Goal: Task Accomplishment & Management: Manage account settings

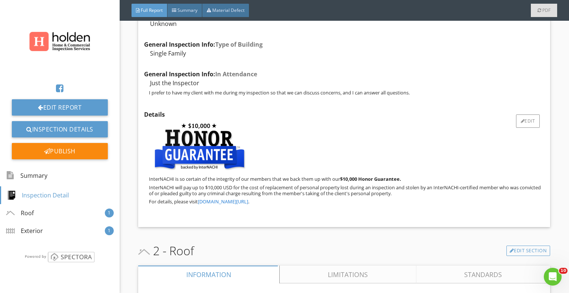
scroll to position [334, 0]
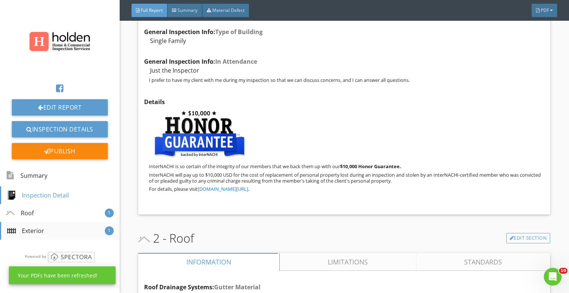
click at [33, 231] on div "Exterior" at bounding box center [25, 230] width 37 height 9
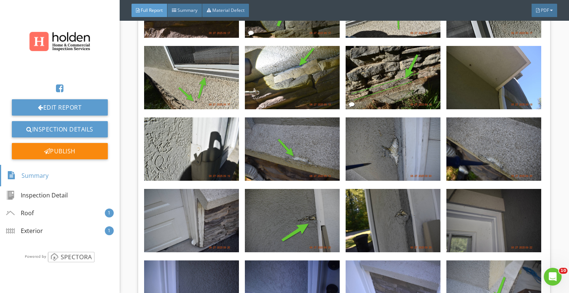
scroll to position [3322, 0]
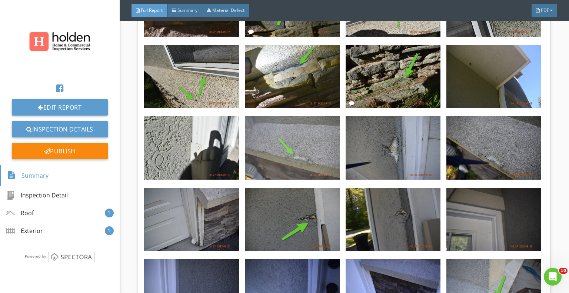
click at [310, 127] on img at bounding box center [292, 147] width 95 height 63
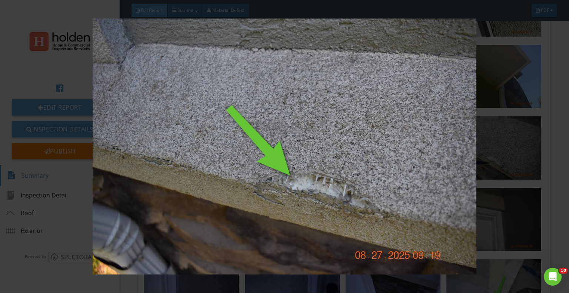
click at [345, 149] on img at bounding box center [285, 147] width 518 height 256
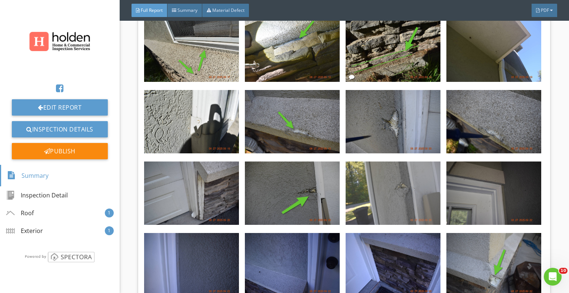
scroll to position [3359, 0]
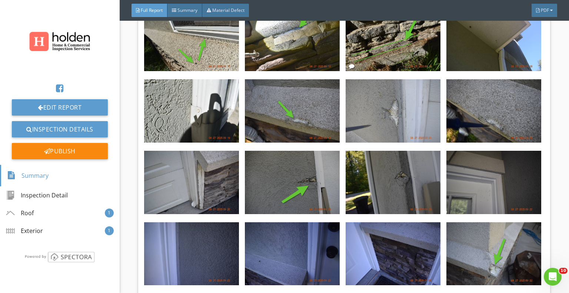
click at [386, 107] on img at bounding box center [393, 110] width 95 height 63
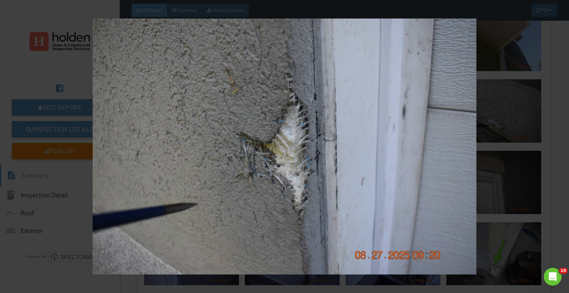
click at [355, 150] on img at bounding box center [285, 147] width 518 height 256
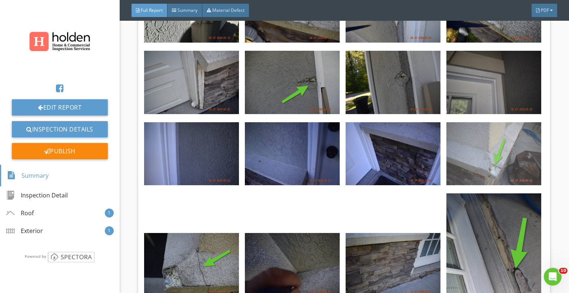
scroll to position [3471, 0]
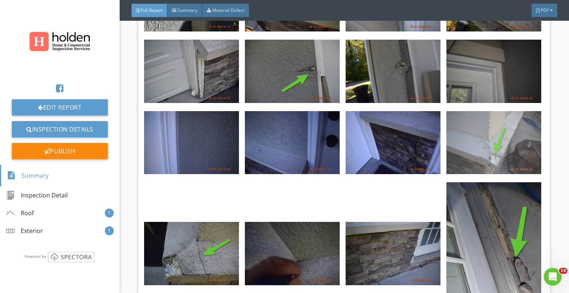
click at [496, 142] on img at bounding box center [494, 142] width 95 height 63
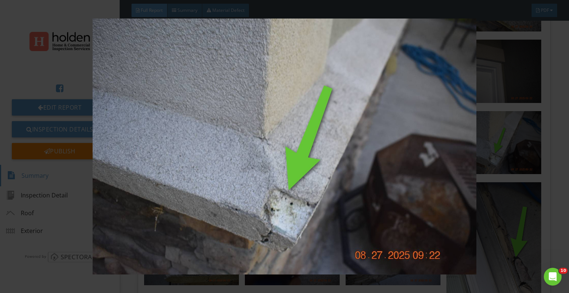
click at [385, 136] on img at bounding box center [285, 147] width 518 height 256
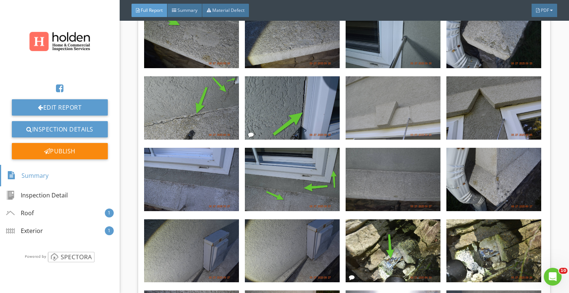
scroll to position [4027, 0]
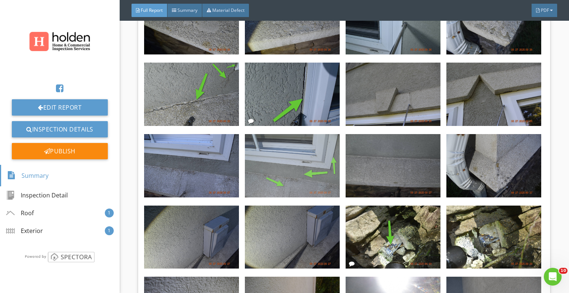
click at [297, 153] on img at bounding box center [292, 165] width 95 height 63
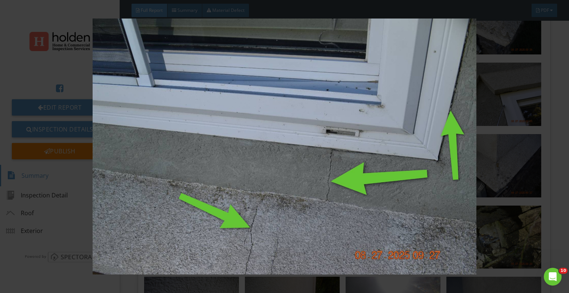
click at [540, 182] on img at bounding box center [285, 147] width 518 height 256
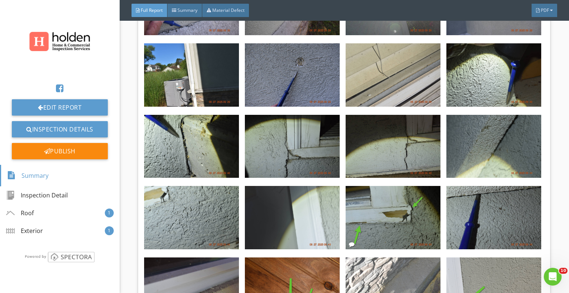
scroll to position [4434, 0]
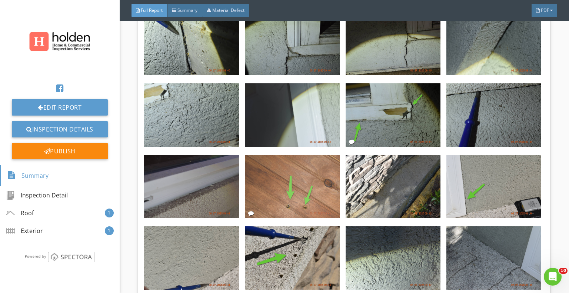
click at [303, 181] on img at bounding box center [292, 186] width 95 height 63
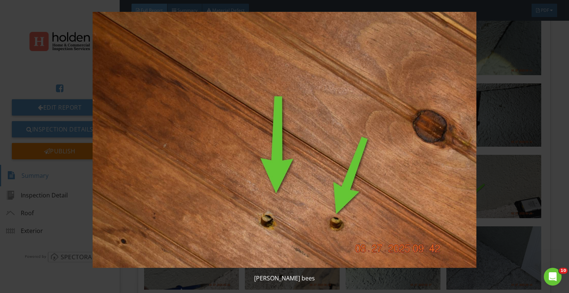
click at [408, 199] on img at bounding box center [285, 140] width 518 height 256
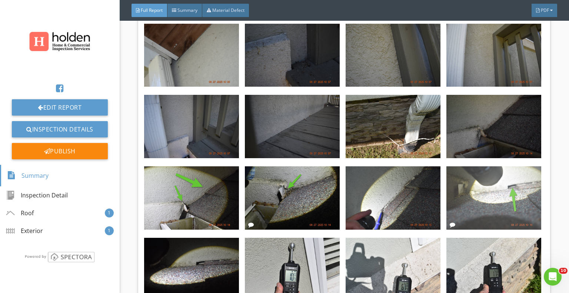
scroll to position [5212, 0]
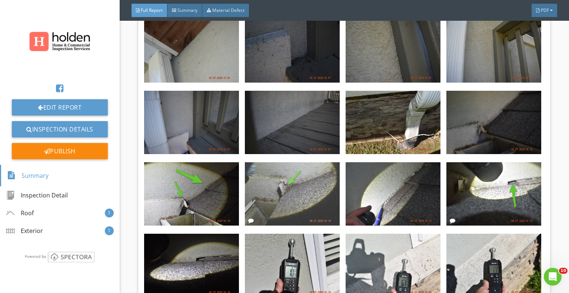
click at [293, 170] on img at bounding box center [292, 193] width 95 height 63
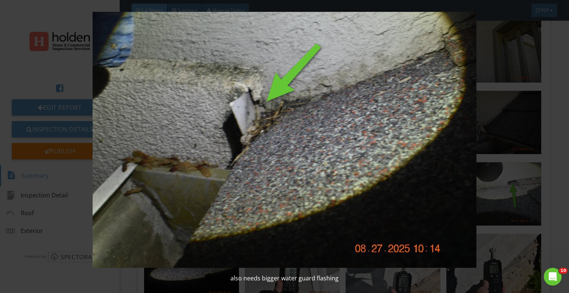
click at [365, 173] on img at bounding box center [285, 140] width 518 height 256
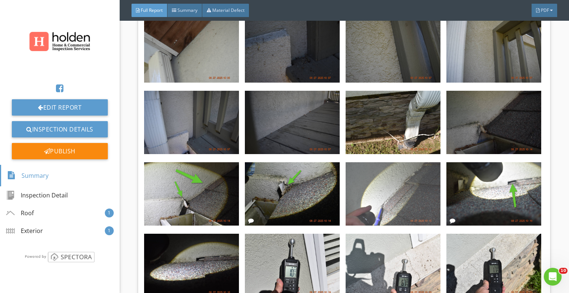
click at [399, 175] on img at bounding box center [393, 193] width 95 height 63
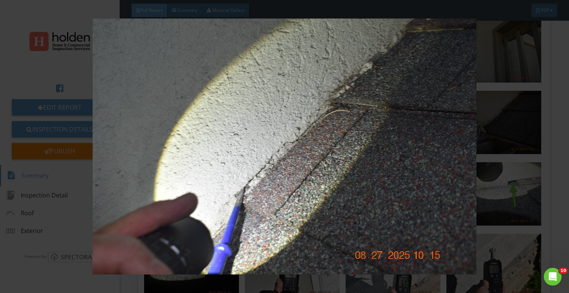
click at [341, 176] on img at bounding box center [285, 147] width 518 height 256
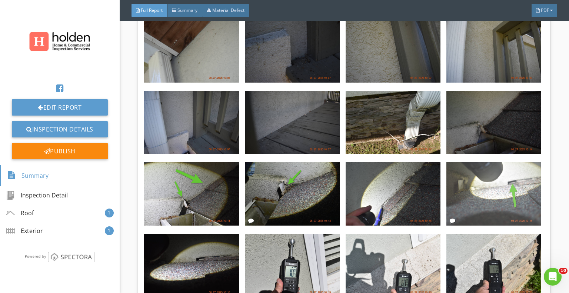
click at [512, 170] on img at bounding box center [494, 193] width 95 height 63
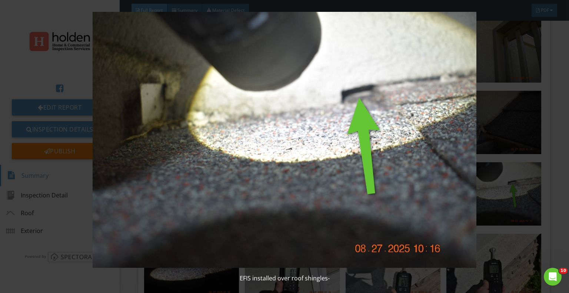
click at [520, 139] on img at bounding box center [285, 140] width 518 height 256
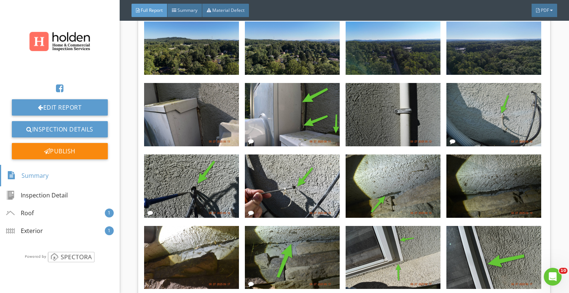
scroll to position [3087, 0]
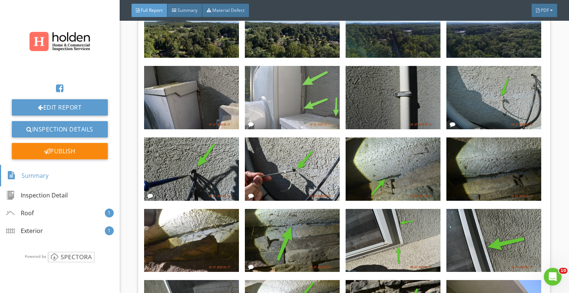
click at [305, 87] on img at bounding box center [292, 97] width 95 height 63
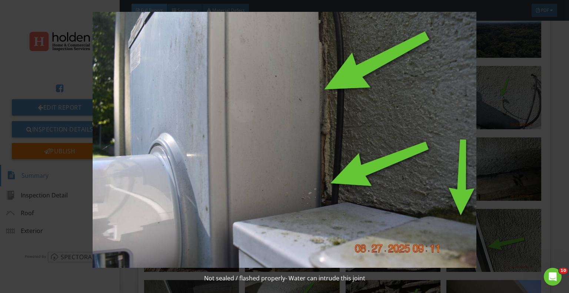
click at [514, 152] on img at bounding box center [285, 140] width 518 height 256
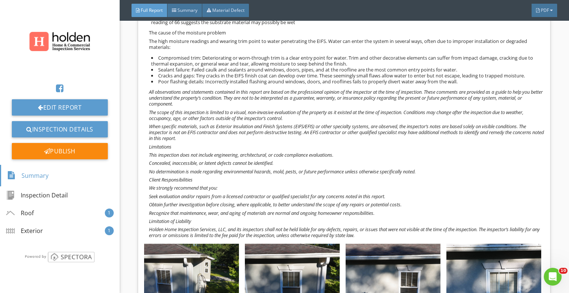
scroll to position [1901, 0]
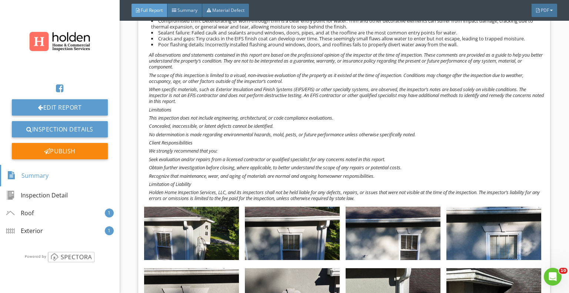
click at [413, 170] on p "Obtain further investigation before closing, where applicable, to better unders…" at bounding box center [347, 168] width 396 height 6
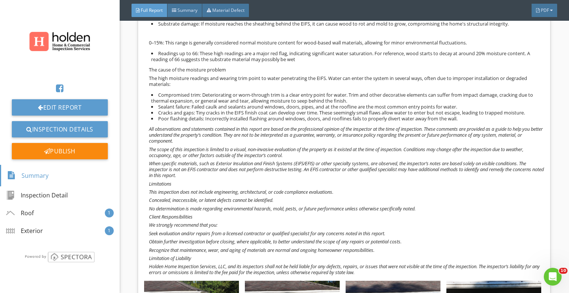
scroll to position [1790, 0]
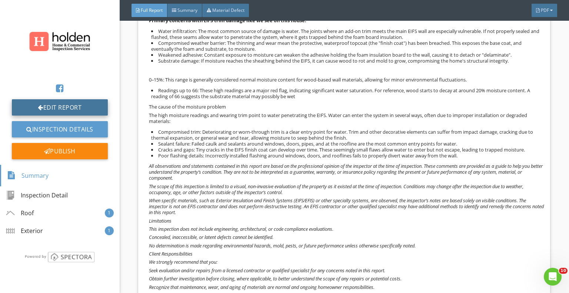
click at [75, 106] on link "Edit Report" at bounding box center [60, 107] width 96 height 16
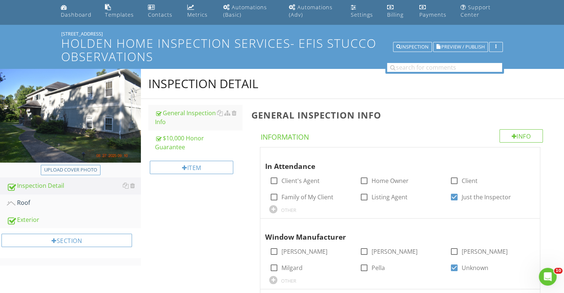
scroll to position [37, 0]
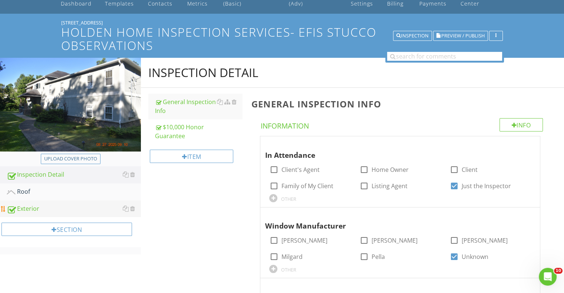
click at [33, 207] on div "Exterior" at bounding box center [74, 209] width 134 height 10
type textarea "<p><span class="fr-video fr-draggable" contenteditable="false" style="display: …"
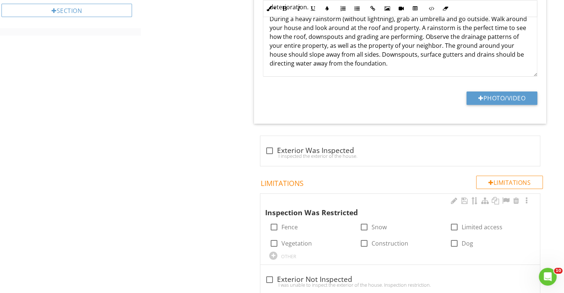
scroll to position [259, 0]
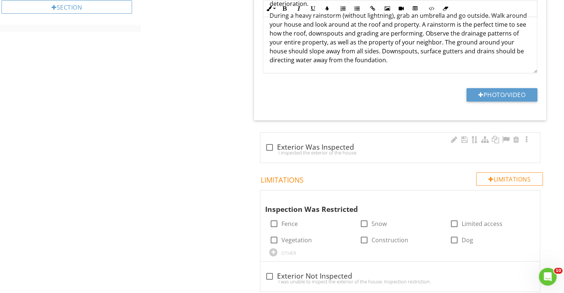
click at [271, 148] on div at bounding box center [269, 147] width 13 height 13
checkbox input "true"
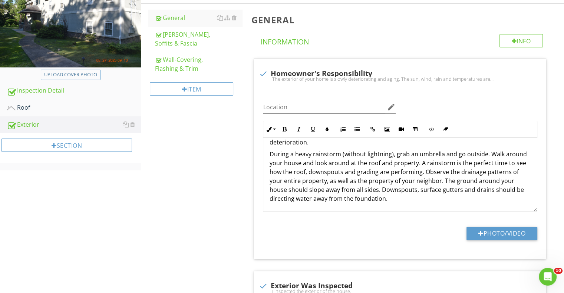
scroll to position [30, 0]
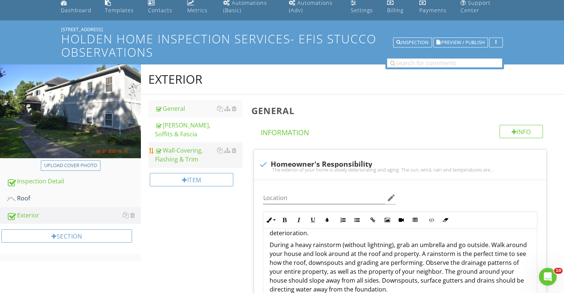
click at [180, 146] on div "Wall-Covering, Flashing & Trim" at bounding box center [198, 155] width 87 height 18
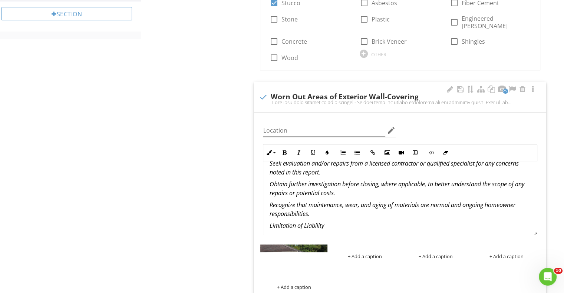
scroll to position [1038, 0]
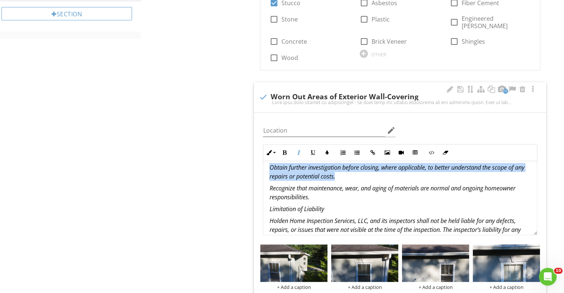
drag, startPoint x: 268, startPoint y: 175, endPoint x: 358, endPoint y: 191, distance: 91.1
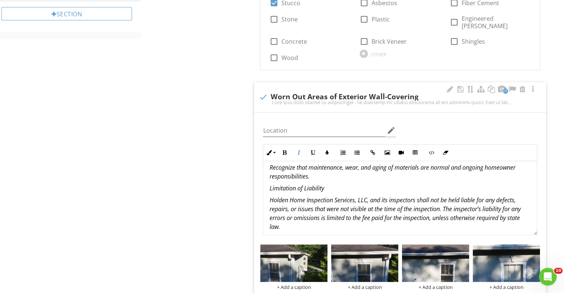
click at [358, 181] on p "Recognize that maintenance, wear, and aging of materials are normal and ongoing…" at bounding box center [400, 172] width 262 height 18
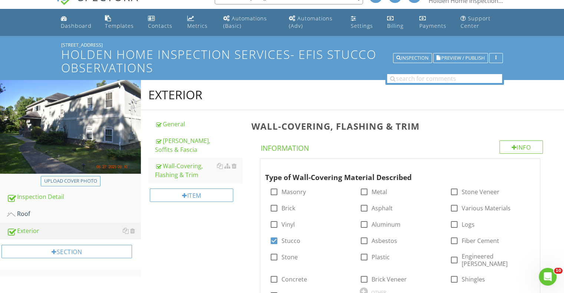
scroll to position [0, 0]
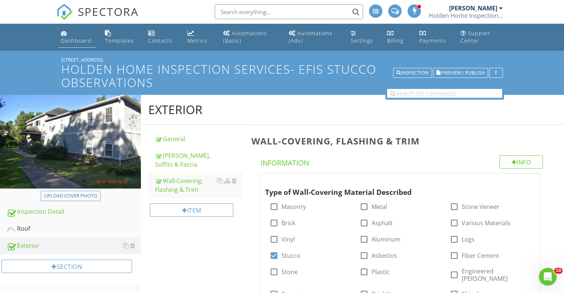
click at [77, 38] on div "Dashboard" at bounding box center [76, 40] width 31 height 7
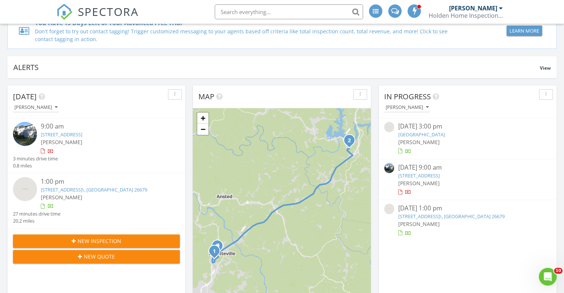
scroll to position [74, 0]
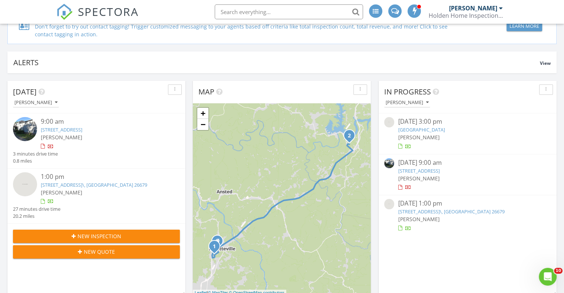
click at [115, 183] on link "513 Campsite Road, Mt Nebo, WV, USA\, MT Nebo, WV 26679" at bounding box center [94, 185] width 106 height 7
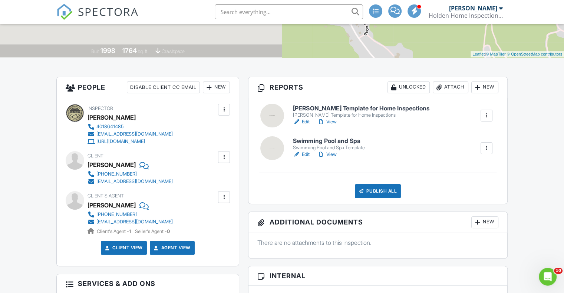
click at [337, 108] on h6 "Ben Gromicko's Template for Home Inspections" at bounding box center [361, 108] width 136 height 7
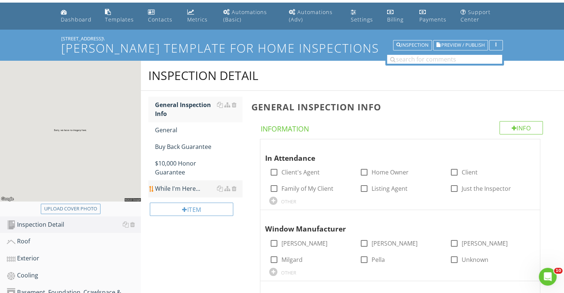
scroll to position [37, 0]
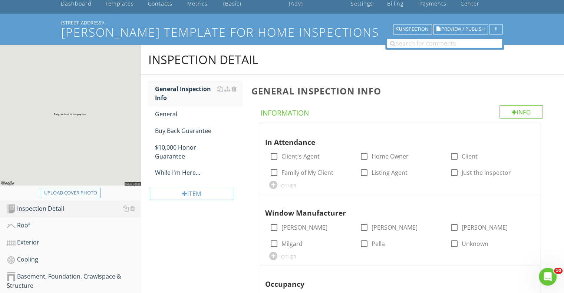
click at [81, 197] on div "Upload cover photo" at bounding box center [70, 192] width 53 height 7
type input "C:\fakepath\DJI_20250827133507_0041_D.JPG"
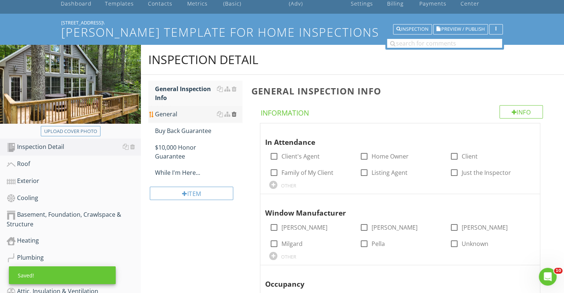
click at [234, 117] on div at bounding box center [233, 114] width 5 height 6
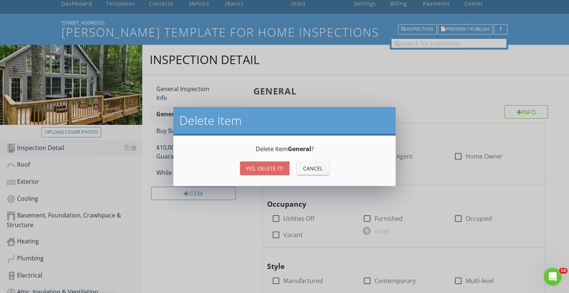
click at [261, 165] on div "Yes, Delete it!" at bounding box center [264, 169] width 37 height 8
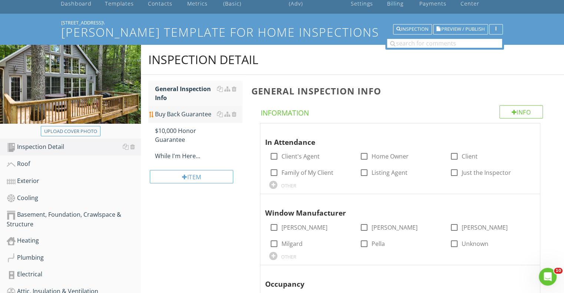
click at [190, 119] on div "Buy Back Guarantee" at bounding box center [198, 114] width 87 height 9
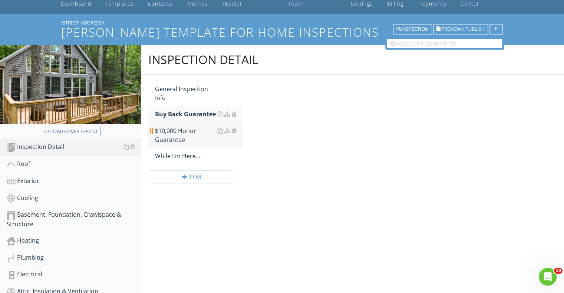
click at [187, 144] on link "$10,000 Honor Guarantee" at bounding box center [198, 135] width 87 height 25
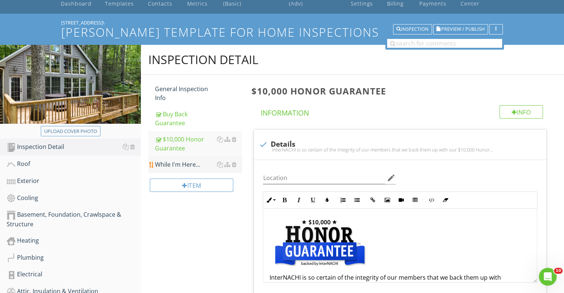
click at [191, 169] on div "While I'm Here..." at bounding box center [198, 164] width 87 height 9
type textarea "<p><a fr-original-style="" href="http://www.nachi.org/honor" rel="noopener nore…"
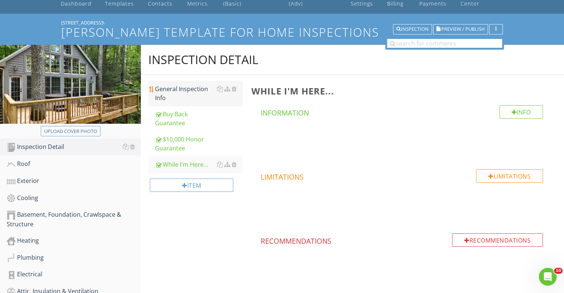
click at [191, 102] on div "General Inspection Info" at bounding box center [198, 93] width 87 height 18
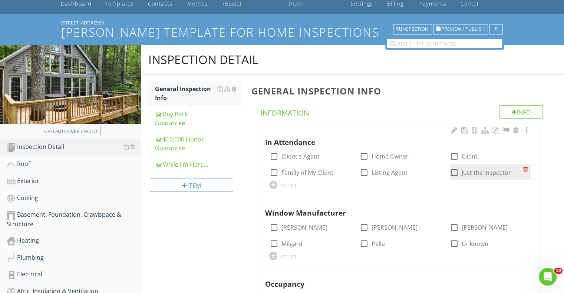
click at [454, 179] on div at bounding box center [454, 172] width 13 height 13
checkbox input "true"
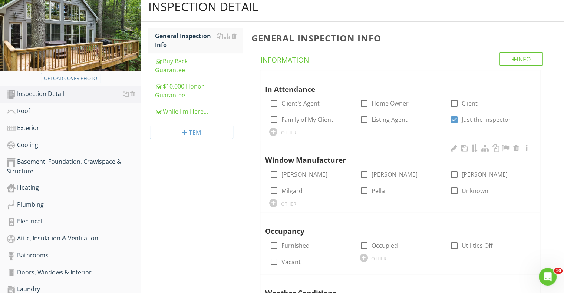
scroll to position [111, 0]
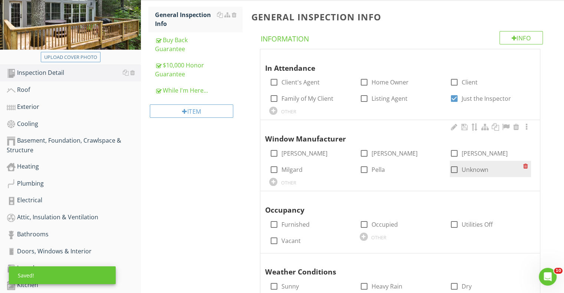
click at [454, 176] on div at bounding box center [454, 169] width 13 height 13
checkbox input "true"
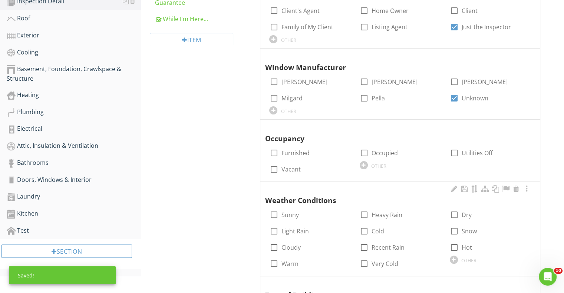
scroll to position [185, 0]
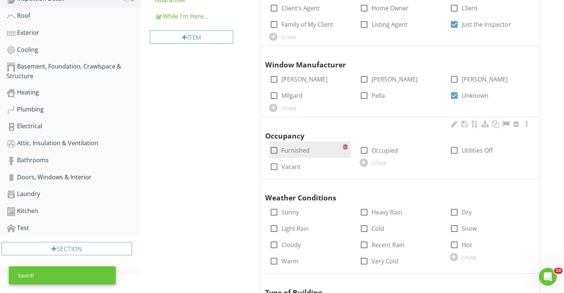
click at [276, 157] on div at bounding box center [273, 150] width 13 height 13
checkbox input "true"
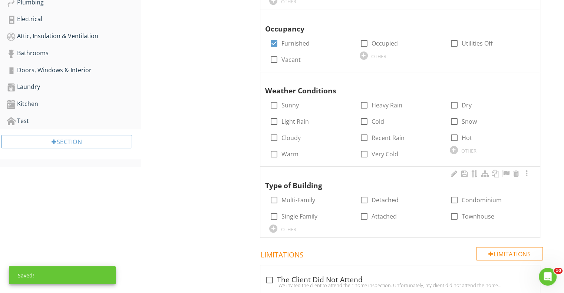
scroll to position [296, 0]
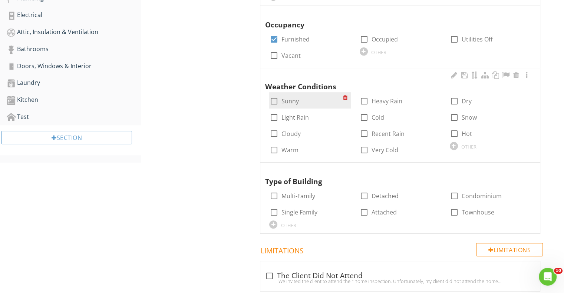
click at [270, 107] on div at bounding box center [273, 101] width 13 height 13
checkbox input "true"
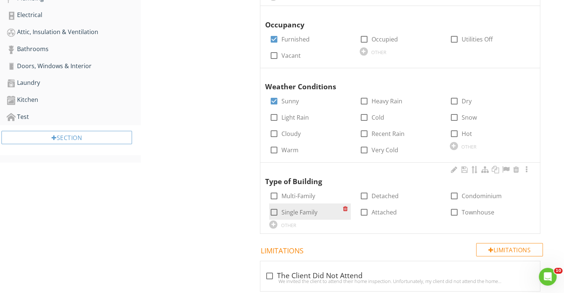
drag, startPoint x: 281, startPoint y: 225, endPoint x: 286, endPoint y: 226, distance: 5.2
click at [281, 216] on label "Single Family" at bounding box center [299, 212] width 36 height 7
checkbox input "true"
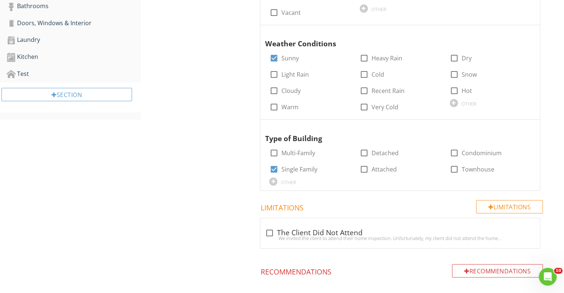
scroll to position [396, 0]
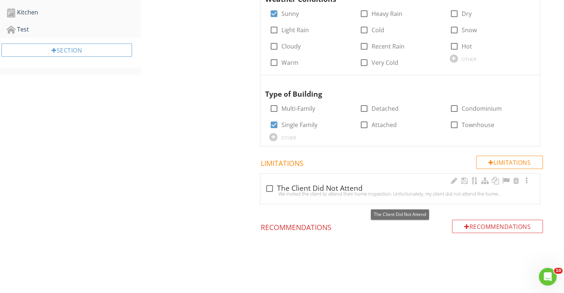
click at [267, 189] on div at bounding box center [269, 188] width 13 height 13
checkbox input "true"
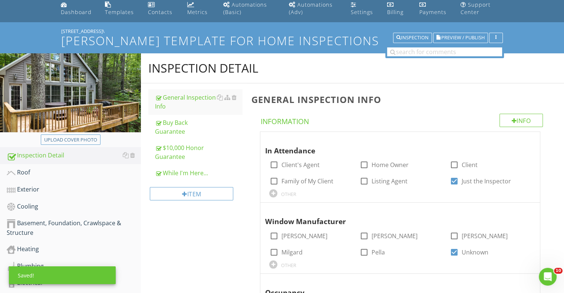
scroll to position [26, 0]
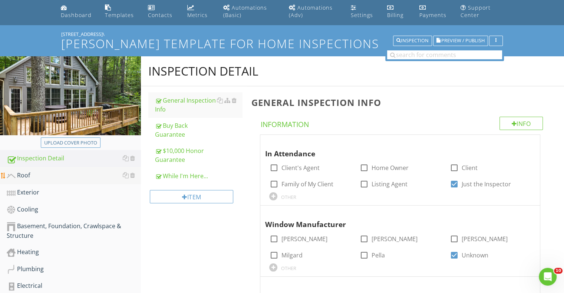
click at [64, 182] on link "Roof" at bounding box center [74, 175] width 134 height 17
type textarea "<p><span class="fr-video fr-draggable" contenteditable="false" style="display: …"
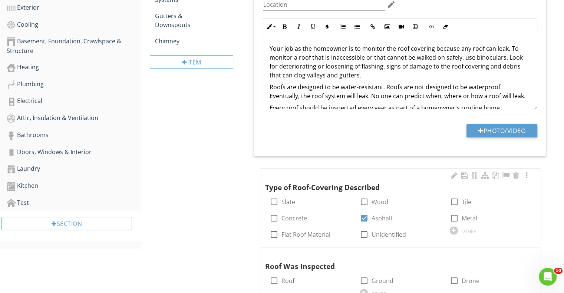
scroll to position [211, 0]
click at [452, 224] on div at bounding box center [454, 218] width 13 height 13
checkbox input "true"
click at [367, 224] on div at bounding box center [364, 218] width 13 height 13
checkbox input "false"
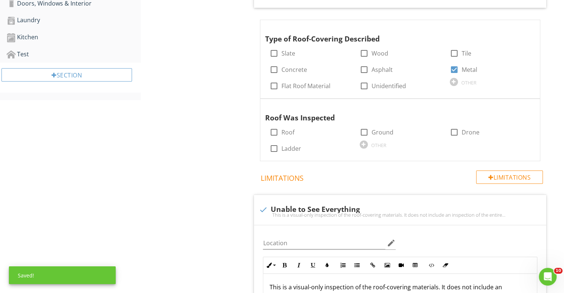
scroll to position [322, 0]
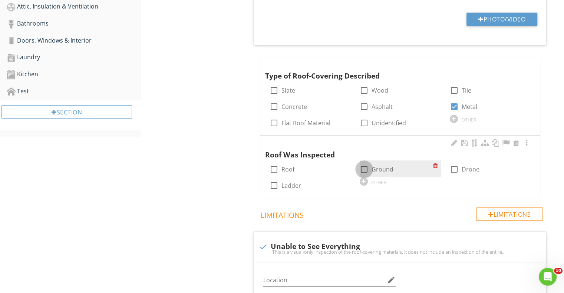
click at [365, 176] on div at bounding box center [364, 169] width 13 height 13
checkbox input "true"
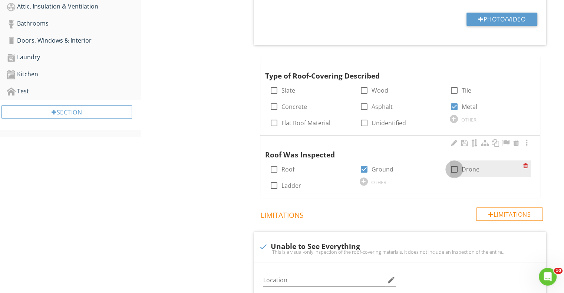
click at [452, 176] on div at bounding box center [454, 169] width 13 height 13
checkbox input "true"
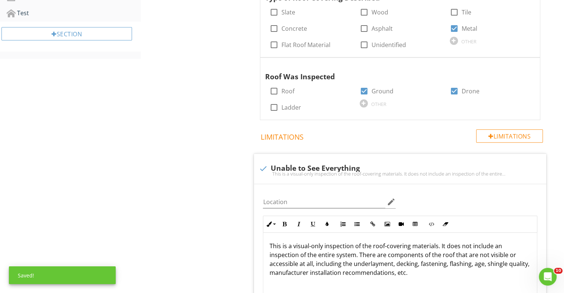
scroll to position [285, 0]
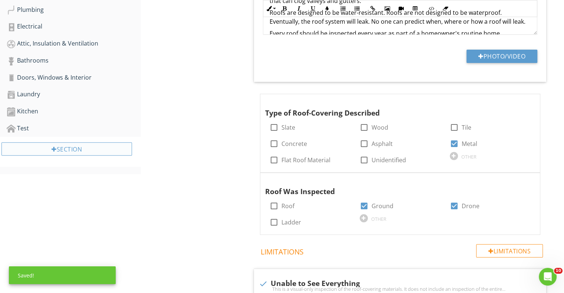
click at [77, 156] on div "Section" at bounding box center [66, 148] width 130 height 13
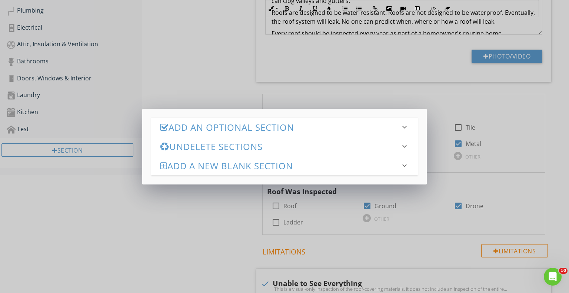
click at [264, 130] on h3 "Add an Optional Section" at bounding box center [280, 127] width 240 height 10
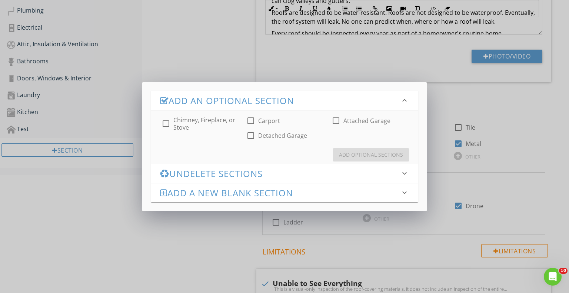
click at [251, 135] on div at bounding box center [251, 135] width 13 height 13
checkbox input "true"
click at [366, 156] on div "Add Optional Sections" at bounding box center [371, 155] width 64 height 8
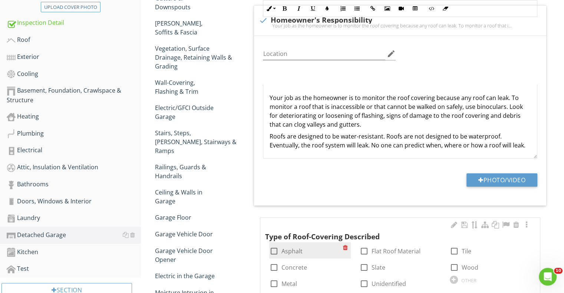
scroll to position [248, 0]
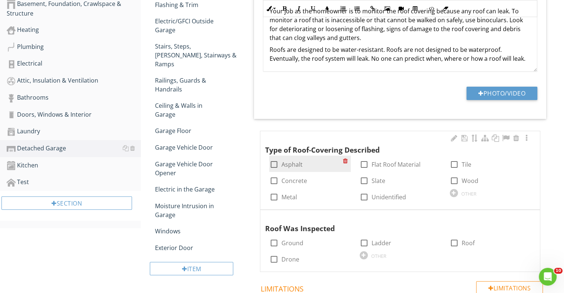
click at [275, 171] on div at bounding box center [273, 164] width 13 height 13
checkbox input "true"
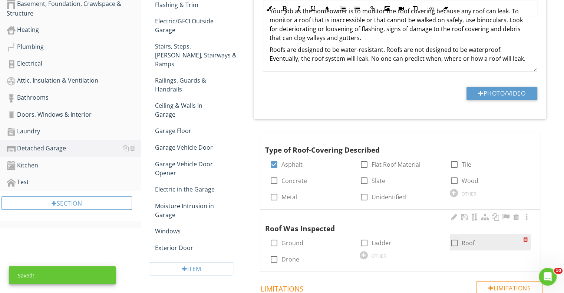
click at [454, 249] on div at bounding box center [454, 243] width 13 height 13
checkbox input "true"
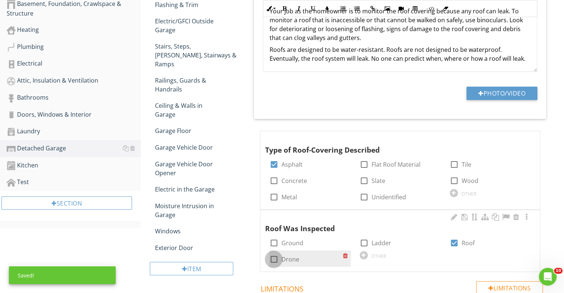
click at [273, 266] on div at bounding box center [273, 259] width 13 height 13
checkbox input "true"
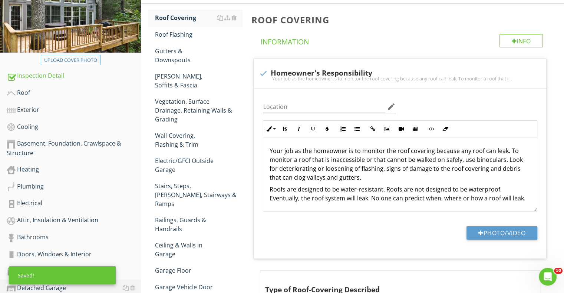
scroll to position [100, 0]
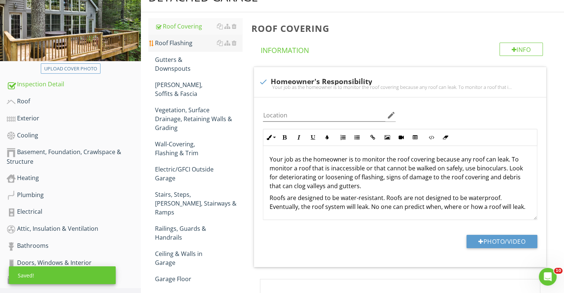
click at [177, 47] on div "Roof Flashing" at bounding box center [198, 43] width 87 height 9
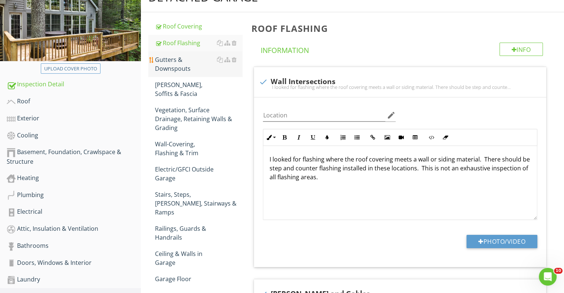
click at [176, 73] on div "Gutters & Downspouts" at bounding box center [198, 64] width 87 height 18
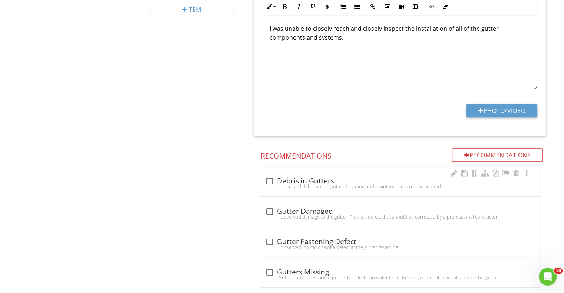
scroll to position [544, 0]
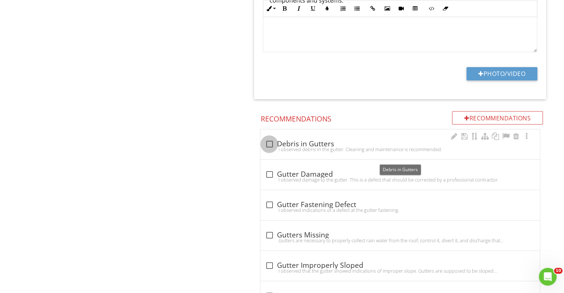
click at [271, 150] on div at bounding box center [269, 144] width 13 height 13
checkbox input "true"
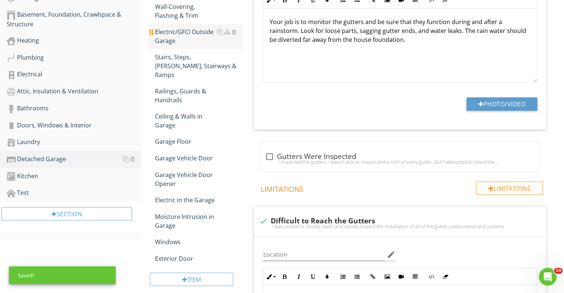
scroll to position [174, 0]
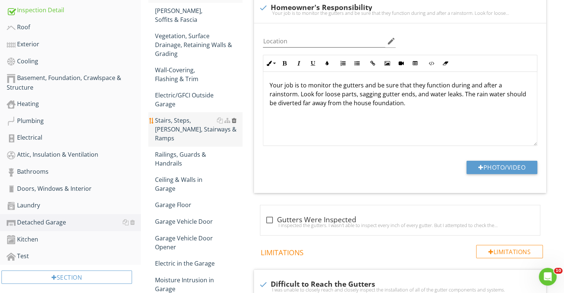
click at [234, 123] on div at bounding box center [233, 120] width 5 height 6
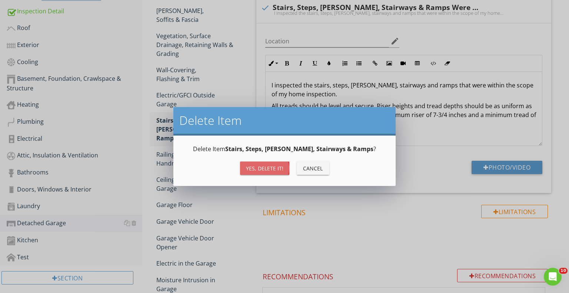
click at [258, 165] on div "Yes, Delete it!" at bounding box center [264, 169] width 37 height 8
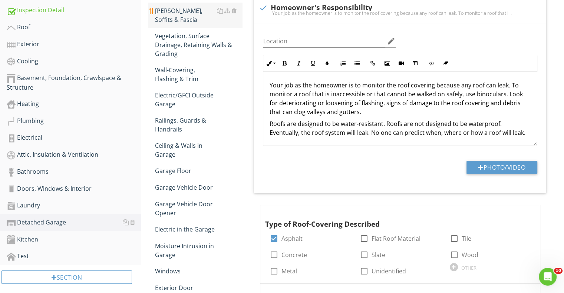
click at [205, 24] on div "Eaves, Soffits & Fascia" at bounding box center [198, 15] width 87 height 18
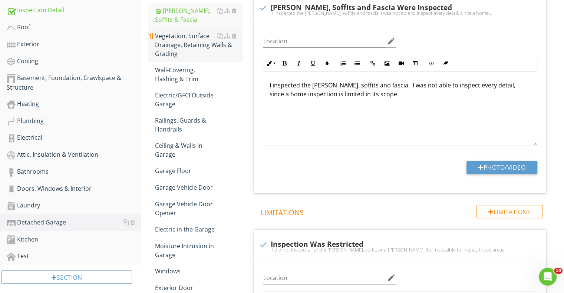
click at [193, 53] on div "Vegetation, Surface Drainage, Retaining Walls & Grading" at bounding box center [198, 45] width 87 height 27
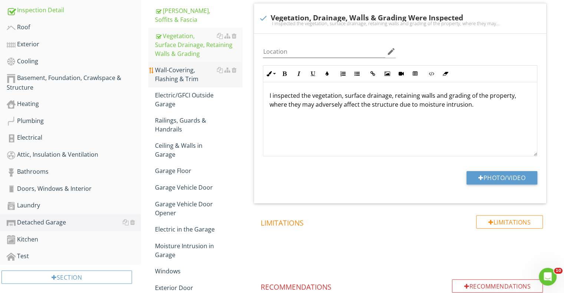
click at [187, 83] on div "Wall-Covering, Flashing & Trim" at bounding box center [198, 75] width 87 height 18
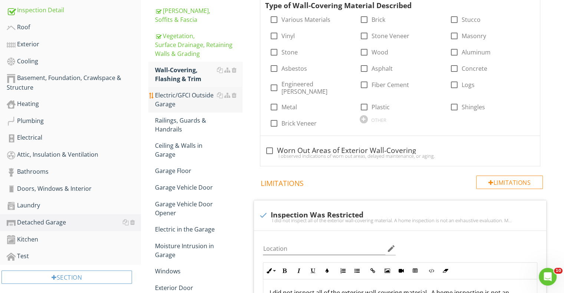
click at [185, 109] on div "Electric/GFCI Outside Garage" at bounding box center [198, 100] width 87 height 18
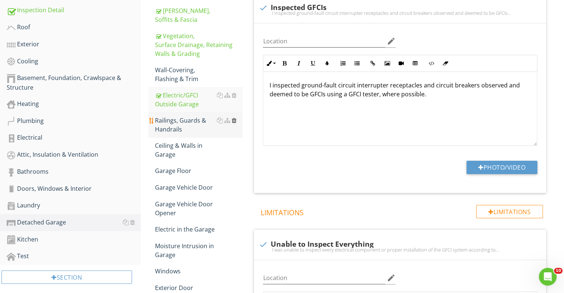
click at [234, 123] on div at bounding box center [233, 120] width 5 height 6
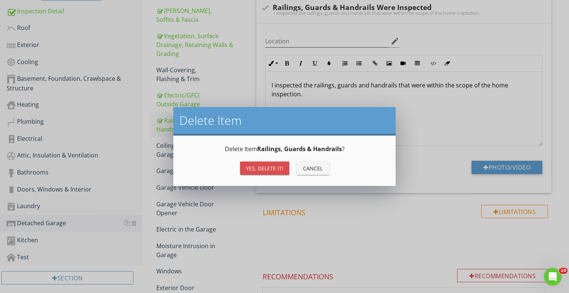
drag, startPoint x: 269, startPoint y: 166, endPoint x: 247, endPoint y: 159, distance: 23.3
click at [269, 167] on div "Yes, Delete it!" at bounding box center [264, 169] width 37 height 8
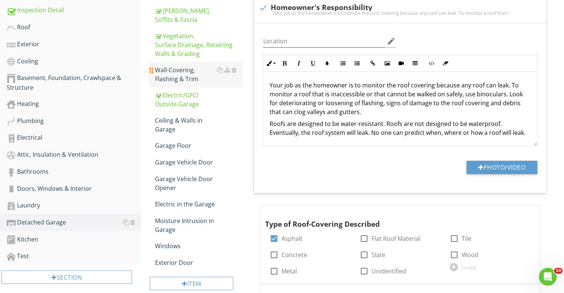
click at [199, 83] on div "Wall-Covering, Flashing & Trim" at bounding box center [198, 75] width 87 height 18
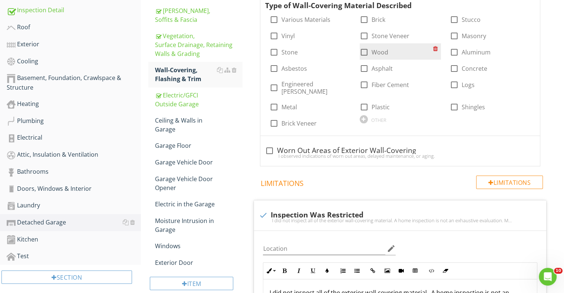
click at [364, 59] on div at bounding box center [364, 52] width 13 height 13
checkbox input "true"
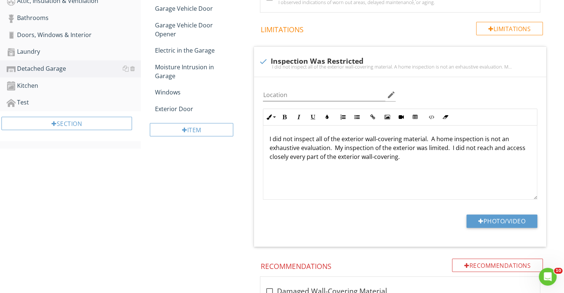
scroll to position [174, 0]
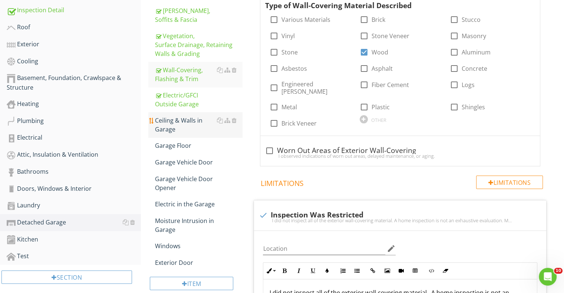
click at [181, 134] on div "Ceiling & Walls in Garage" at bounding box center [198, 125] width 87 height 18
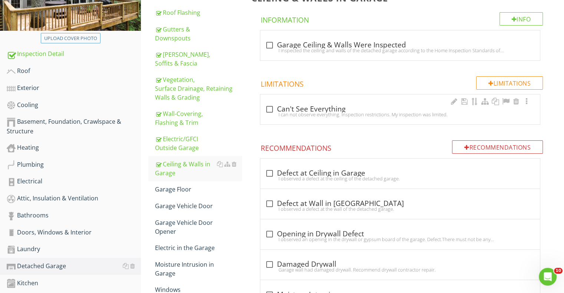
scroll to position [63, 0]
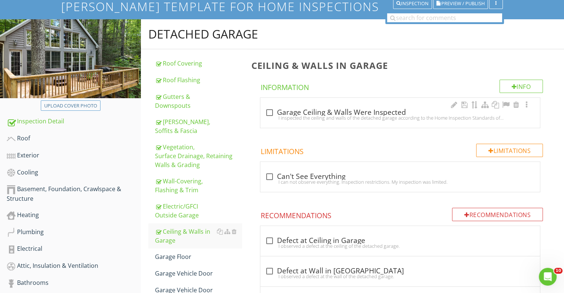
click at [267, 119] on div at bounding box center [269, 112] width 13 height 13
checkbox input "true"
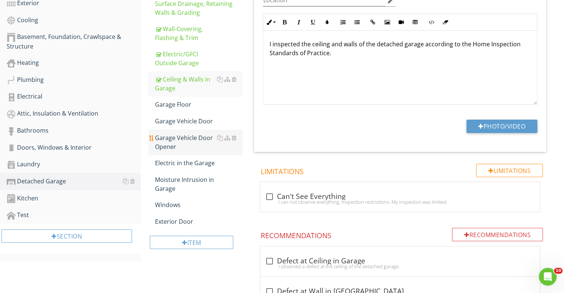
scroll to position [211, 0]
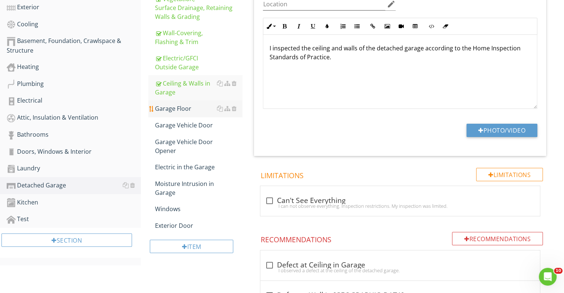
click at [185, 113] on div "Garage Floor" at bounding box center [198, 108] width 87 height 9
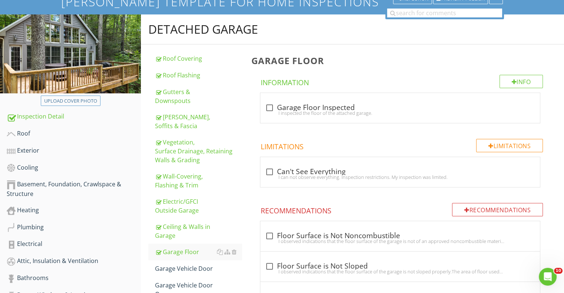
scroll to position [63, 0]
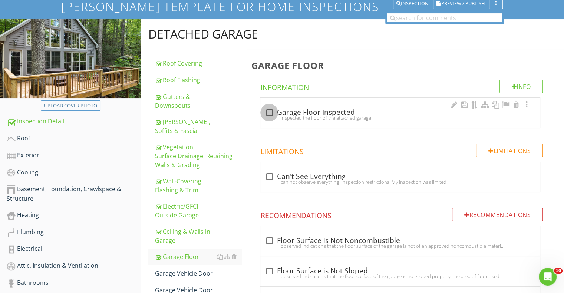
drag, startPoint x: 268, startPoint y: 123, endPoint x: 271, endPoint y: 139, distance: 16.5
click at [268, 119] on div at bounding box center [269, 112] width 13 height 13
checkbox input "true"
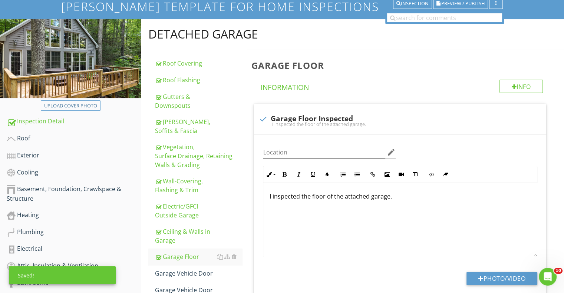
scroll to position [285, 0]
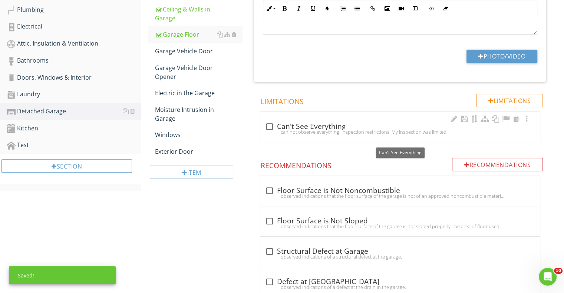
click at [271, 133] on div at bounding box center [269, 126] width 13 height 13
checkbox input "true"
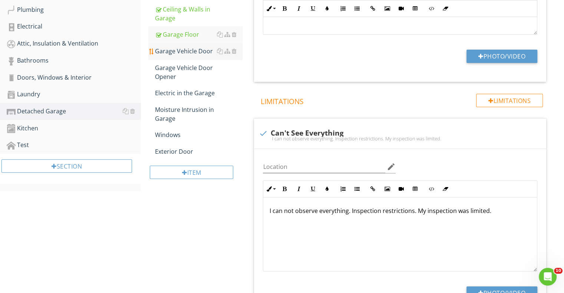
click at [199, 56] on div "Garage Vehicle Door" at bounding box center [198, 51] width 87 height 9
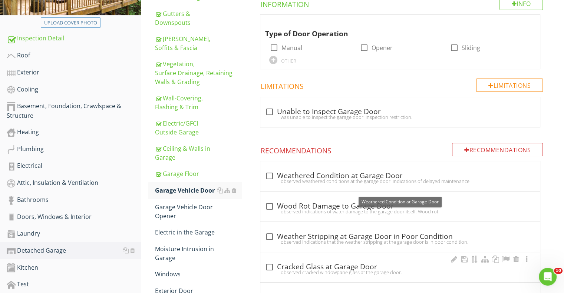
scroll to position [109, 0]
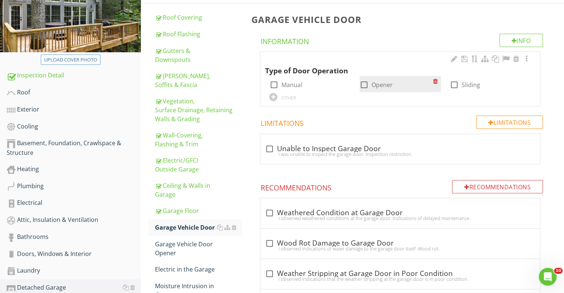
click at [365, 91] on div at bounding box center [364, 85] width 13 height 13
checkbox input "true"
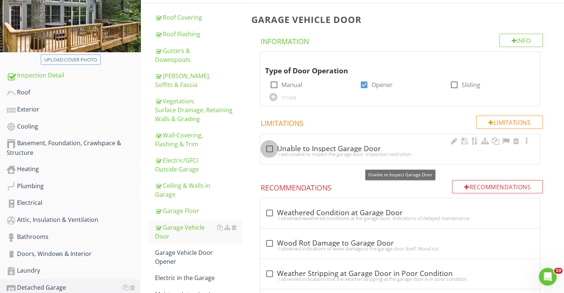
click at [271, 155] on div at bounding box center [269, 149] width 13 height 13
checkbox input "true"
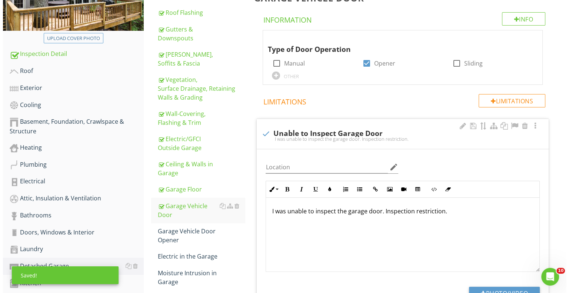
scroll to position [183, 0]
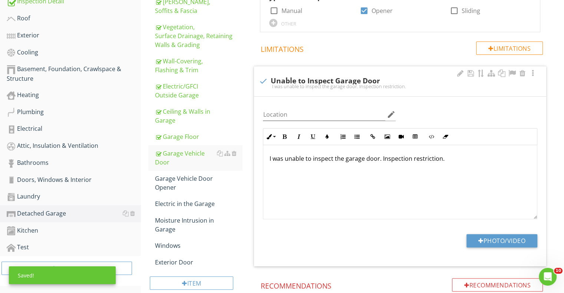
click at [454, 163] on p "I was unable to inspect the garage door. Inspection restriction." at bounding box center [400, 158] width 262 height 9
drag, startPoint x: 442, startPoint y: 174, endPoint x: 509, endPoint y: 192, distance: 69.8
click at [509, 192] on div "I was unable to inspect the garage door. Inspection restriction. The door was s…" at bounding box center [400, 182] width 274 height 74
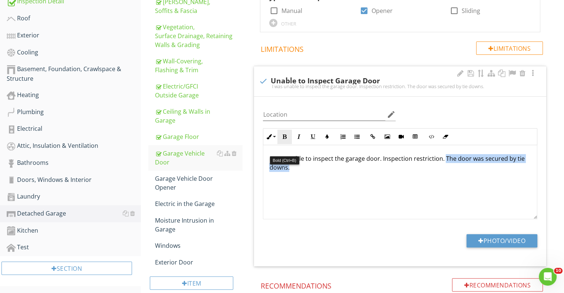
click at [284, 139] on icon "button" at bounding box center [284, 136] width 5 height 5
type textarea "<p>I was unable to inspect the garage door. Inspection restriction. <strong>The…"
click at [328, 195] on div "I was unable to inspect the garage door. Inspection restriction. The door was s…" at bounding box center [400, 182] width 274 height 74
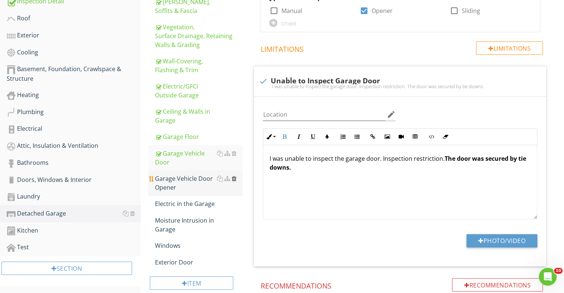
click at [236, 182] on div at bounding box center [233, 179] width 5 height 6
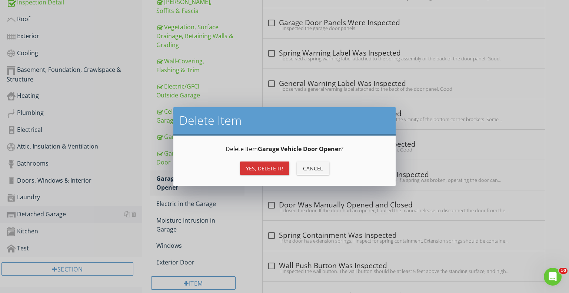
click at [263, 167] on div "Yes, Delete it!" at bounding box center [264, 169] width 37 height 8
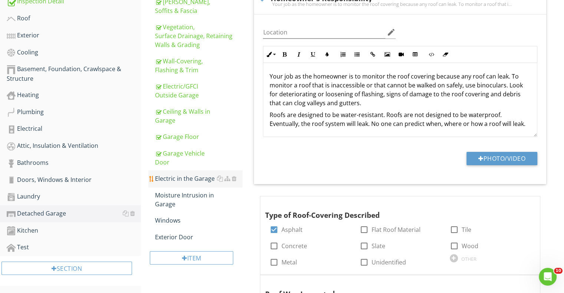
click at [185, 183] on div "Electric in the Garage" at bounding box center [198, 178] width 87 height 9
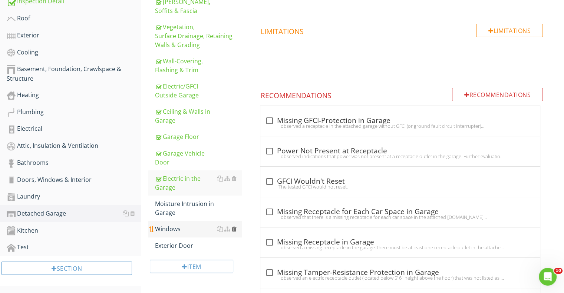
click at [234, 232] on div at bounding box center [233, 229] width 5 height 6
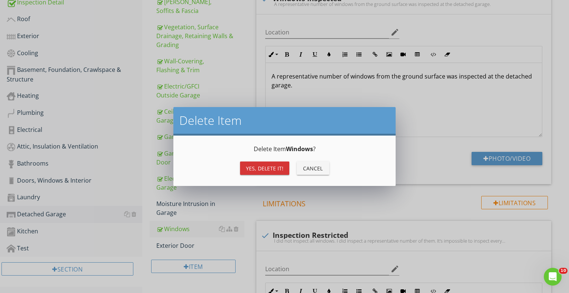
click at [253, 168] on div "Yes, Delete it!" at bounding box center [264, 169] width 37 height 8
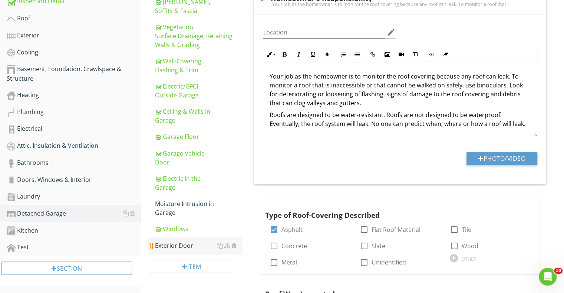
click at [172, 250] on div "Exterior Door" at bounding box center [198, 245] width 87 height 9
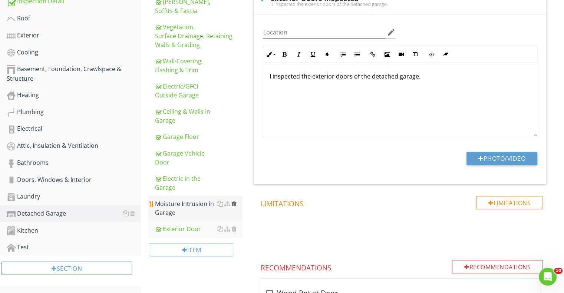
click at [236, 207] on div at bounding box center [233, 204] width 5 height 6
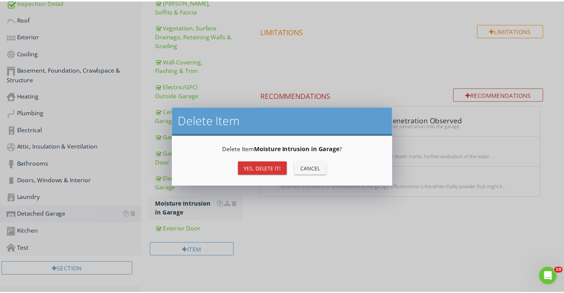
scroll to position [182, 0]
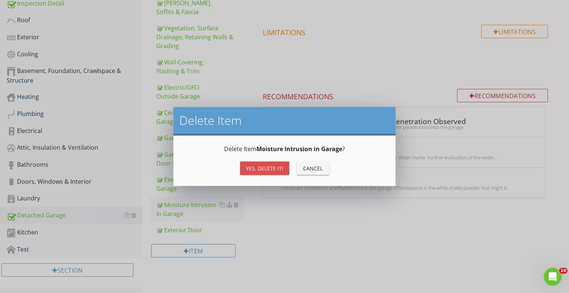
drag, startPoint x: 256, startPoint y: 166, endPoint x: 186, endPoint y: 178, distance: 71.4
click at [256, 166] on div "Yes, Delete it!" at bounding box center [264, 169] width 37 height 8
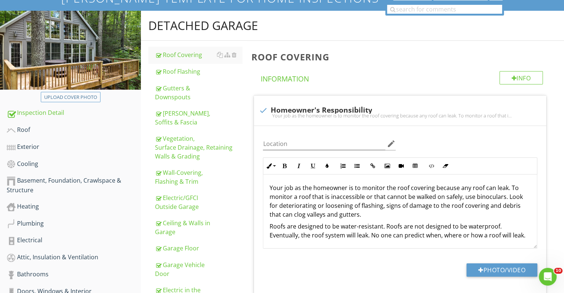
scroll to position [70, 0]
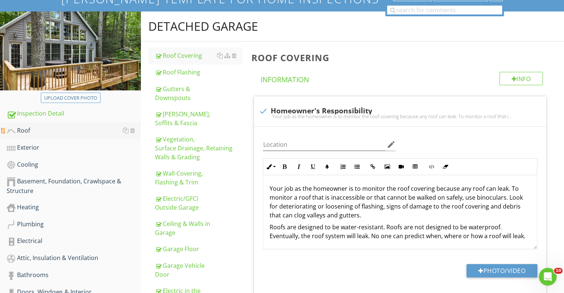
click at [40, 136] on div "Roof" at bounding box center [74, 131] width 134 height 10
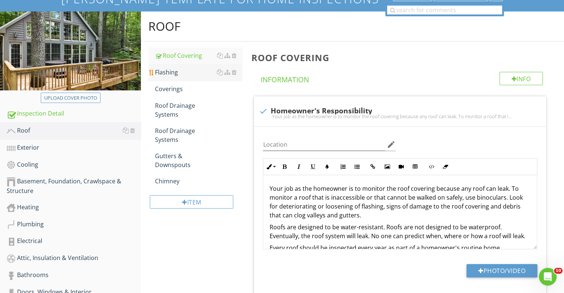
click at [177, 77] on div "Flashing" at bounding box center [198, 72] width 87 height 9
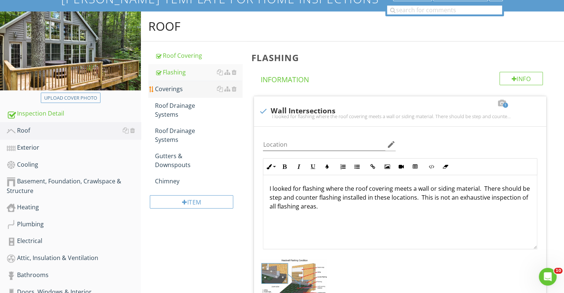
click at [181, 93] on div "Coverings" at bounding box center [198, 88] width 87 height 9
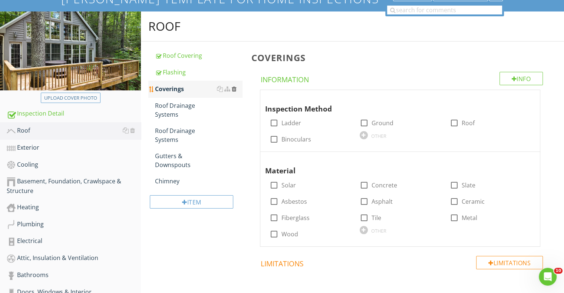
click at [233, 92] on div at bounding box center [233, 89] width 5 height 6
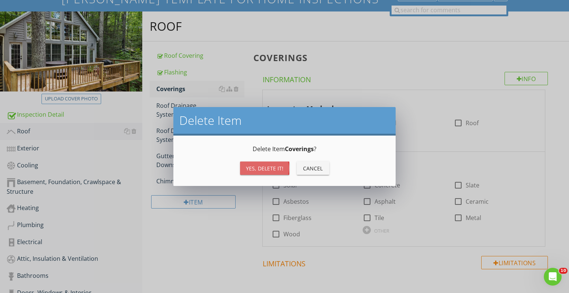
click at [251, 168] on div "Yes, Delete it!" at bounding box center [264, 169] width 37 height 8
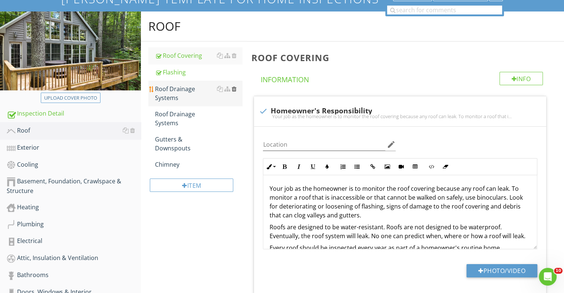
click at [234, 92] on div at bounding box center [233, 89] width 5 height 6
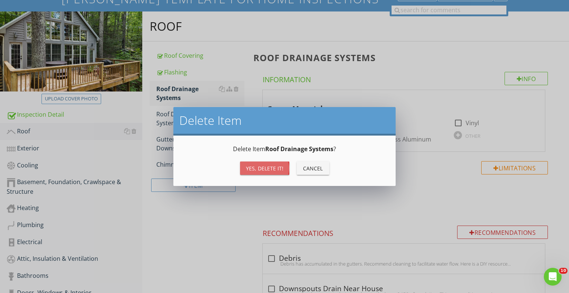
click at [246, 170] on button "Yes, Delete it!" at bounding box center [264, 168] width 49 height 13
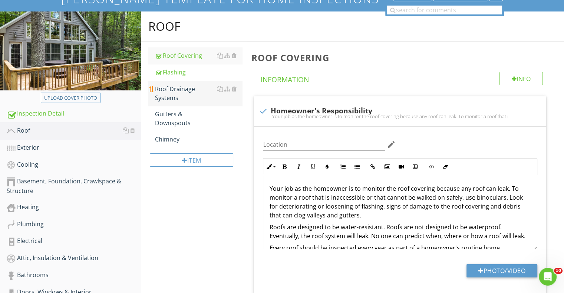
click at [183, 102] on div "Roof Drainage Systems" at bounding box center [198, 93] width 87 height 18
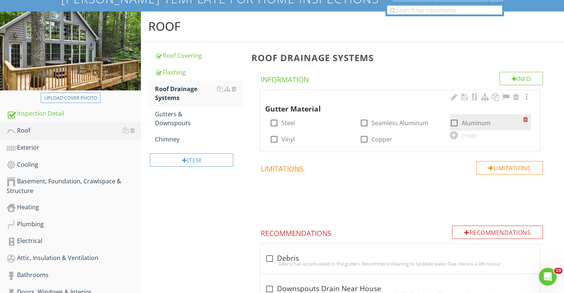
click at [453, 129] on div at bounding box center [454, 123] width 13 height 13
checkbox input "true"
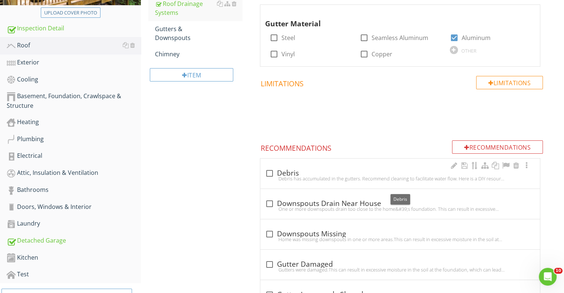
scroll to position [145, 0]
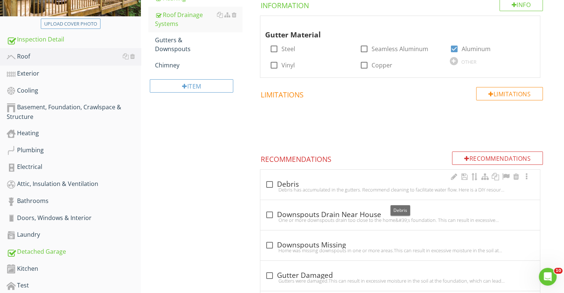
click at [271, 191] on div at bounding box center [269, 184] width 13 height 13
checkbox input "true"
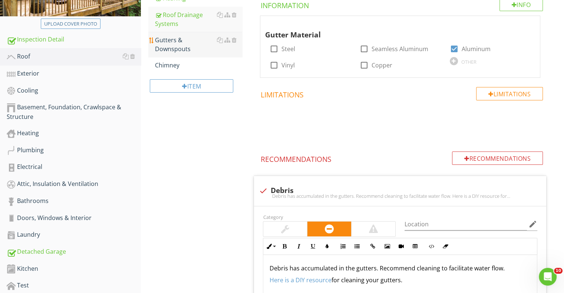
click at [173, 53] on div "Gutters & Downspouts" at bounding box center [198, 45] width 87 height 18
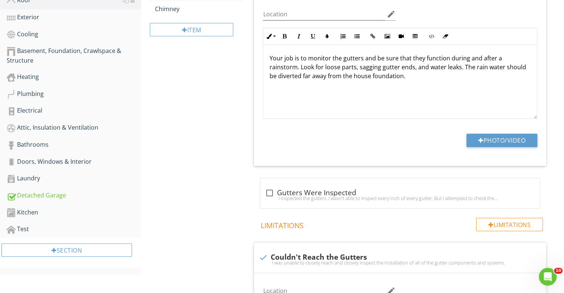
scroll to position [256, 0]
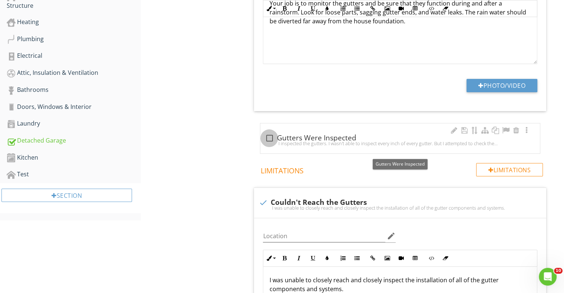
click at [268, 145] on div at bounding box center [269, 138] width 13 height 13
checkbox input "true"
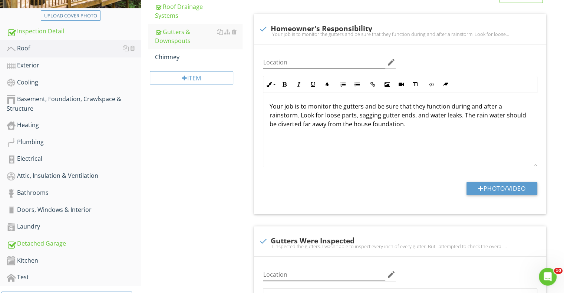
scroll to position [145, 0]
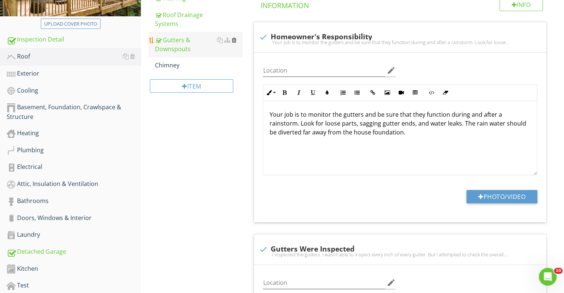
click at [233, 43] on div at bounding box center [233, 40] width 5 height 6
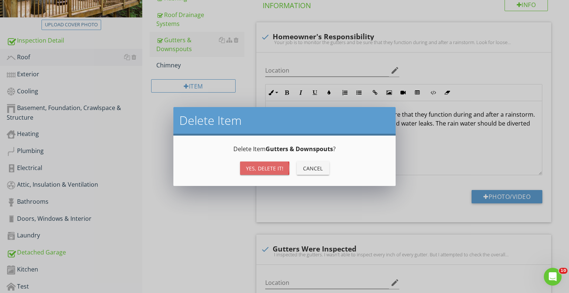
click at [269, 169] on div "Yes, Delete it!" at bounding box center [264, 169] width 37 height 8
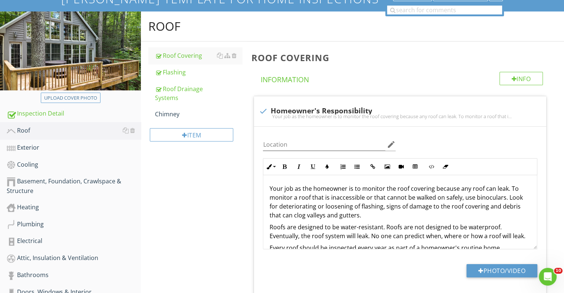
scroll to position [33, 0]
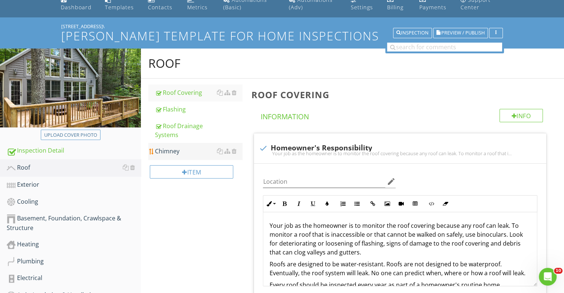
click at [172, 156] on div "Chimney" at bounding box center [198, 151] width 87 height 9
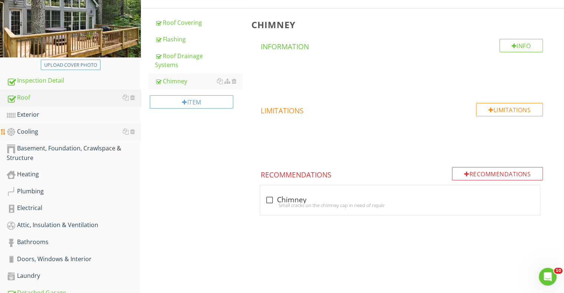
scroll to position [107, 0]
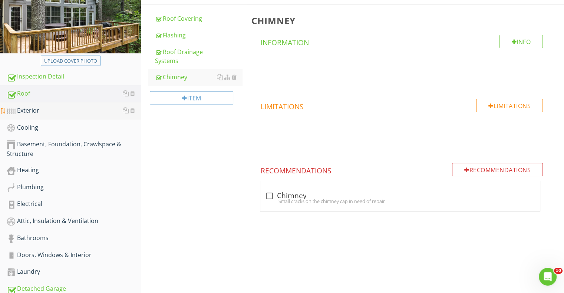
click at [50, 116] on div "Exterior" at bounding box center [74, 111] width 134 height 10
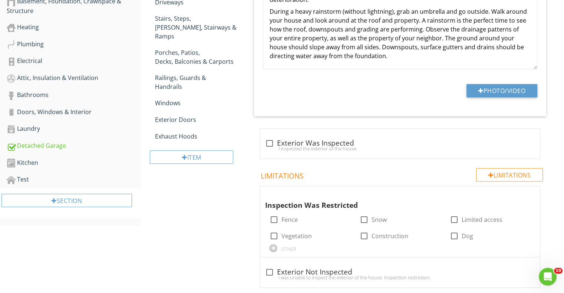
scroll to position [256, 0]
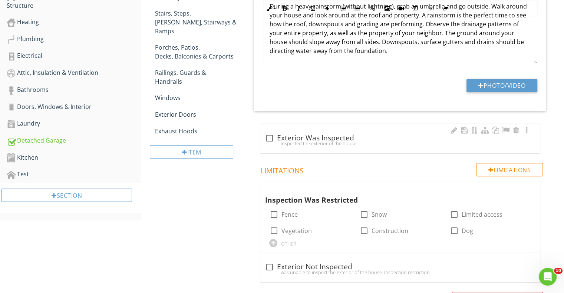
click at [271, 146] on div "I inspected the exterior of the house." at bounding box center [400, 143] width 271 height 6
checkbox input "true"
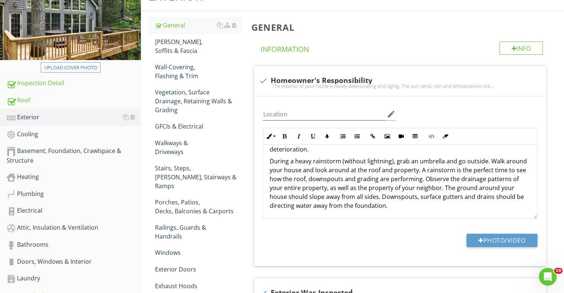
scroll to position [30, 0]
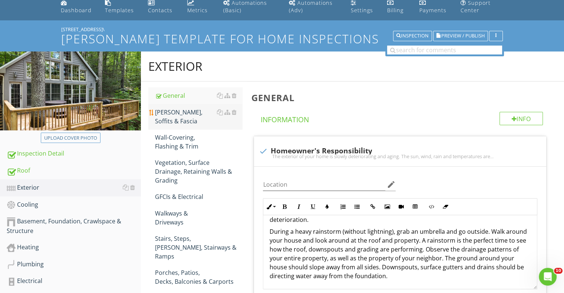
click at [183, 126] on div "Eaves, Soffits & Fascia" at bounding box center [198, 117] width 87 height 18
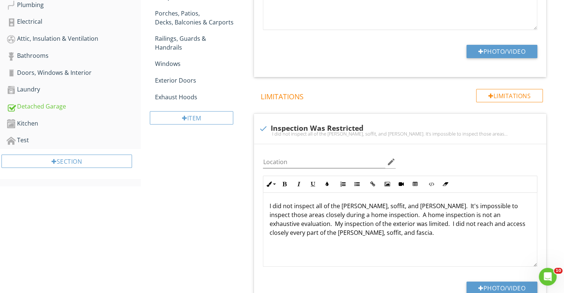
scroll to position [67, 0]
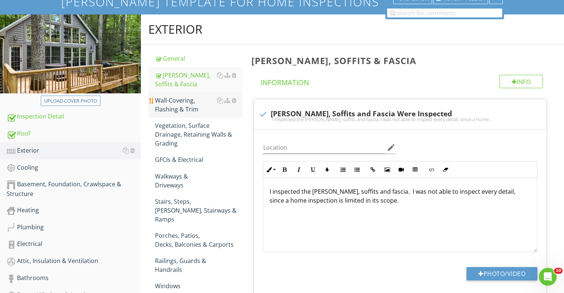
click at [190, 114] on div "Wall-Covering, Flashing & Trim" at bounding box center [198, 105] width 87 height 18
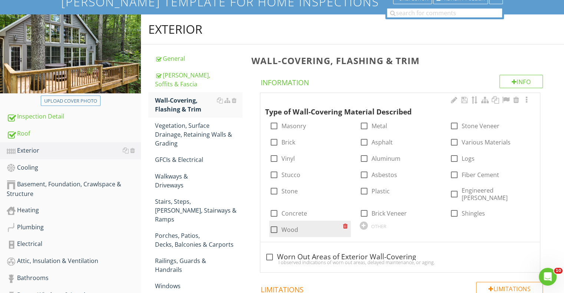
click at [274, 235] on div at bounding box center [273, 229] width 13 height 13
checkbox input "true"
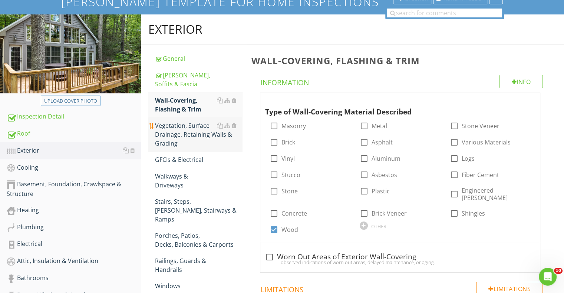
click at [185, 136] on div "Vegetation, Surface Drainage, Retaining Walls & Grading" at bounding box center [198, 134] width 87 height 27
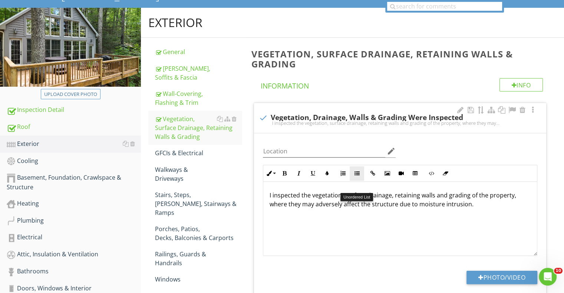
scroll to position [67, 0]
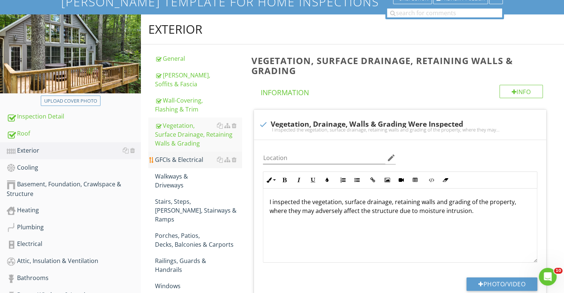
click at [185, 164] on div "GFCIs & Electrical" at bounding box center [198, 159] width 87 height 9
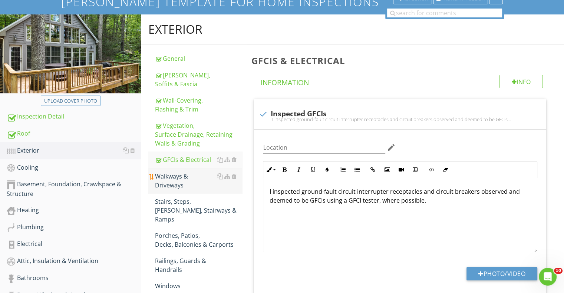
click at [187, 190] on div "Walkways & Driveways" at bounding box center [198, 181] width 87 height 18
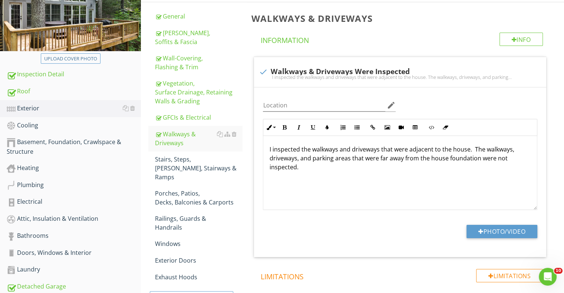
scroll to position [105, 0]
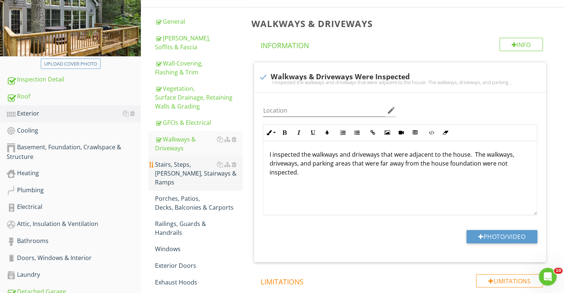
click at [186, 185] on div "Stairs, Steps, Stoops, Stairways & Ramps" at bounding box center [198, 173] width 87 height 27
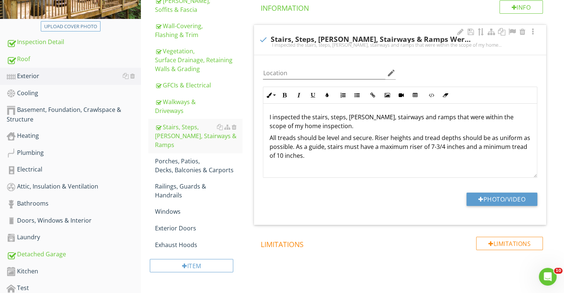
scroll to position [142, 0]
click at [182, 174] on div "Porches, Patios, Decks, Balconies & Carports" at bounding box center [198, 166] width 87 height 18
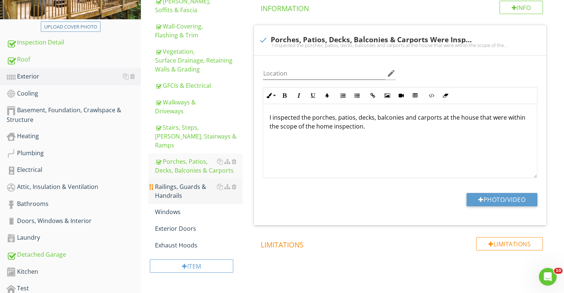
click at [193, 195] on div "Railings, Guards & Handrails" at bounding box center [198, 191] width 87 height 18
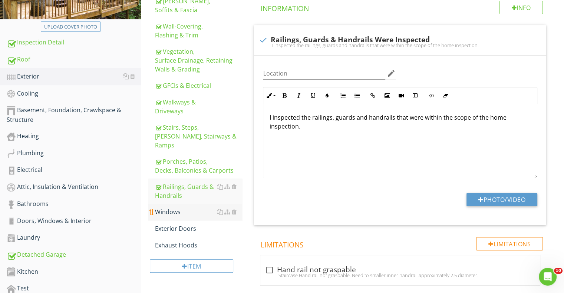
click at [180, 213] on div "Windows" at bounding box center [198, 212] width 87 height 9
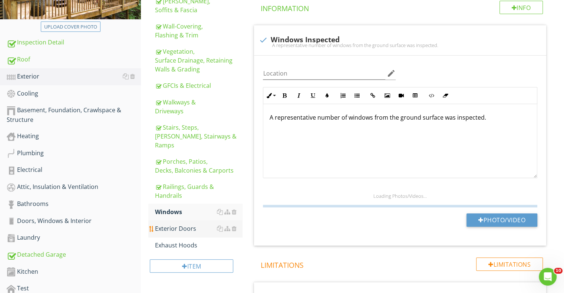
click at [185, 231] on div "Exterior Doors" at bounding box center [198, 228] width 87 height 9
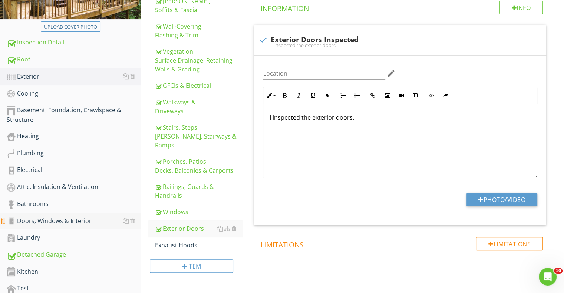
drag, startPoint x: 166, startPoint y: 249, endPoint x: 126, endPoint y: 225, distance: 46.5
click at [166, 249] on div "Exhaust Hoods" at bounding box center [198, 245] width 87 height 9
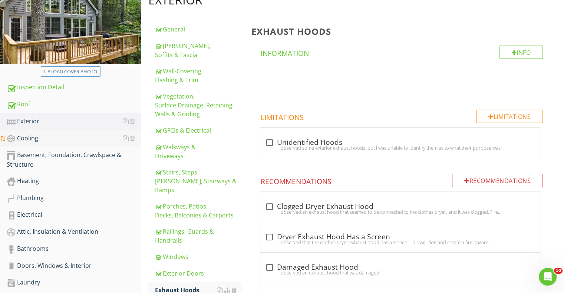
scroll to position [67, 0]
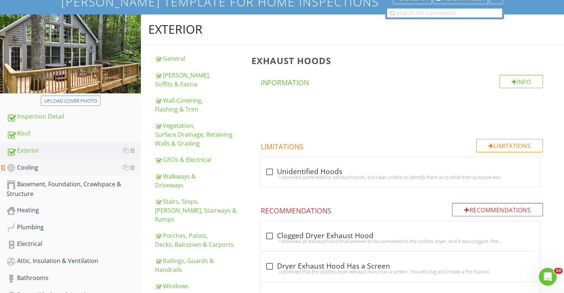
click at [22, 173] on div "Cooling" at bounding box center [74, 168] width 134 height 10
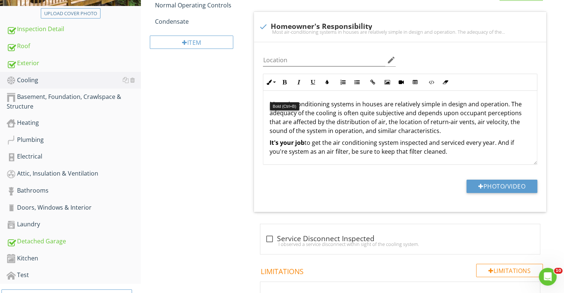
scroll to position [253, 0]
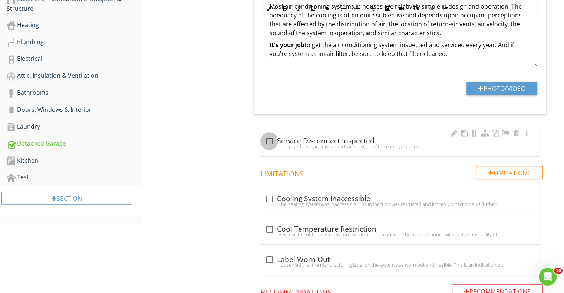
click at [270, 147] on div at bounding box center [269, 141] width 13 height 13
checkbox input "true"
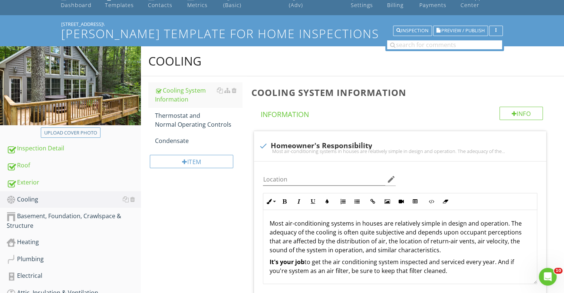
scroll to position [30, 0]
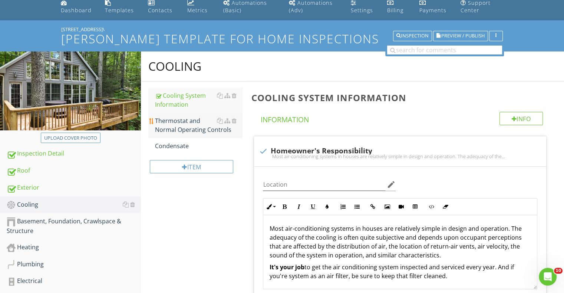
click at [190, 134] on div "Thermostat and Normal Operating Controls" at bounding box center [198, 125] width 87 height 18
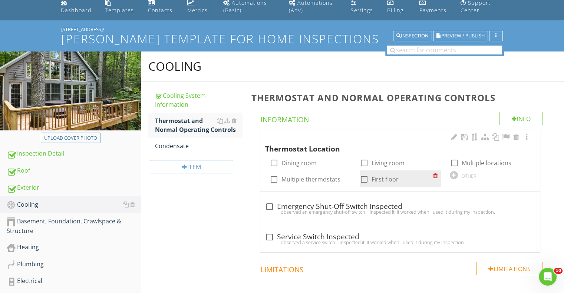
click at [363, 186] on div at bounding box center [364, 179] width 13 height 13
checkbox input "true"
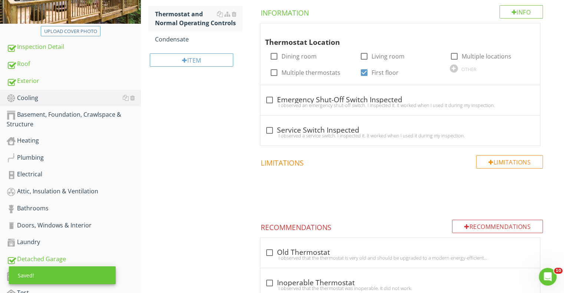
scroll to position [142, 0]
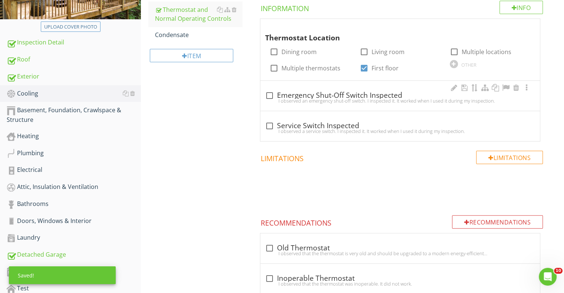
click at [268, 102] on div at bounding box center [269, 95] width 13 height 13
checkbox input "true"
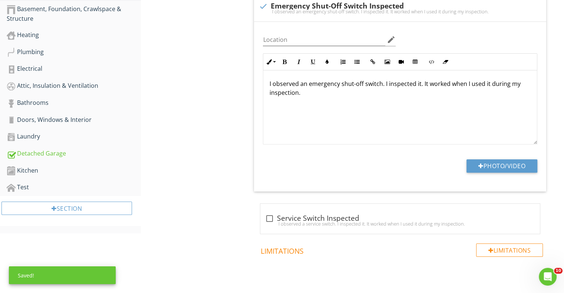
scroll to position [253, 0]
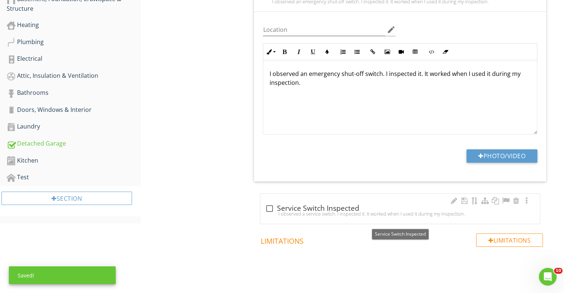
click at [272, 215] on div at bounding box center [269, 208] width 13 height 13
checkbox input "true"
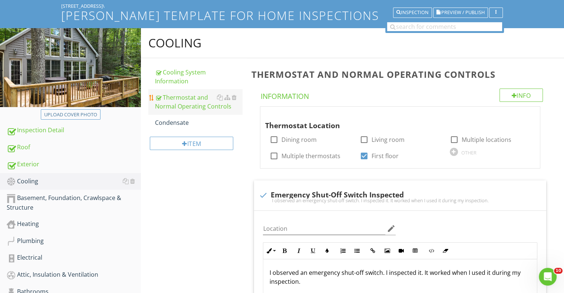
scroll to position [30, 0]
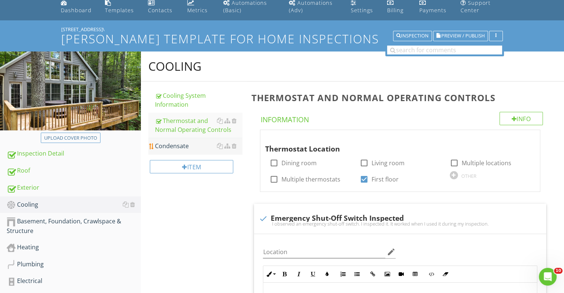
click at [181, 150] on div "Condensate" at bounding box center [198, 146] width 87 height 9
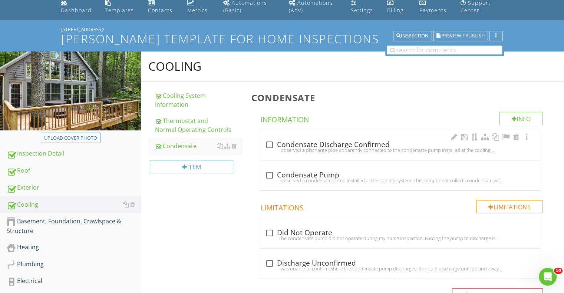
click at [272, 153] on div "I observed a discharge pipe apparently connected to the condensate pump install…" at bounding box center [400, 150] width 271 height 6
checkbox input "true"
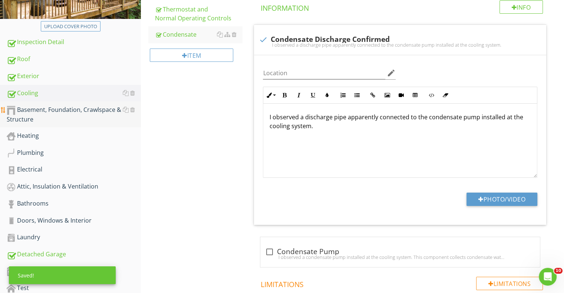
scroll to position [142, 0]
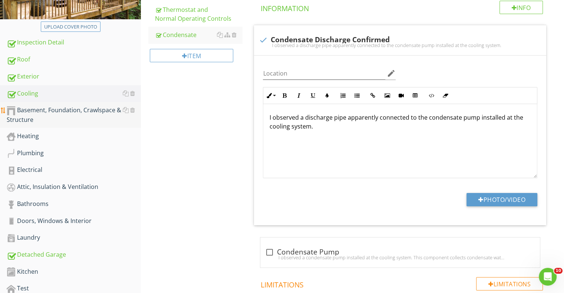
click at [26, 120] on div "Basement, Foundation, Crawlspace & Structure" at bounding box center [74, 115] width 134 height 19
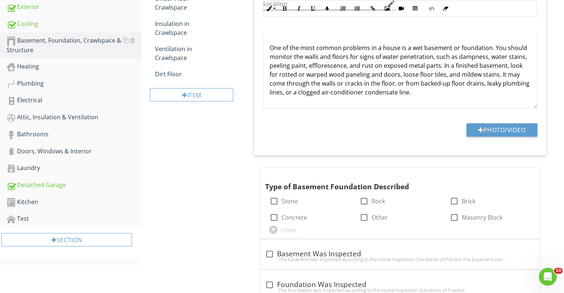
scroll to position [259, 0]
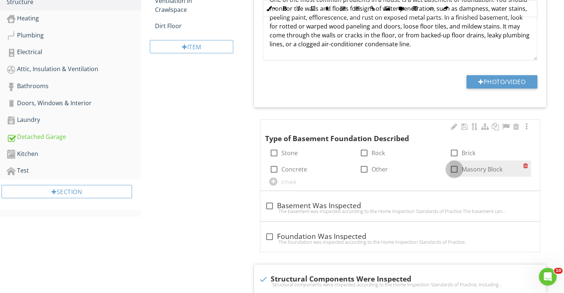
click at [455, 176] on div at bounding box center [454, 169] width 13 height 13
checkbox input "true"
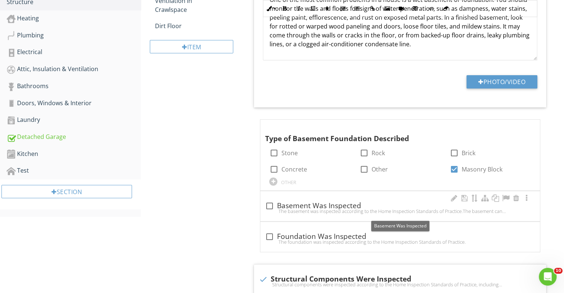
click at [270, 212] on div at bounding box center [269, 206] width 13 height 13
checkbox input "true"
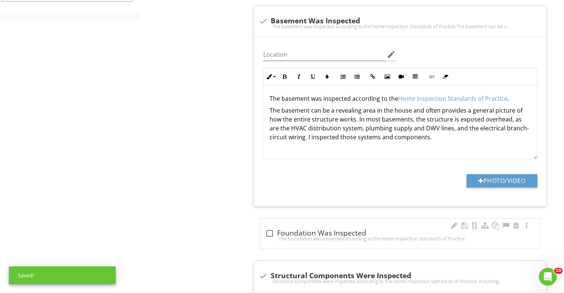
scroll to position [482, 0]
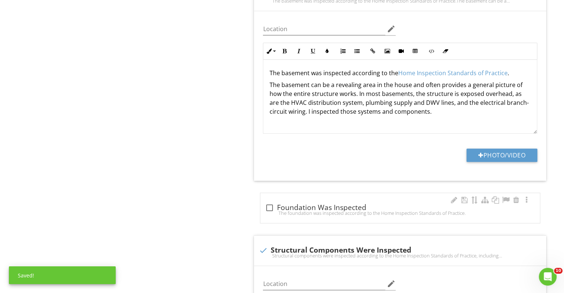
click at [270, 214] on div at bounding box center [269, 208] width 13 height 13
checkbox input "true"
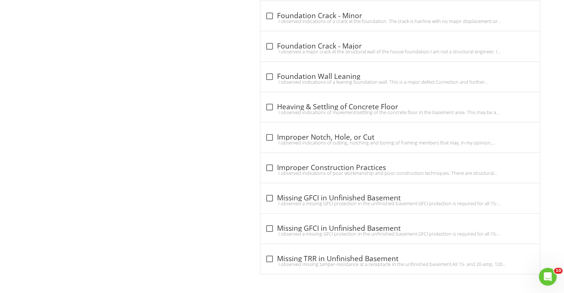
scroll to position [1457, 0]
drag, startPoint x: 270, startPoint y: 198, endPoint x: 259, endPoint y: 202, distance: 11.1
click at [270, 198] on div at bounding box center [269, 198] width 13 height 13
checkbox input "true"
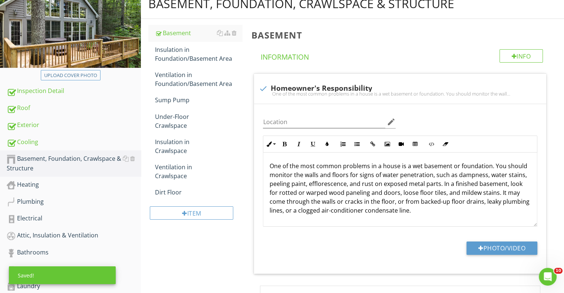
scroll to position [49, 0]
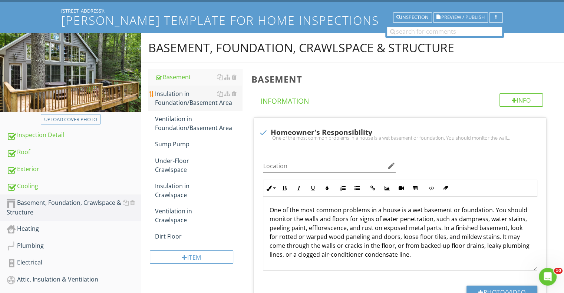
click at [185, 107] on div "Insulation in Foundation/Basement Area" at bounding box center [198, 98] width 87 height 18
type textarea "<p>Structural components were inspected according to the <a fr-original-style="…"
type textarea "<p>The basement was inspected according to the <a fr-original-style="" href="ht…"
type textarea "<p>The foundation was inspected according to the <a fr-original-style="" href="…"
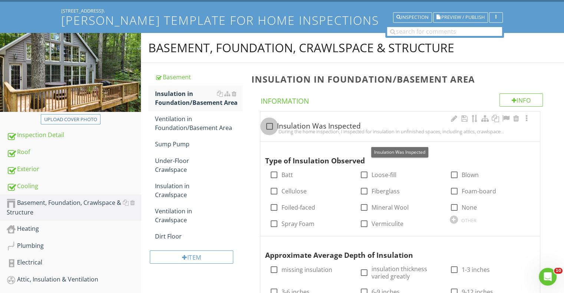
drag, startPoint x: 271, startPoint y: 139, endPoint x: 286, endPoint y: 140, distance: 14.5
click at [271, 133] on div at bounding box center [269, 126] width 13 height 13
checkbox input "true"
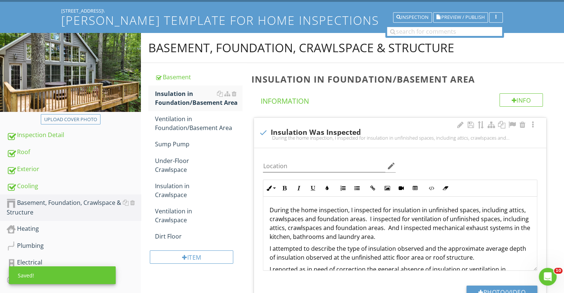
scroll to position [234, 0]
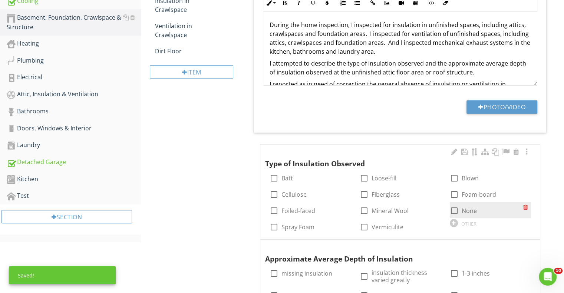
click at [455, 217] on div at bounding box center [454, 211] width 13 height 13
checkbox input "true"
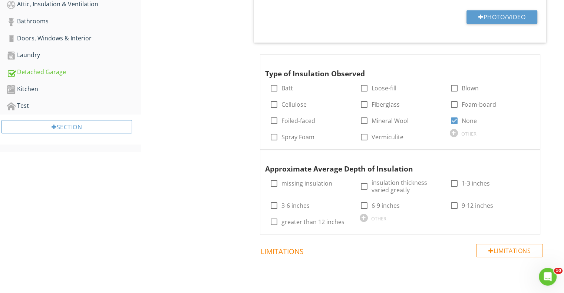
scroll to position [420, 0]
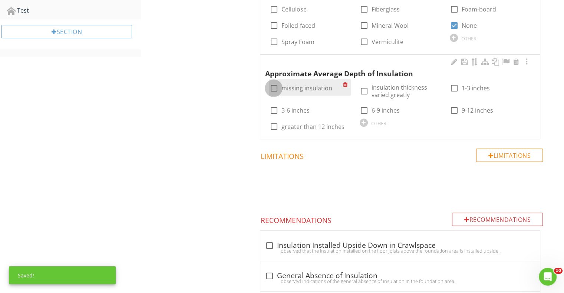
click at [272, 95] on div at bounding box center [273, 88] width 13 height 13
checkbox input "true"
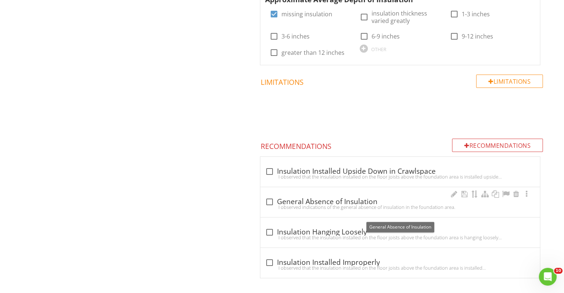
click at [271, 208] on div at bounding box center [269, 202] width 13 height 13
checkbox input "true"
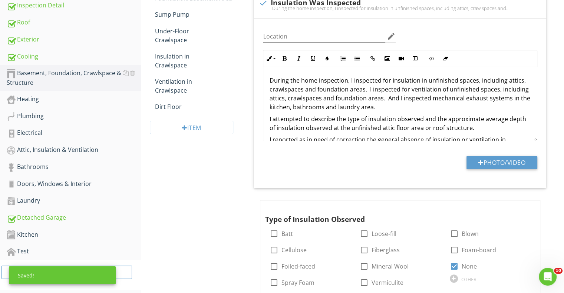
scroll to position [12, 0]
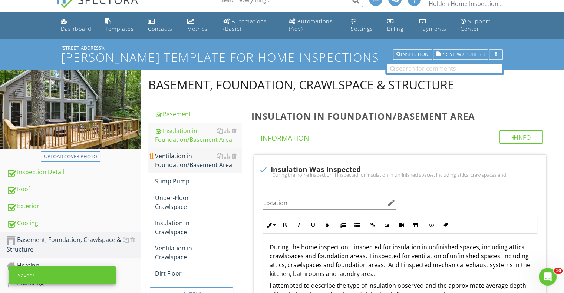
click at [188, 169] on div "Ventilation in Foundation/Basement Area" at bounding box center [198, 161] width 87 height 18
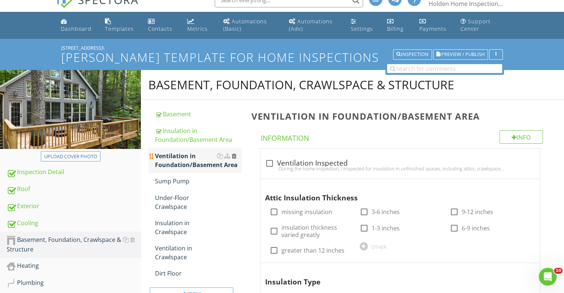
click at [234, 159] on div at bounding box center [233, 156] width 5 height 6
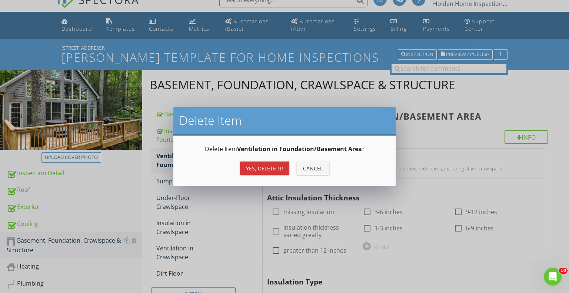
click at [266, 167] on div "Yes, Delete it!" at bounding box center [264, 169] width 37 height 8
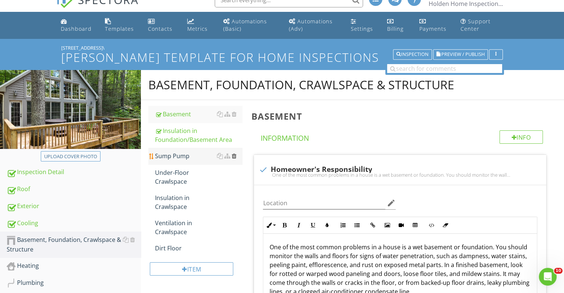
click at [233, 159] on div at bounding box center [233, 156] width 5 height 6
type textarea "<p>The basement was inspected according to the <a fr-original-style="" href="ht…"
type textarea "<p>The foundation was inspected according to the <a fr-original-style="" href="…"
type textarea "<p>Structural components were inspected according to the <a fr-original-style="…"
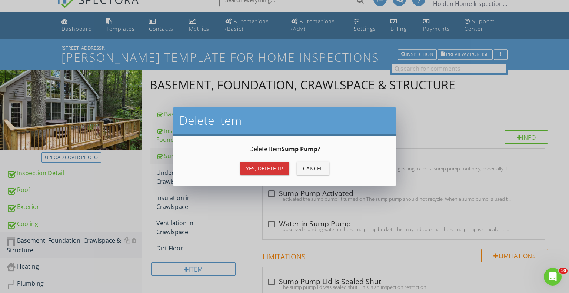
click at [257, 172] on div "Yes, Delete it!" at bounding box center [264, 169] width 37 height 8
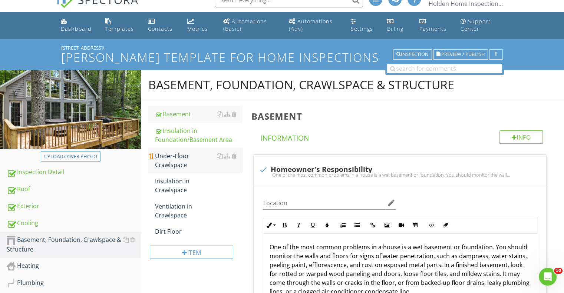
click at [189, 169] on div "Under-Floor Crawlspace" at bounding box center [198, 161] width 87 height 18
type textarea "<p>The basement was inspected according to the <a fr-original-style="" href="ht…"
type textarea "<p>The foundation was inspected according to the <a fr-original-style="" href="…"
type textarea "<p>Structural components were inspected according to the <a fr-original-style="…"
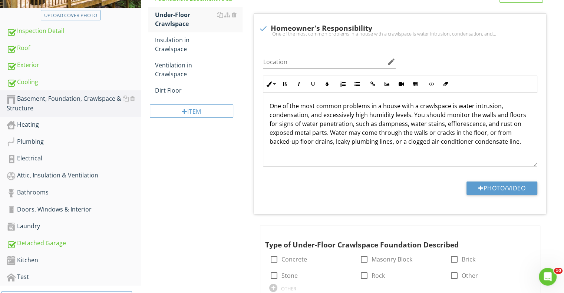
scroll to position [234, 0]
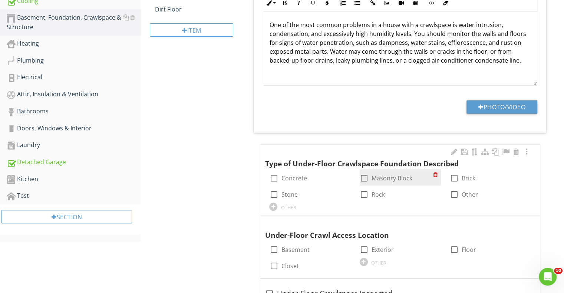
click at [364, 185] on div at bounding box center [364, 178] width 13 height 13
checkbox input "true"
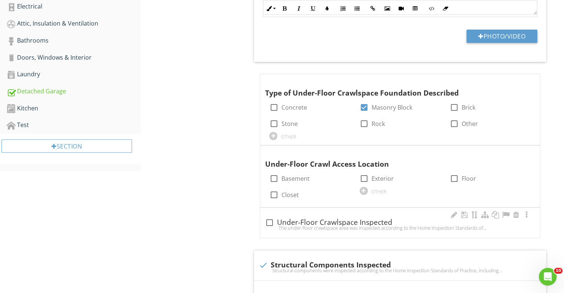
scroll to position [308, 0]
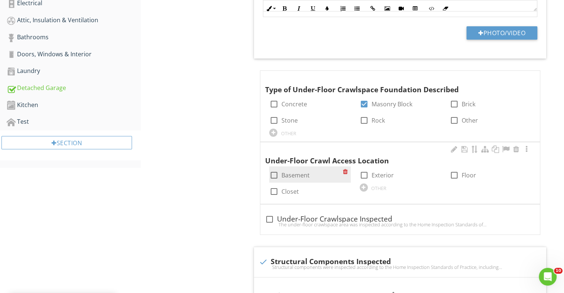
click at [272, 182] on div at bounding box center [273, 175] width 13 height 13
checkbox input "true"
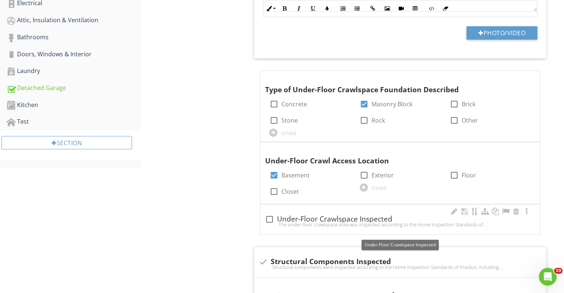
click at [269, 226] on div at bounding box center [269, 219] width 13 height 13
checkbox input "true"
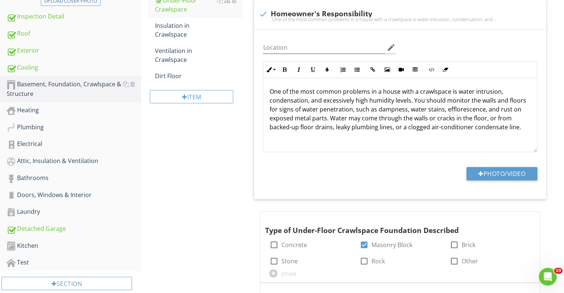
scroll to position [91, 0]
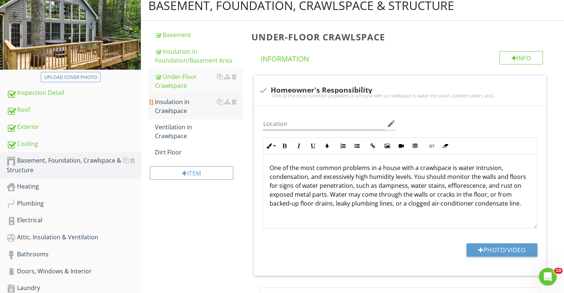
click at [174, 115] on div "Insulation in Crawlspace" at bounding box center [198, 106] width 87 height 18
type textarea "<p>Structural components were inspected according to the <a fr-original-style="…"
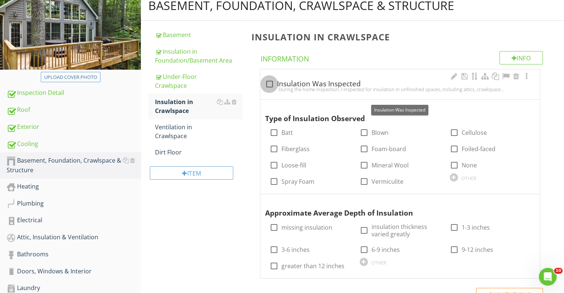
click at [274, 90] on div at bounding box center [269, 84] width 13 height 13
checkbox input "true"
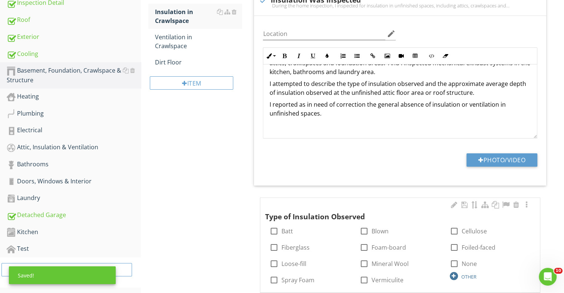
scroll to position [239, 0]
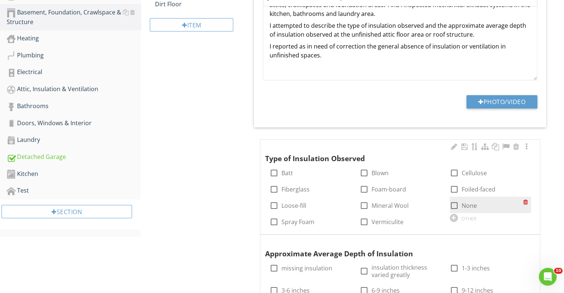
click at [455, 212] on div at bounding box center [454, 205] width 13 height 13
checkbox input "true"
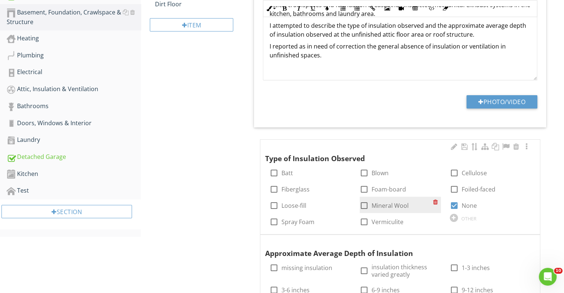
scroll to position [314, 0]
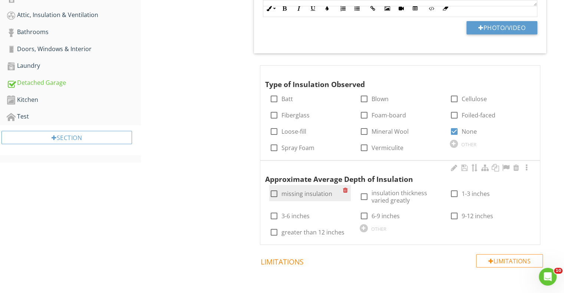
click at [275, 200] on div at bounding box center [273, 194] width 13 height 13
checkbox input "true"
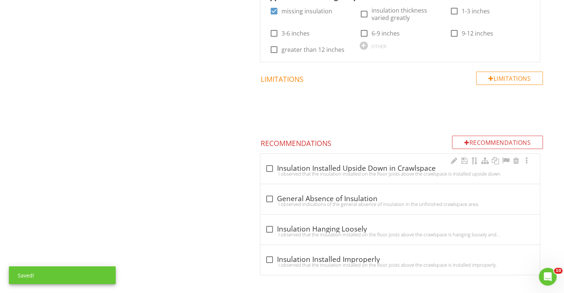
scroll to position [509, 0]
click at [275, 198] on div at bounding box center [269, 198] width 13 height 13
checkbox input "true"
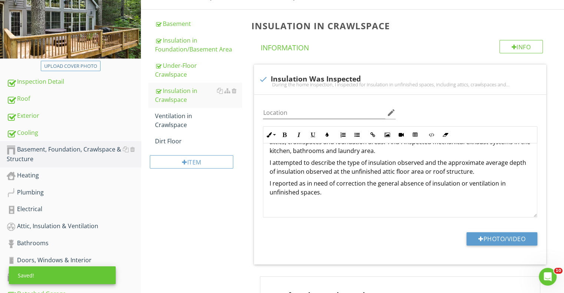
scroll to position [27, 0]
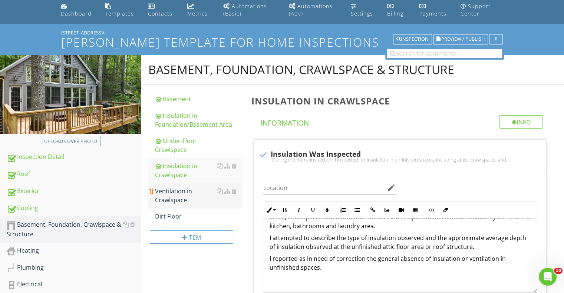
click at [194, 205] on div "Ventilation in Crawlspace" at bounding box center [198, 196] width 87 height 18
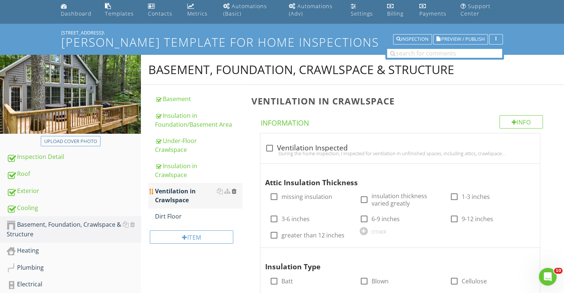
click at [235, 194] on div at bounding box center [233, 191] width 5 height 6
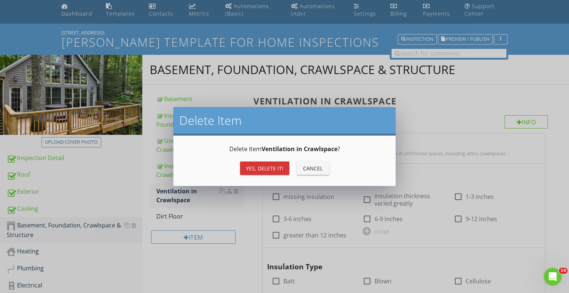
click at [266, 171] on div "Yes, Delete it!" at bounding box center [264, 169] width 37 height 8
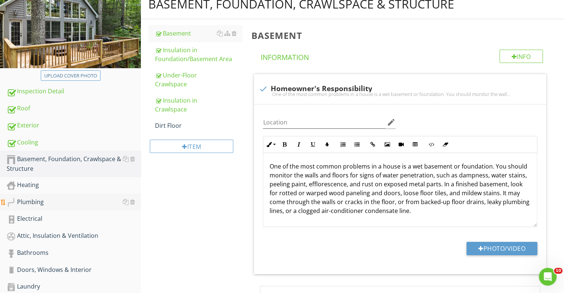
scroll to position [101, 0]
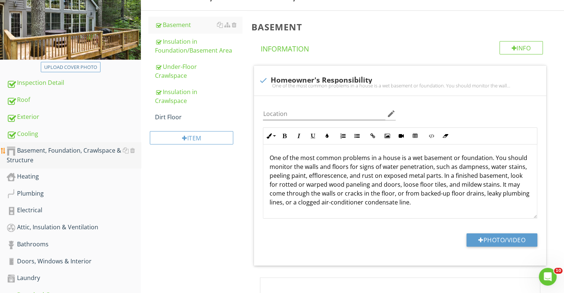
click at [46, 161] on div "Basement, Foundation, Crawlspace & Structure" at bounding box center [74, 155] width 134 height 19
click at [36, 182] on div "Heating" at bounding box center [74, 177] width 134 height 10
type textarea "<p>The basement was inspected according to the <a fr-original-style="" href="ht…"
type textarea "<p>The foundation was inspected according to the <a fr-original-style="" href="…"
type textarea "<p>Structural components were inspected according to the <a fr-original-style="…"
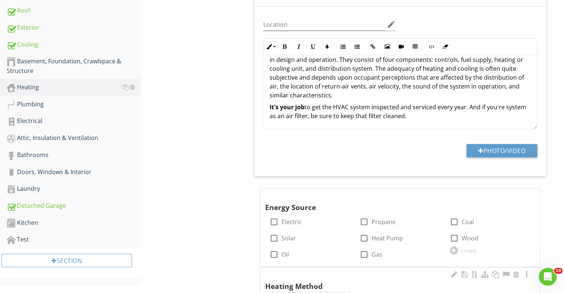
scroll to position [249, 0]
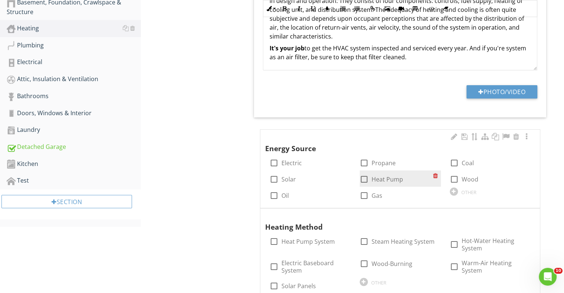
click at [362, 186] on div at bounding box center [364, 179] width 13 height 13
checkbox input "true"
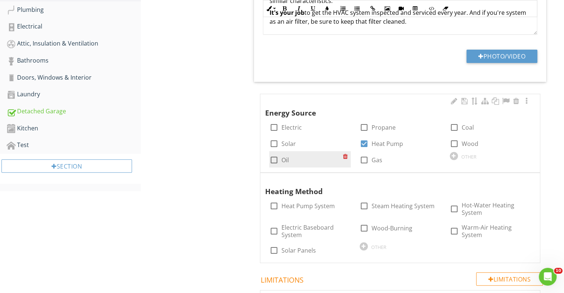
scroll to position [361, 0]
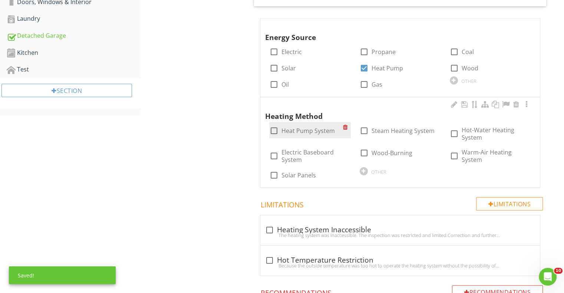
click at [271, 137] on div at bounding box center [273, 131] width 13 height 13
checkbox input "true"
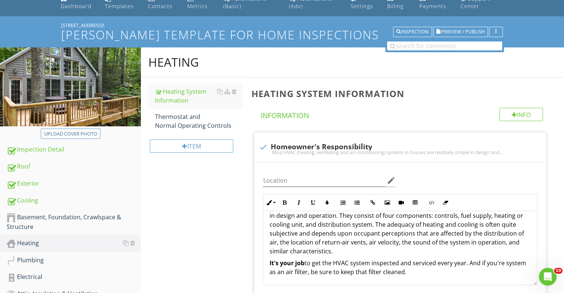
scroll to position [27, 0]
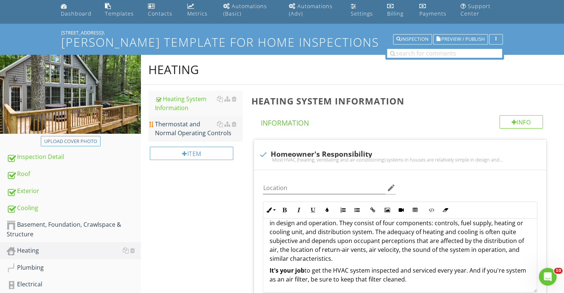
click at [184, 137] on div "Thermostat and Normal Operating Controls" at bounding box center [198, 129] width 87 height 18
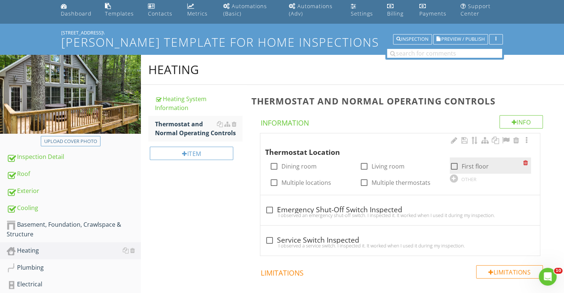
click at [454, 173] on div at bounding box center [454, 166] width 13 height 13
checkbox input "true"
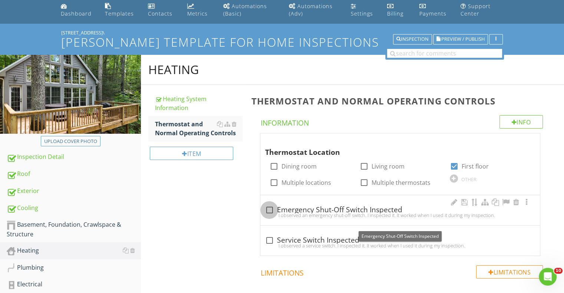
click at [272, 216] on div at bounding box center [269, 210] width 13 height 13
checkbox input "true"
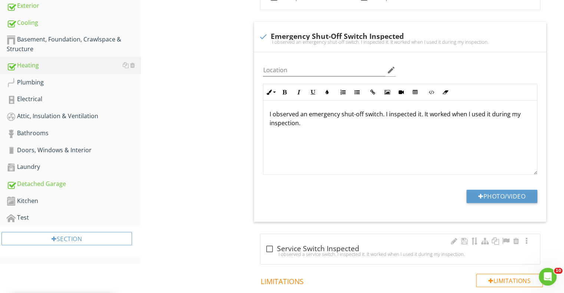
click at [269, 255] on div at bounding box center [269, 249] width 13 height 13
checkbox input "true"
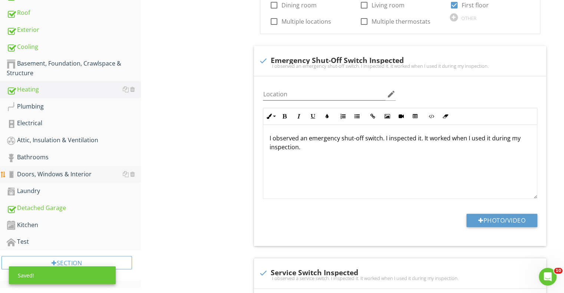
scroll to position [175, 0]
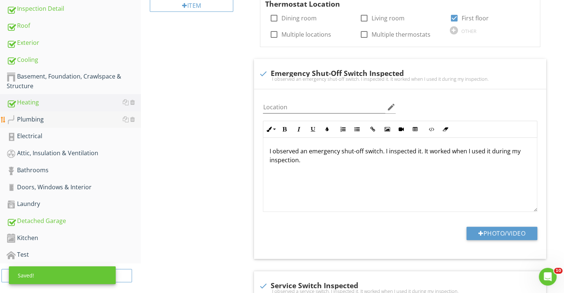
click at [43, 125] on div "Plumbing" at bounding box center [74, 120] width 134 height 10
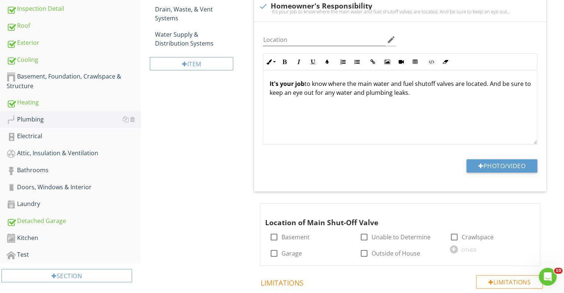
scroll to position [64, 0]
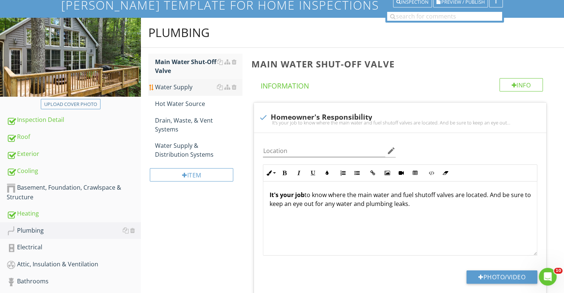
click at [186, 92] on div "Water Supply" at bounding box center [198, 87] width 87 height 9
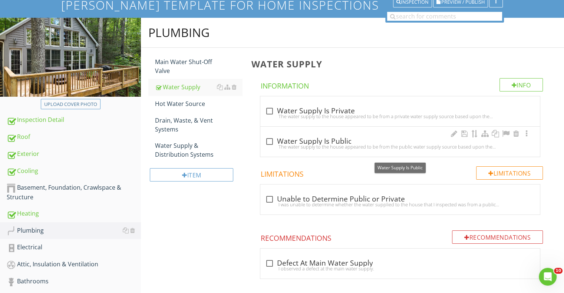
click at [271, 148] on div at bounding box center [269, 141] width 13 height 13
checkbox input "true"
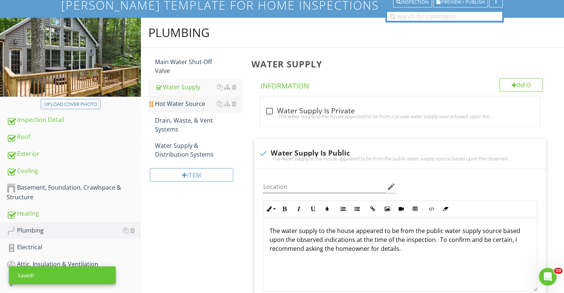
click at [194, 108] on div "Hot Water Source" at bounding box center [198, 103] width 87 height 9
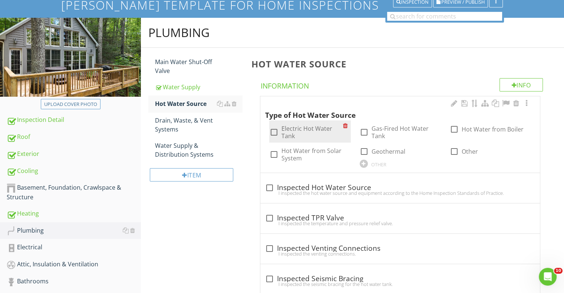
click at [274, 139] on div at bounding box center [273, 132] width 13 height 13
checkbox input "true"
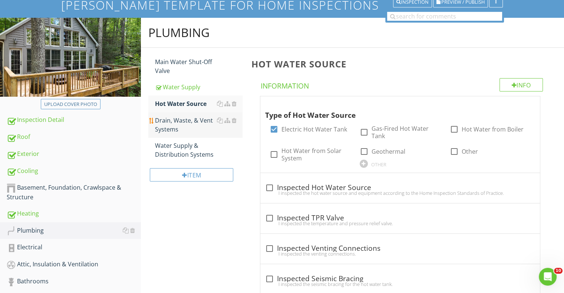
click at [182, 132] on div "Drain, Waste, & Vent Systems" at bounding box center [198, 125] width 87 height 18
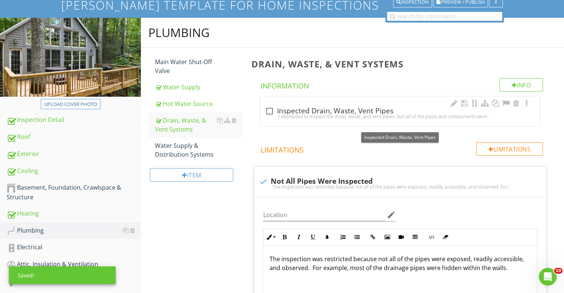
click at [266, 117] on div at bounding box center [269, 111] width 13 height 13
checkbox input "true"
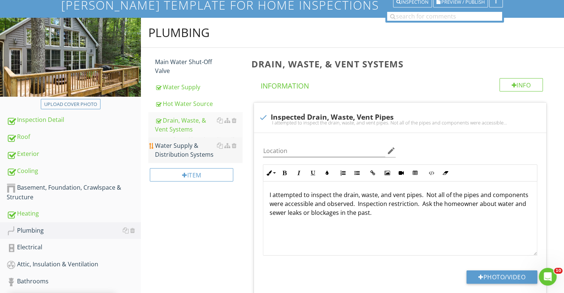
click at [183, 159] on div "Water Supply & Distribution Systems" at bounding box center [198, 150] width 87 height 18
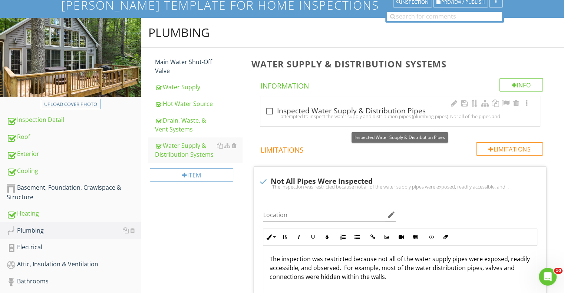
click at [267, 117] on div at bounding box center [269, 111] width 13 height 13
checkbox input "true"
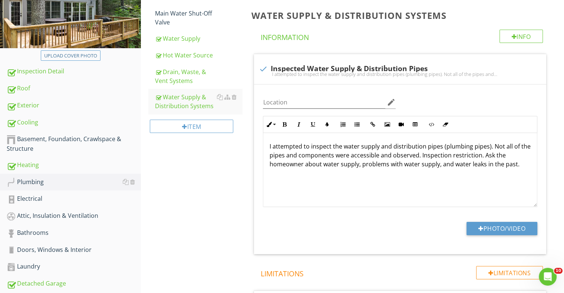
scroll to position [64, 0]
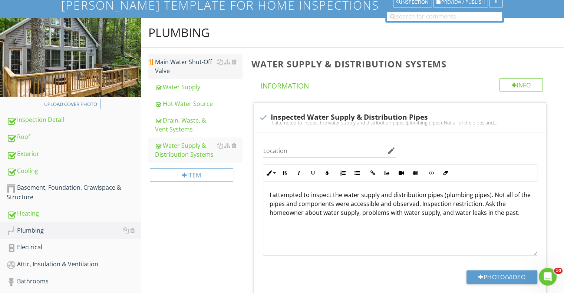
click at [176, 75] on div "Main Water Shut-Off Valve" at bounding box center [198, 66] width 87 height 18
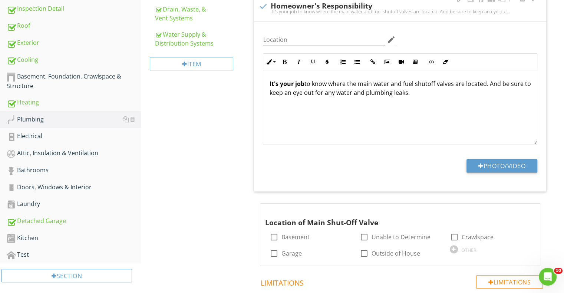
scroll to position [212, 0]
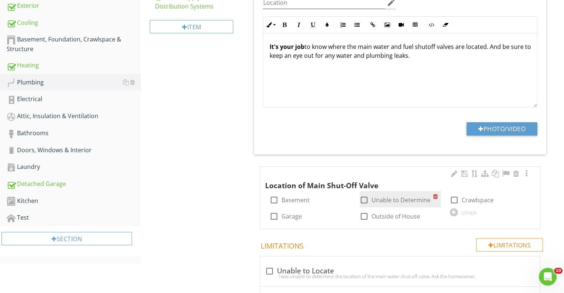
click at [364, 206] on div at bounding box center [364, 200] width 13 height 13
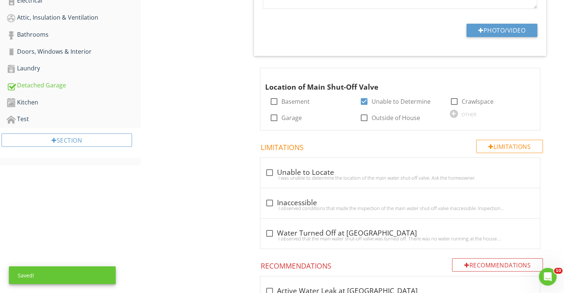
scroll to position [324, 0]
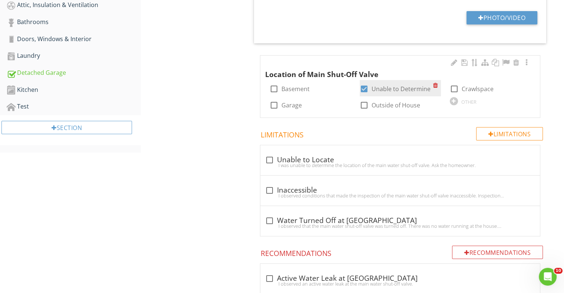
click at [365, 95] on div at bounding box center [364, 89] width 13 height 13
checkbox input "false"
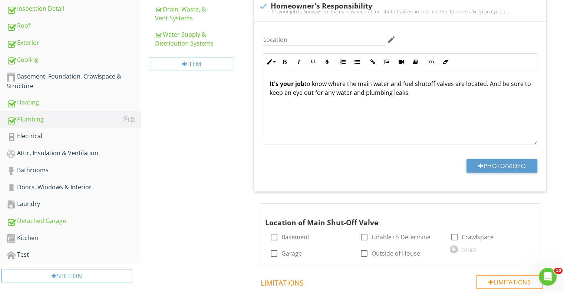
scroll to position [138, 0]
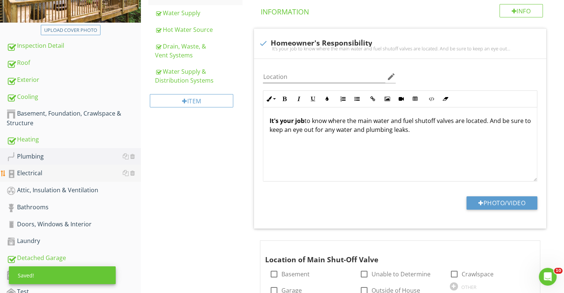
click at [26, 178] on div "Electrical" at bounding box center [74, 174] width 134 height 10
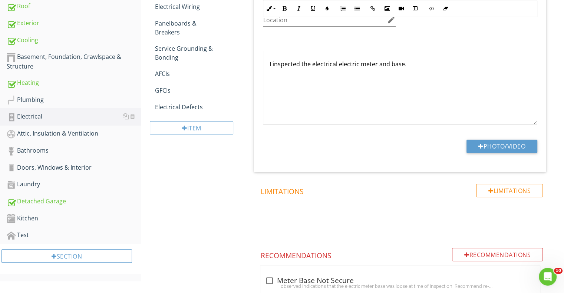
scroll to position [98, 0]
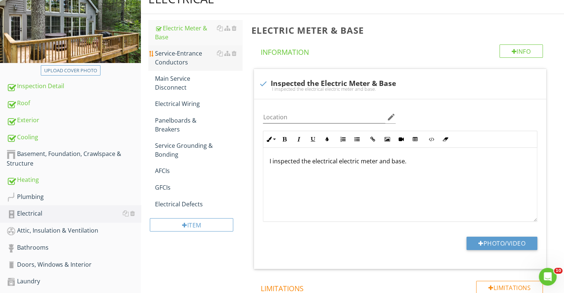
click at [186, 67] on div "Service-Entrance Conductors" at bounding box center [198, 58] width 87 height 18
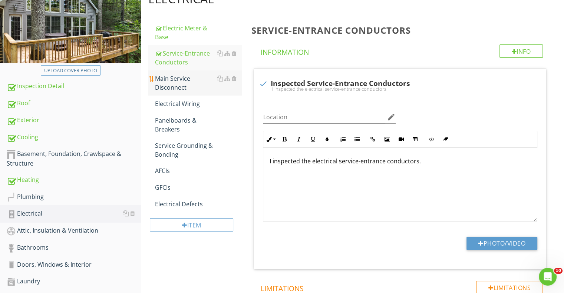
click at [187, 92] on div "Main Service Disconnect" at bounding box center [198, 83] width 87 height 18
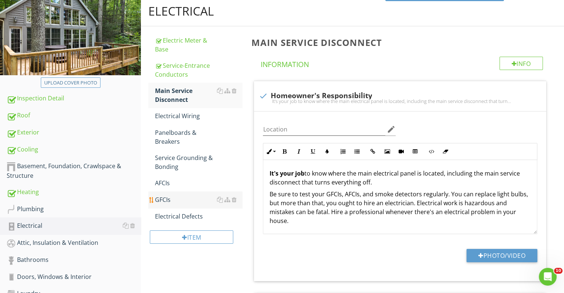
scroll to position [85, 0]
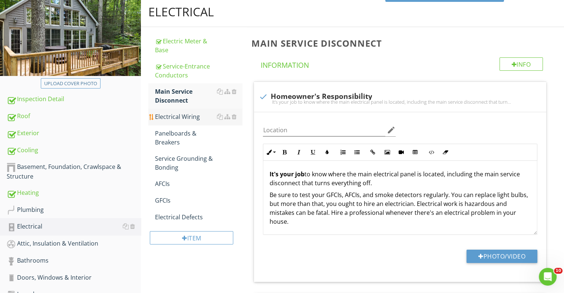
click at [180, 121] on div "Electrical Wiring" at bounding box center [198, 116] width 87 height 9
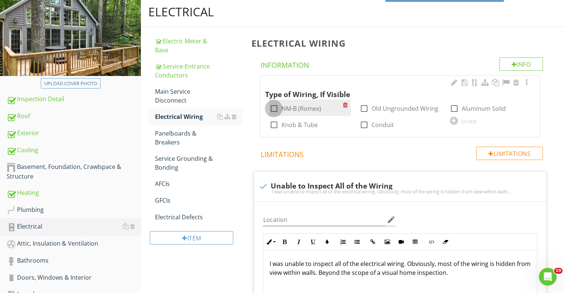
click at [279, 115] on div at bounding box center [273, 108] width 13 height 13
checkbox input "true"
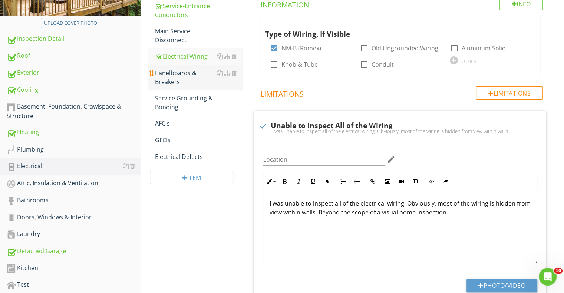
scroll to position [133, 0]
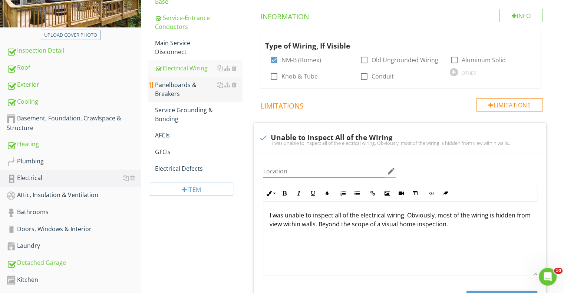
drag, startPoint x: 178, startPoint y: 99, endPoint x: 223, endPoint y: 114, distance: 46.9
click at [178, 98] on div "Panelboards & Breakers" at bounding box center [198, 89] width 87 height 18
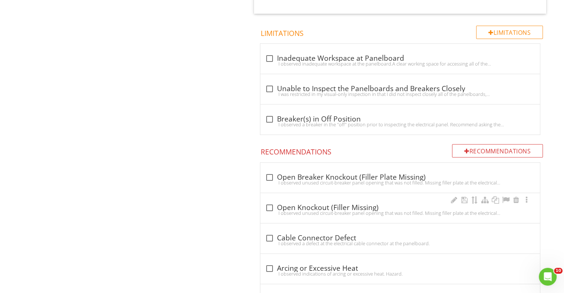
scroll to position [578, 0]
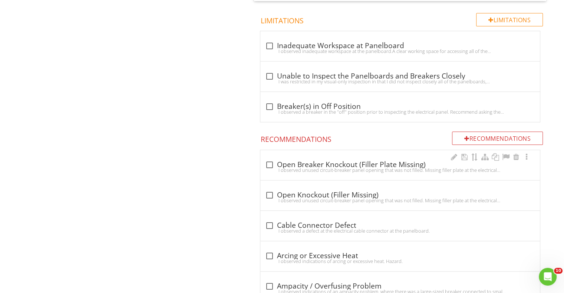
click at [271, 171] on div at bounding box center [269, 165] width 13 height 13
checkbox input "true"
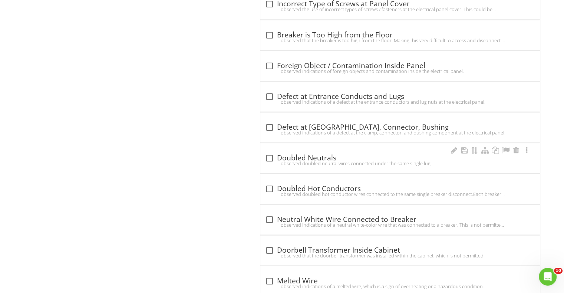
scroll to position [1393, 0]
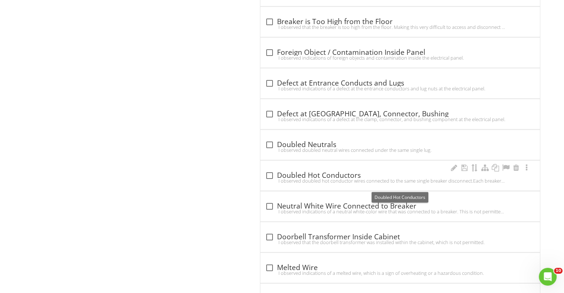
click at [268, 182] on div at bounding box center [269, 175] width 13 height 13
checkbox input "true"
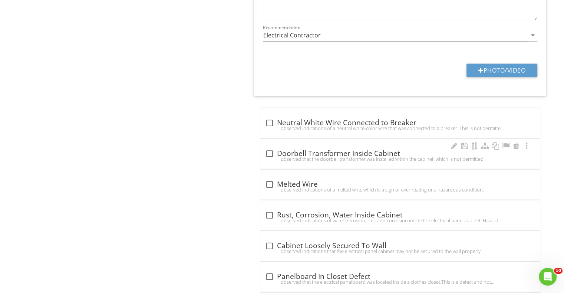
scroll to position [1764, 0]
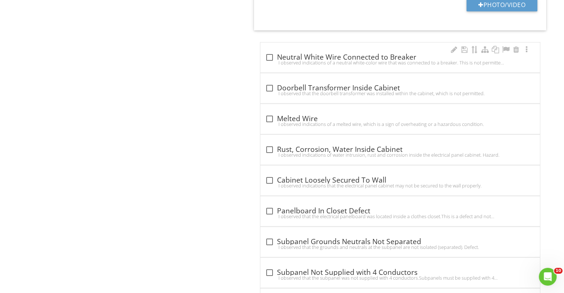
click at [270, 64] on div at bounding box center [269, 57] width 13 height 13
checkbox input "true"
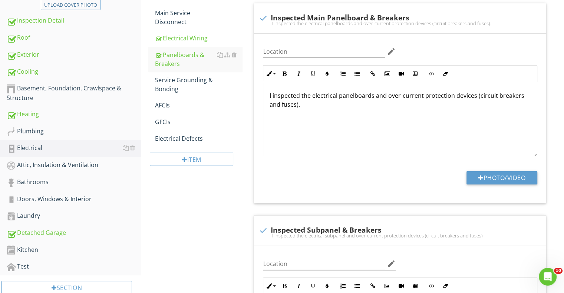
scroll to position [122, 0]
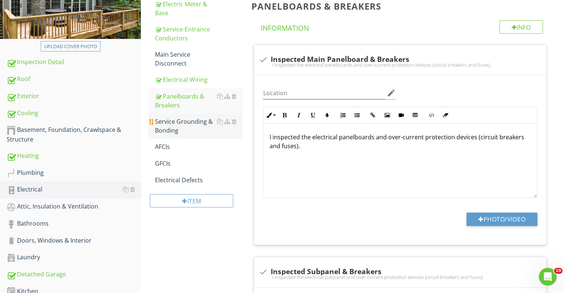
click at [179, 135] on div "Service Grounding & Bonding" at bounding box center [198, 126] width 87 height 18
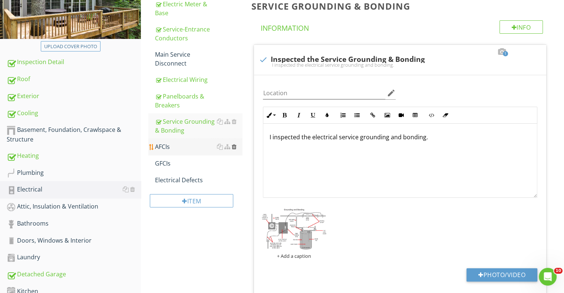
click at [234, 150] on div at bounding box center [233, 147] width 5 height 6
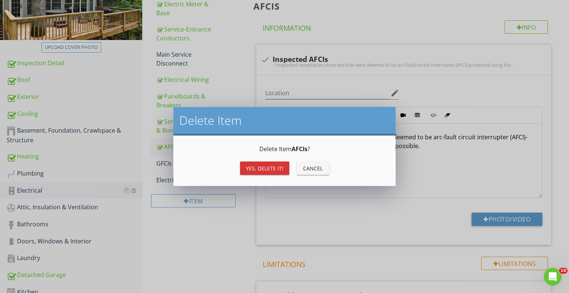
click at [251, 169] on div "Yes, Delete it!" at bounding box center [264, 169] width 37 height 8
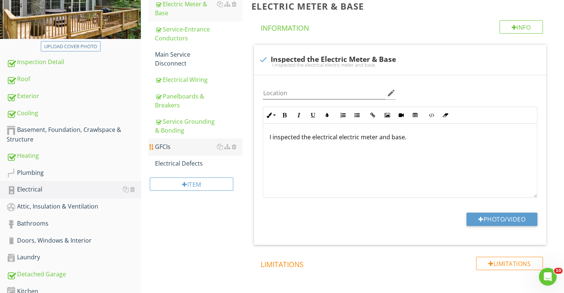
click at [170, 151] on div "GFCIs" at bounding box center [198, 146] width 87 height 9
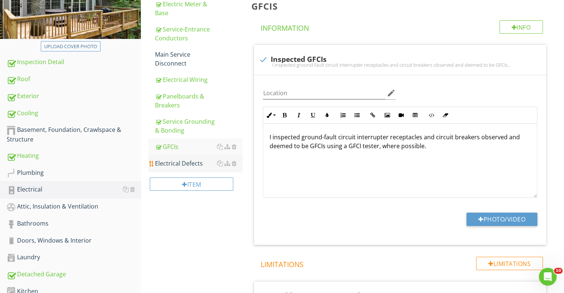
click at [182, 168] on div "Electrical Defects" at bounding box center [198, 163] width 87 height 9
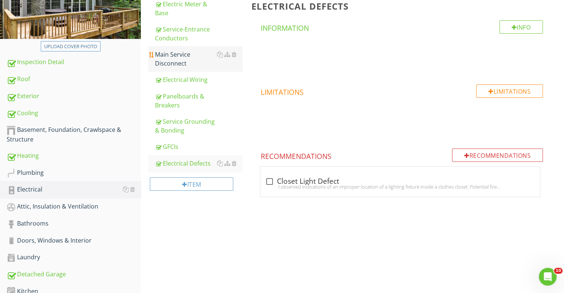
click at [159, 68] on div "Main Service Disconnect" at bounding box center [198, 59] width 87 height 18
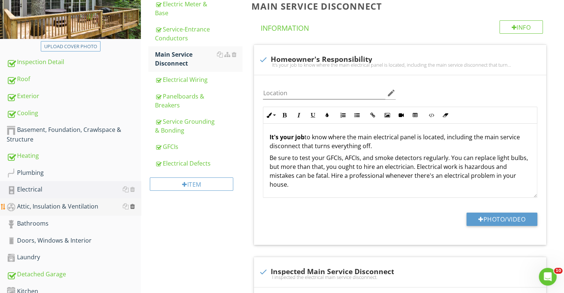
scroll to position [122, 0]
click at [132, 209] on div at bounding box center [132, 206] width 5 height 6
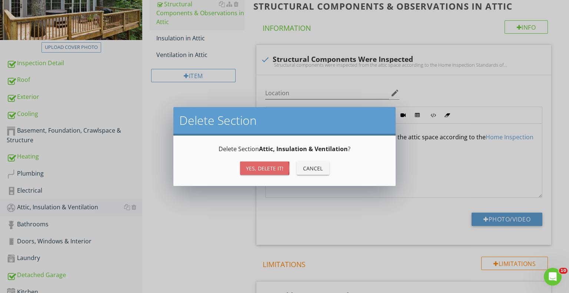
click at [256, 169] on div "Yes, Delete it!" at bounding box center [264, 169] width 37 height 8
type textarea "<p>Structural components were inspected from the attic space according to the <…"
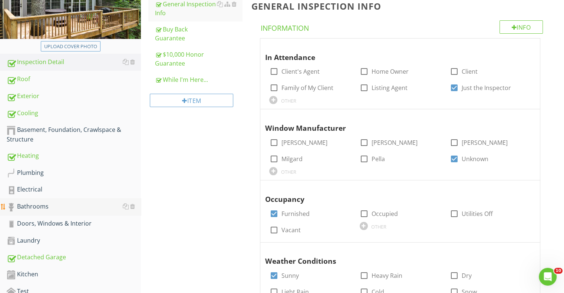
click at [37, 212] on div "Bathrooms" at bounding box center [74, 207] width 134 height 10
type textarea "<p><span class="fr-video fr-draggable" contenteditable="false" style="display: …"
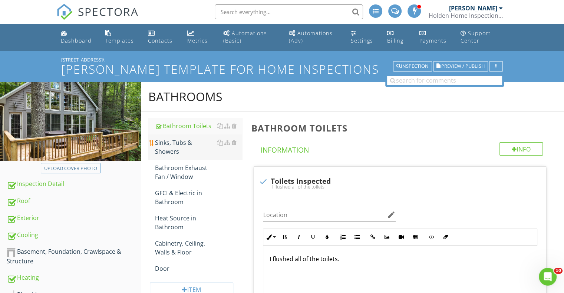
click at [194, 156] on div "Sinks, Tubs & Showers" at bounding box center [198, 147] width 87 height 18
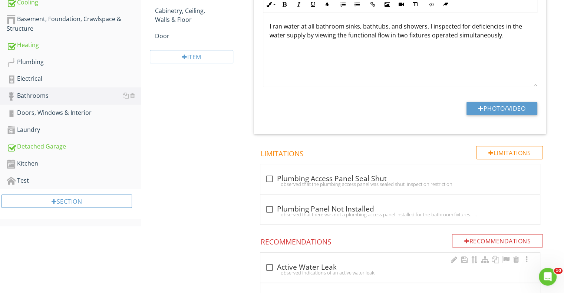
scroll to position [111, 0]
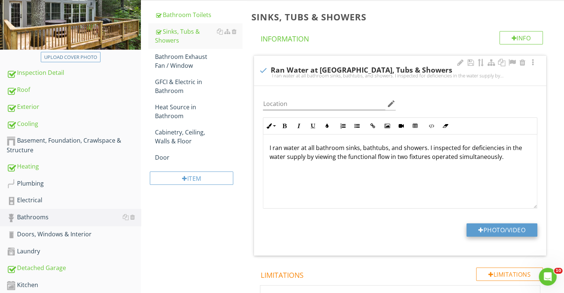
click at [486, 237] on button "Photo/Video" at bounding box center [501, 229] width 71 height 13
type input "C:\fakepath\FLIR4107.jpg"
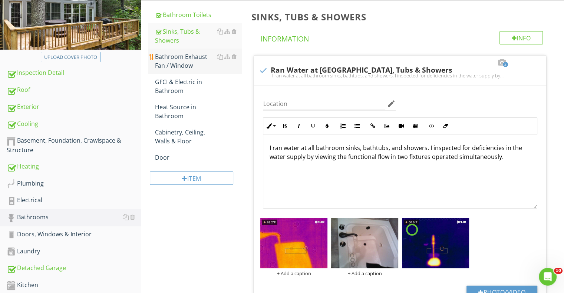
click at [191, 70] on div "Bathroom Exhaust Fan / Window" at bounding box center [198, 61] width 87 height 18
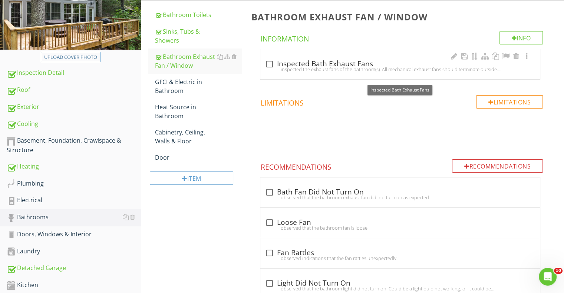
click at [271, 70] on div at bounding box center [269, 64] width 13 height 13
checkbox input "true"
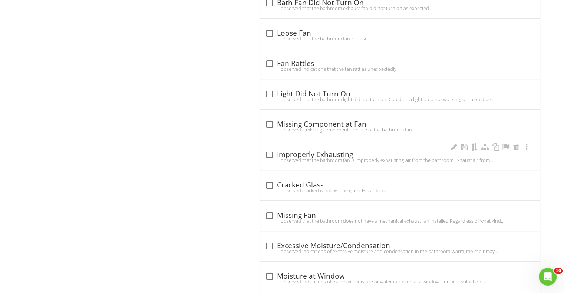
scroll to position [482, 0]
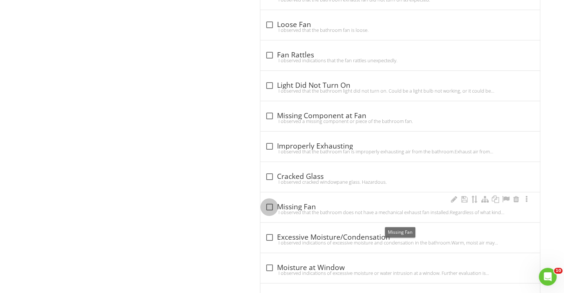
click at [271, 213] on div at bounding box center [269, 207] width 13 height 13
checkbox input "true"
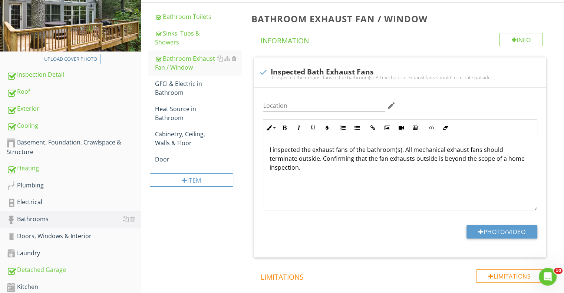
scroll to position [74, 0]
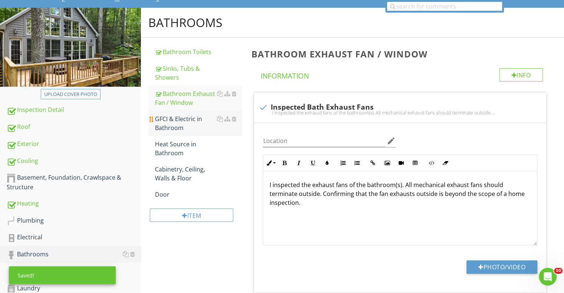
click at [169, 130] on div "GFCI & Electric in Bathroom" at bounding box center [198, 124] width 87 height 18
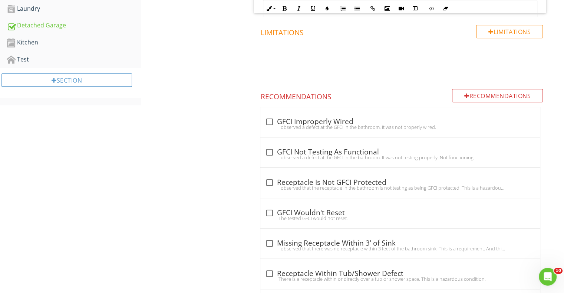
scroll to position [371, 0]
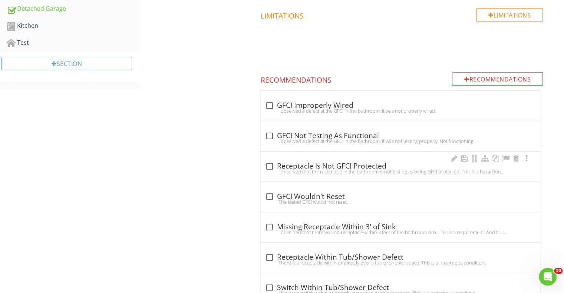
click at [268, 173] on div at bounding box center [269, 166] width 13 height 13
checkbox input "true"
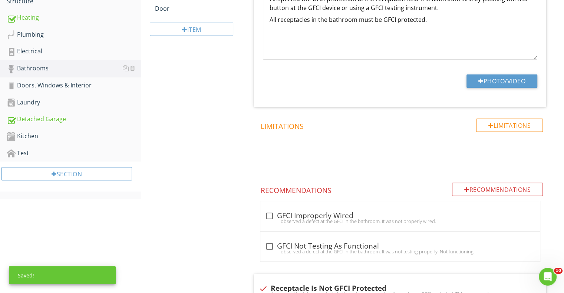
scroll to position [148, 0]
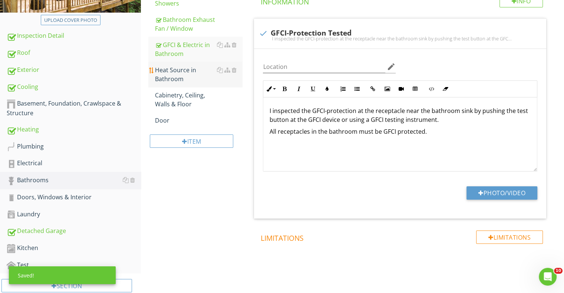
drag, startPoint x: 172, startPoint y: 83, endPoint x: 176, endPoint y: 87, distance: 6.0
click at [172, 83] on div "Heat Source in Bathroom" at bounding box center [198, 75] width 87 height 18
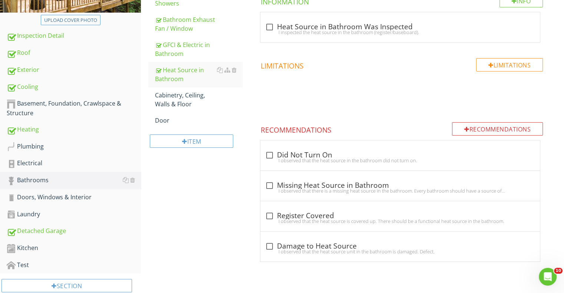
scroll to position [111, 0]
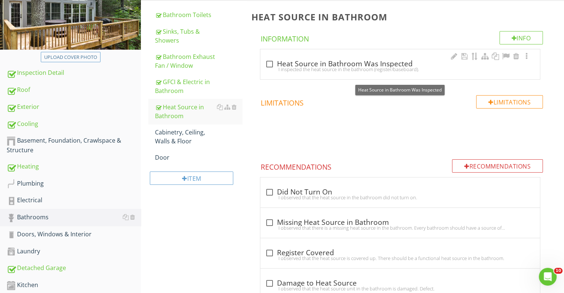
click at [270, 70] on div at bounding box center [269, 64] width 13 height 13
checkbox input "true"
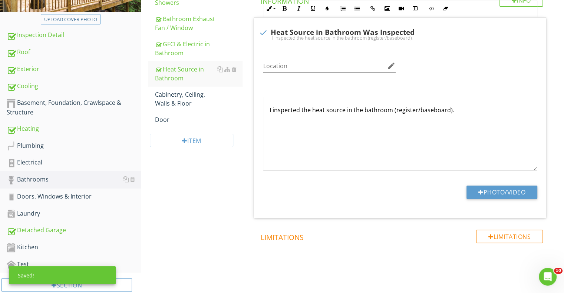
scroll to position [259, 0]
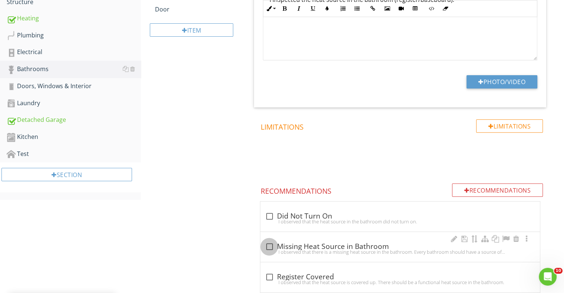
click at [268, 253] on div at bounding box center [269, 247] width 13 height 13
checkbox input "true"
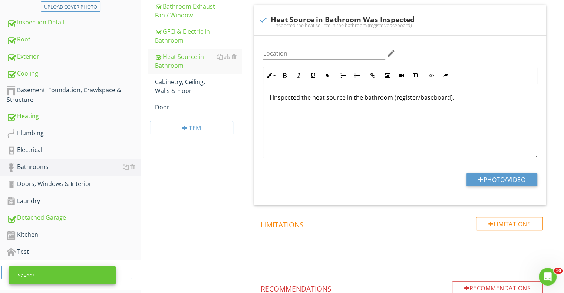
scroll to position [74, 0]
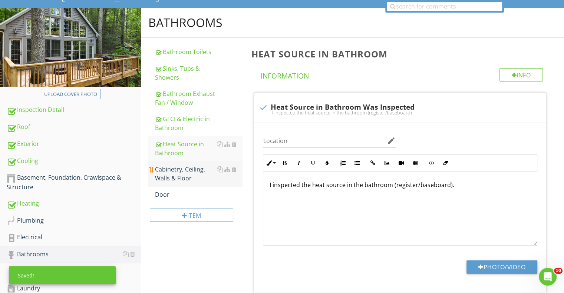
click at [176, 183] on div "Cabinetry, Ceiling, Walls & Floor" at bounding box center [198, 174] width 87 height 18
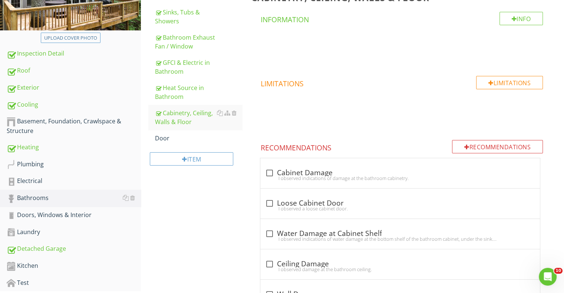
scroll to position [222, 0]
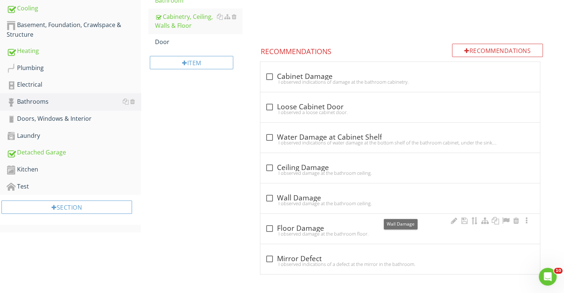
scroll to position [239, 0]
click at [280, 234] on div "I observed damage at the bathroom floor." at bounding box center [400, 234] width 271 height 6
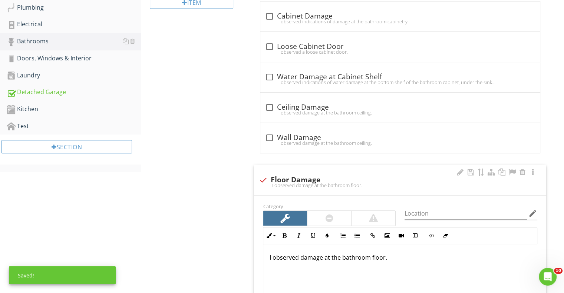
scroll to position [350, 0]
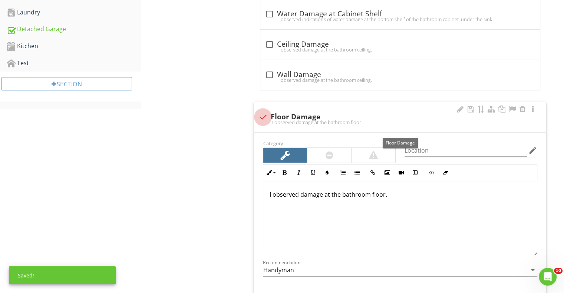
click at [261, 123] on div at bounding box center [262, 117] width 13 height 13
checkbox input "true"
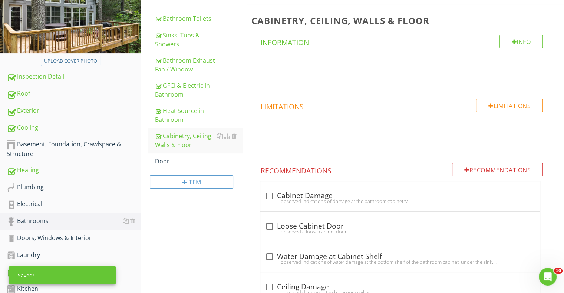
scroll to position [91, 0]
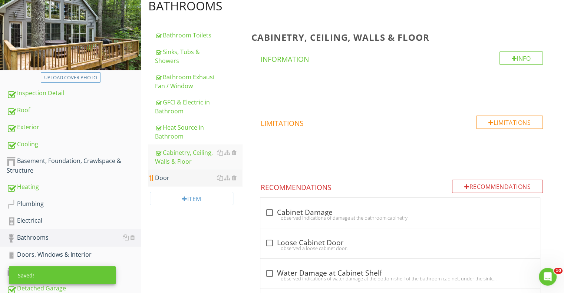
click at [158, 182] on div "Door" at bounding box center [198, 177] width 87 height 9
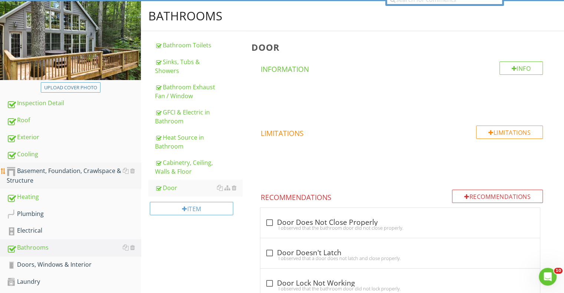
scroll to position [128, 0]
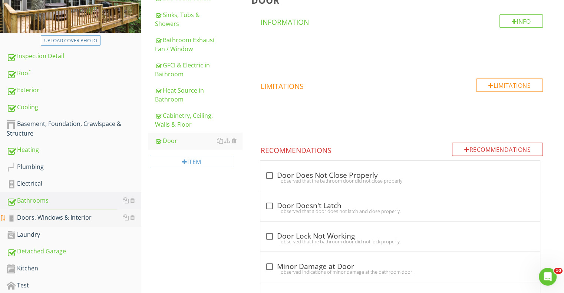
click at [61, 223] on div "Doors, Windows & Interior" at bounding box center [74, 218] width 134 height 10
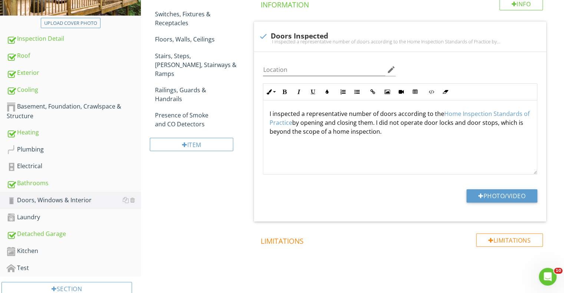
scroll to position [91, 0]
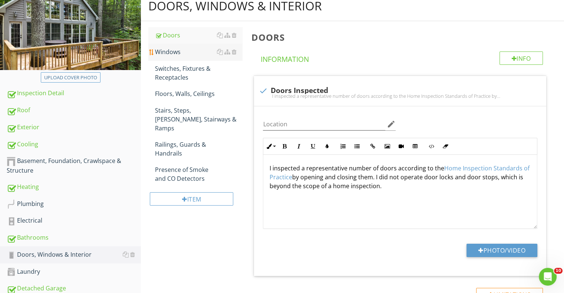
click at [172, 56] on div "Windows" at bounding box center [198, 51] width 87 height 9
type textarea "<p>I inspected a representative number of doors according to the <a fr-original…"
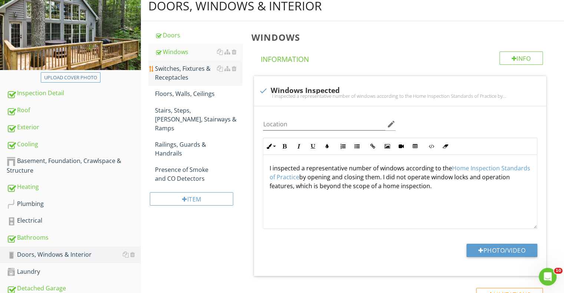
click at [190, 82] on div "Switches, Fixtures & Receptacles" at bounding box center [198, 73] width 87 height 18
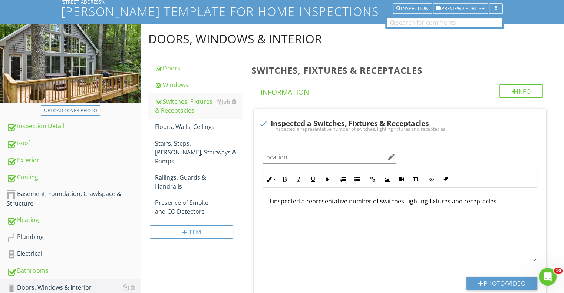
scroll to position [54, 0]
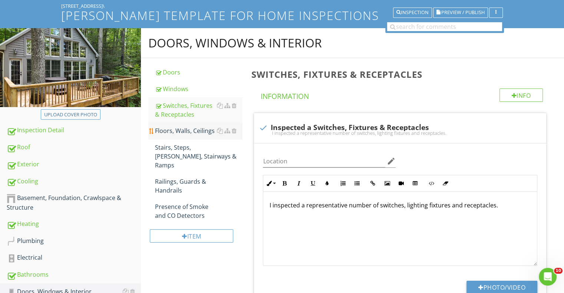
click at [194, 135] on div "Floors, Walls, Ceilings" at bounding box center [198, 130] width 87 height 9
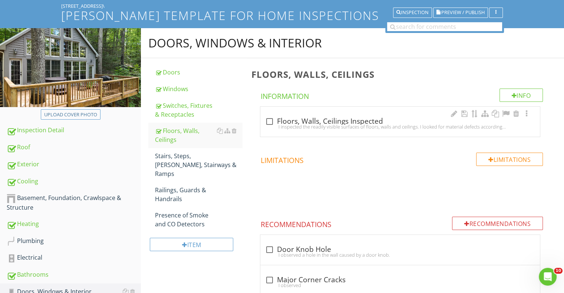
click at [269, 128] on div at bounding box center [269, 121] width 13 height 13
checkbox input "true"
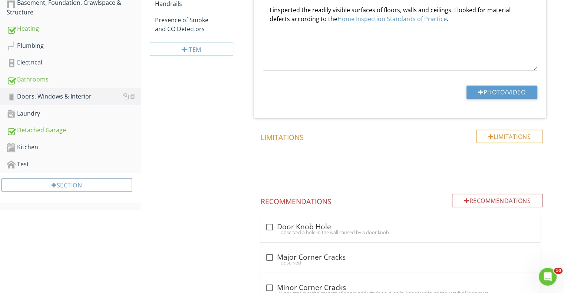
scroll to position [101, 0]
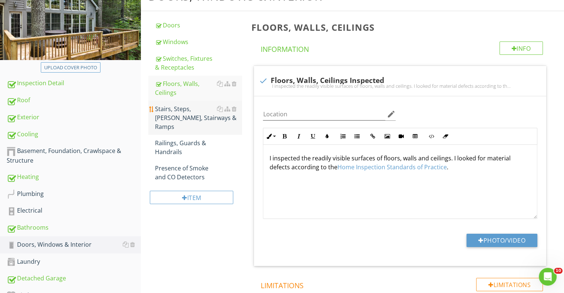
click at [184, 126] on div "Stairs, Steps, Stoops, Stairways & Ramps" at bounding box center [198, 118] width 87 height 27
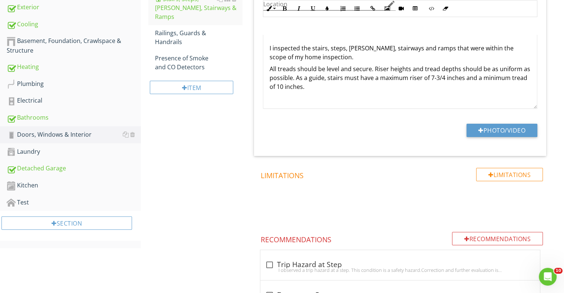
scroll to position [74, 0]
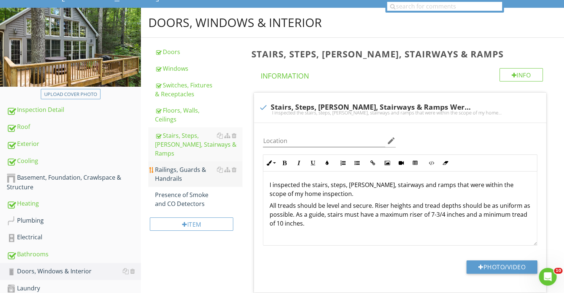
click at [185, 179] on div "Railings, Guards & Handrails" at bounding box center [198, 174] width 87 height 18
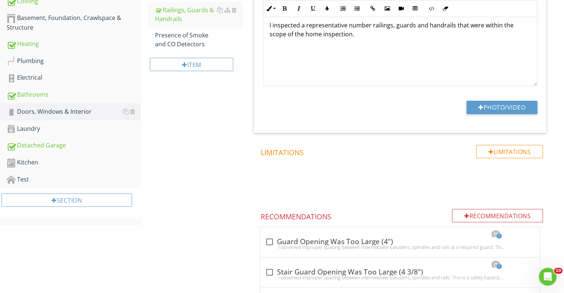
scroll to position [273, 0]
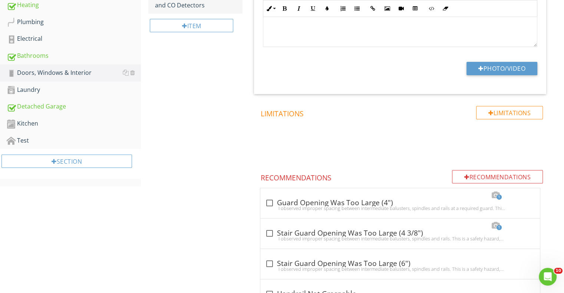
click at [192, 8] on div "Presence of Smoke and CO Detectors" at bounding box center [198, 1] width 87 height 18
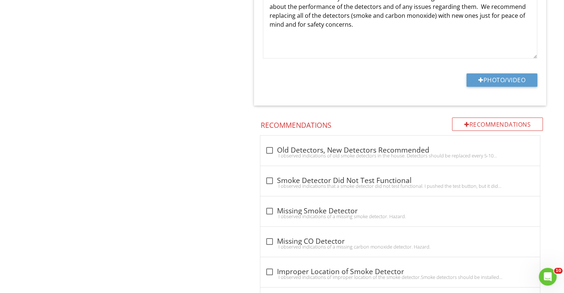
scroll to position [398, 0]
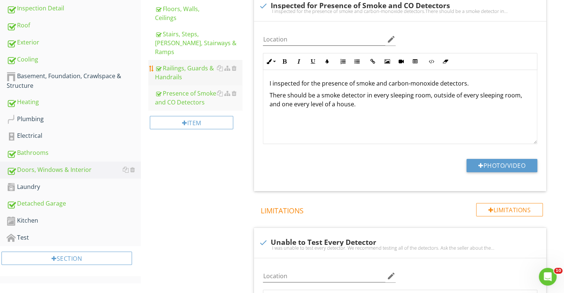
click at [204, 74] on div "Railings, Guards & Handrails" at bounding box center [198, 73] width 87 height 18
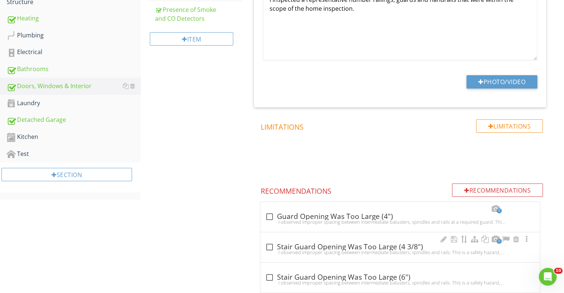
scroll to position [176, 0]
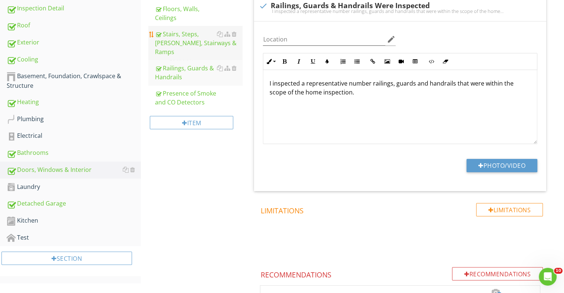
click at [200, 54] on div "Stairs, Steps, [PERSON_NAME], Stairways & Ramps" at bounding box center [198, 43] width 87 height 27
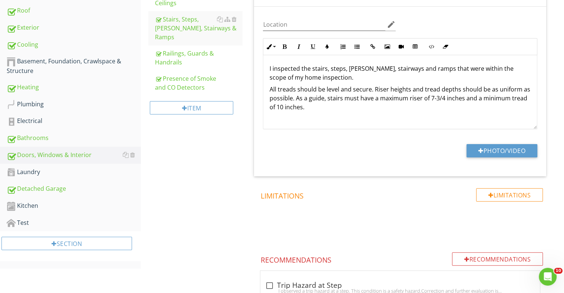
scroll to position [185, 0]
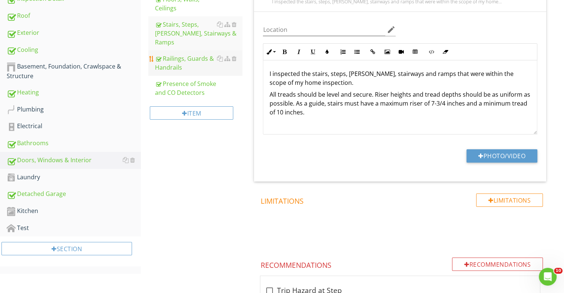
click at [187, 60] on div "Railings, Guards & Handrails" at bounding box center [198, 63] width 87 height 18
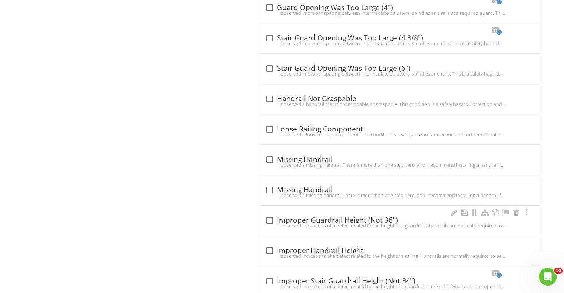
scroll to position [482, 0]
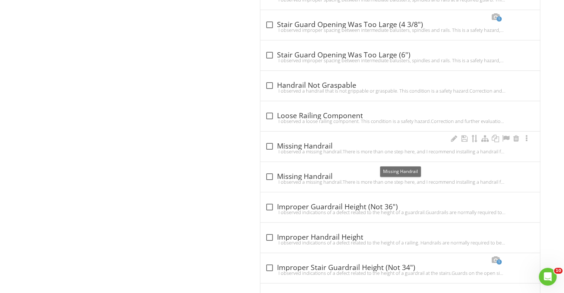
click at [271, 153] on div at bounding box center [269, 146] width 13 height 13
checkbox input "true"
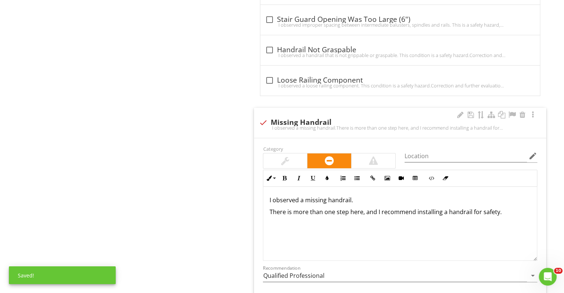
scroll to position [519, 0]
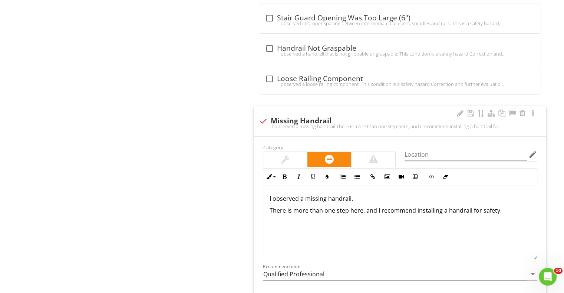
click at [326, 203] on p "I observed a missing handrail." at bounding box center [400, 198] width 262 height 9
drag, startPoint x: 326, startPoint y: 211, endPoint x: 309, endPoint y: 213, distance: 16.7
click at [309, 203] on p "I observed a missing handrail." at bounding box center [400, 198] width 262 height 9
drag, startPoint x: 357, startPoint y: 212, endPoint x: 306, endPoint y: 213, distance: 50.8
click at [306, 203] on p "I observed a missing handrail." at bounding box center [400, 198] width 262 height 9
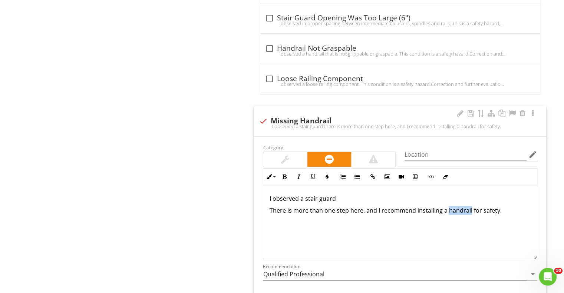
drag, startPoint x: 469, startPoint y: 223, endPoint x: 447, endPoint y: 226, distance: 22.4
click at [447, 226] on div "I observed a stair guard There is more than one step here, and I recommend inst…" at bounding box center [400, 222] width 274 height 74
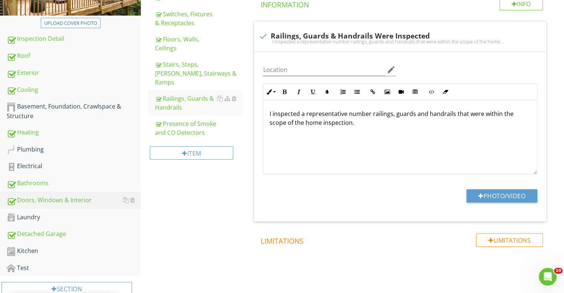
scroll to position [222, 0]
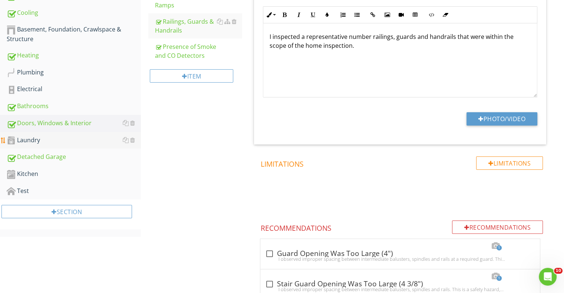
click at [46, 145] on div "Laundry" at bounding box center [74, 141] width 134 height 10
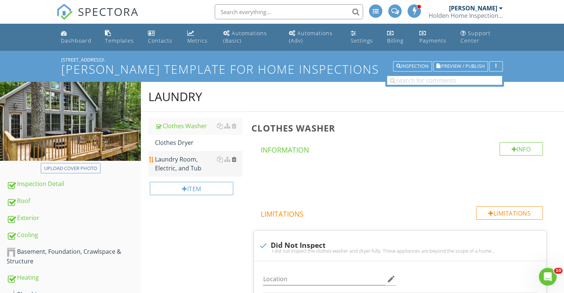
click at [234, 162] on div at bounding box center [233, 159] width 5 height 6
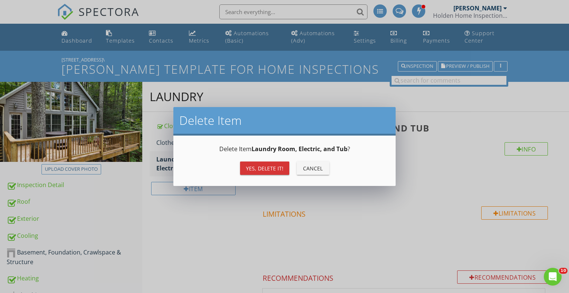
click at [262, 165] on div "Yes, Delete it!" at bounding box center [264, 169] width 37 height 8
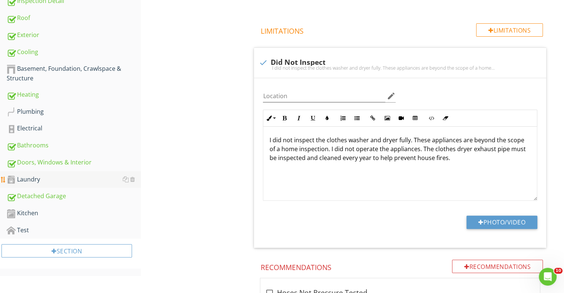
scroll to position [222, 0]
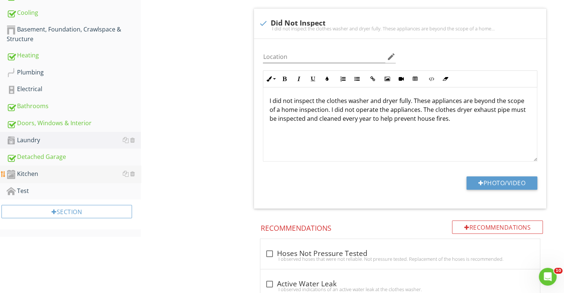
click at [36, 179] on div "Kitchen" at bounding box center [74, 174] width 134 height 10
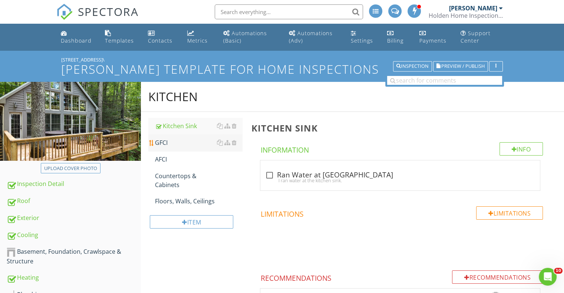
click at [168, 147] on div "GFCI" at bounding box center [198, 142] width 87 height 9
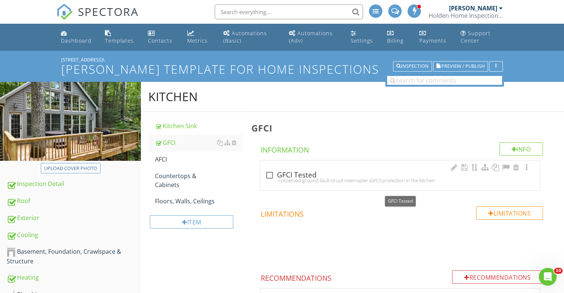
click at [269, 182] on div at bounding box center [269, 175] width 13 height 13
checkbox input "true"
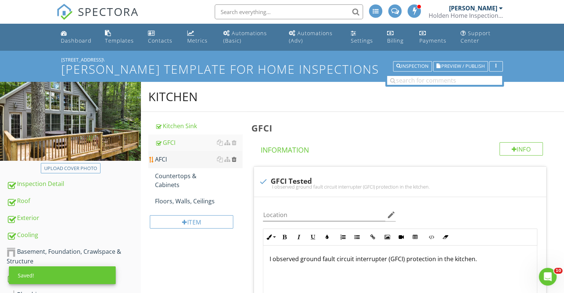
click at [235, 162] on div at bounding box center [233, 159] width 5 height 6
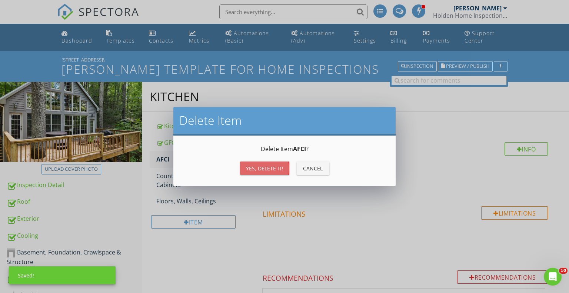
click at [251, 169] on div "Yes, Delete it!" at bounding box center [264, 169] width 37 height 8
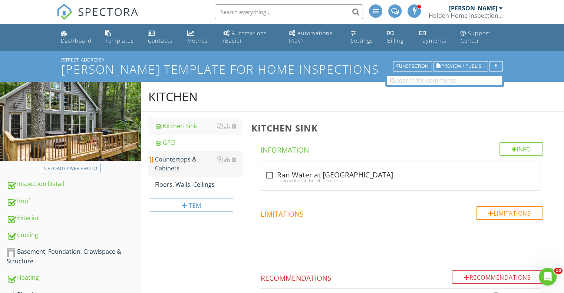
click at [179, 173] on div "Countertops & Cabinets" at bounding box center [198, 164] width 87 height 18
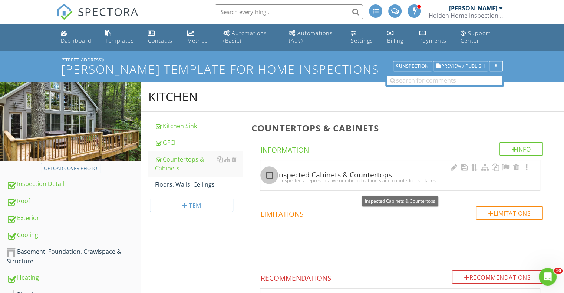
click at [271, 182] on div at bounding box center [269, 175] width 13 height 13
checkbox input "true"
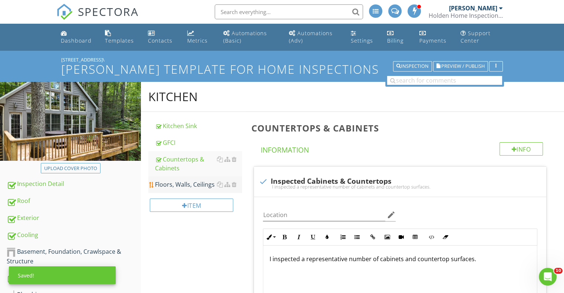
click at [190, 189] on div "Floors, Walls, Ceilings" at bounding box center [198, 184] width 87 height 9
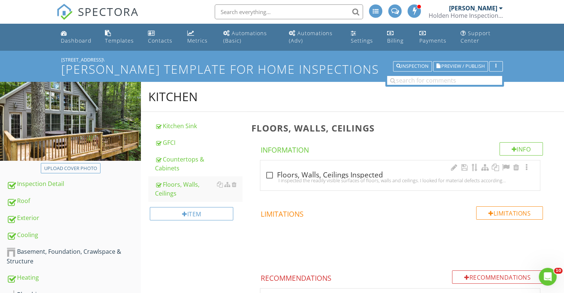
click at [269, 182] on div at bounding box center [269, 175] width 13 height 13
checkbox input "true"
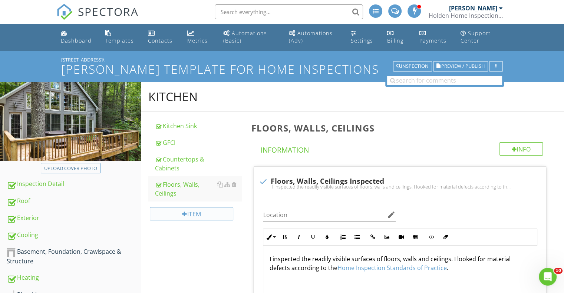
click at [203, 221] on div "Item" at bounding box center [191, 213] width 83 height 13
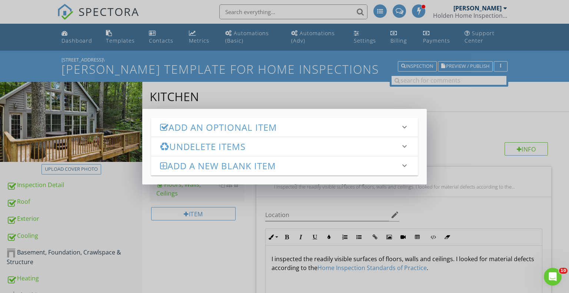
click at [212, 126] on h3 "Add an Optional Item" at bounding box center [280, 127] width 240 height 10
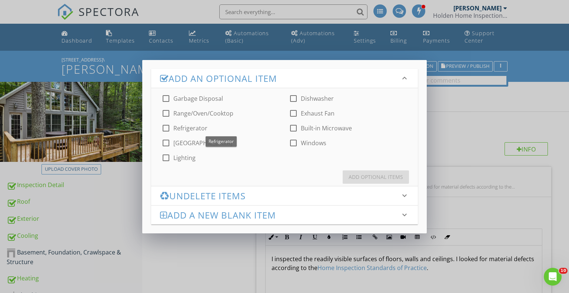
click at [164, 128] on div at bounding box center [166, 128] width 13 height 13
checkbox input "true"
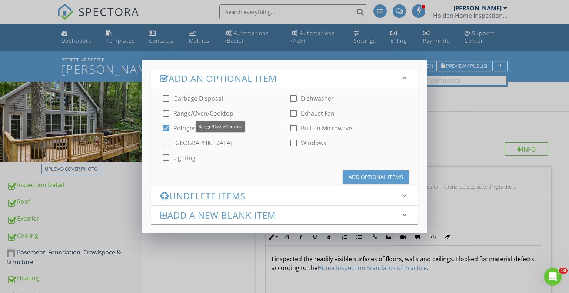
click at [167, 113] on div at bounding box center [166, 113] width 13 height 13
checkbox input "true"
click at [295, 114] on div at bounding box center [293, 113] width 13 height 13
checkbox input "true"
click at [292, 99] on div at bounding box center [293, 98] width 13 height 13
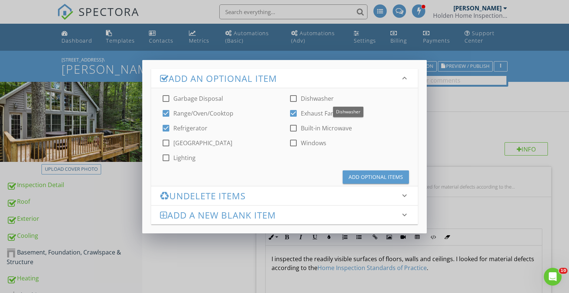
checkbox input "true"
click at [294, 128] on div at bounding box center [293, 128] width 13 height 13
checkbox input "true"
click at [367, 176] on div "Add Optional Items" at bounding box center [376, 177] width 54 height 8
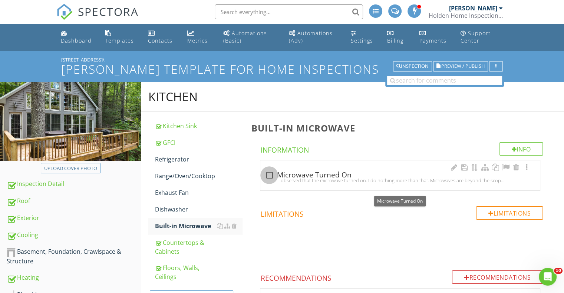
click at [271, 182] on div at bounding box center [269, 175] width 13 height 13
checkbox input "true"
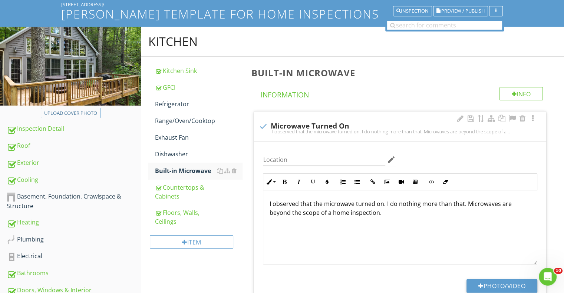
scroll to position [148, 0]
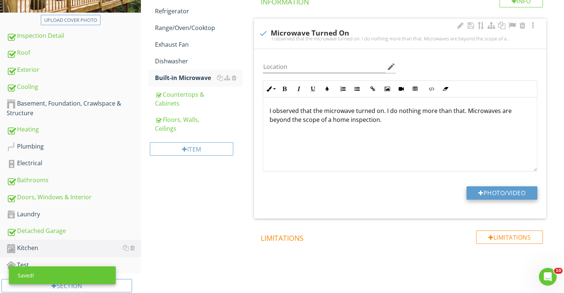
click at [512, 200] on button "Photo/Video" at bounding box center [501, 192] width 71 height 13
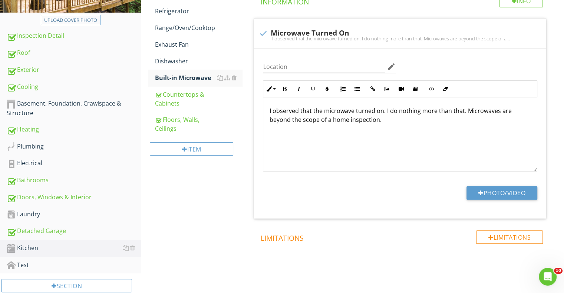
type input "C:\fakepath\DSC_0131.JPG"
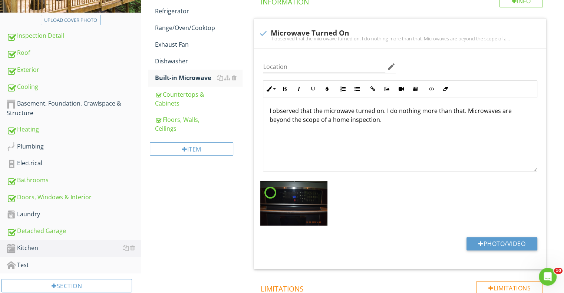
drag, startPoint x: 185, startPoint y: 72, endPoint x: 243, endPoint y: 81, distance: 58.4
click at [185, 66] on div "Dishwasher" at bounding box center [198, 61] width 87 height 9
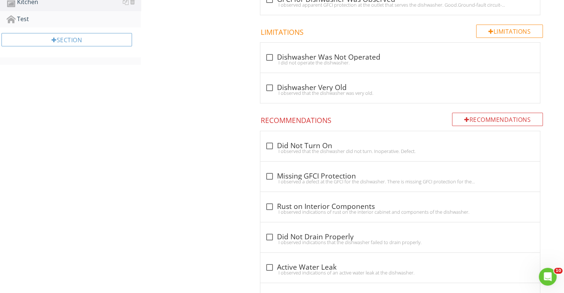
scroll to position [408, 0]
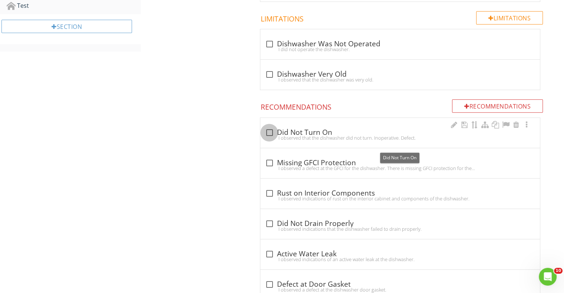
click at [267, 139] on div at bounding box center [269, 132] width 13 height 13
checkbox input "true"
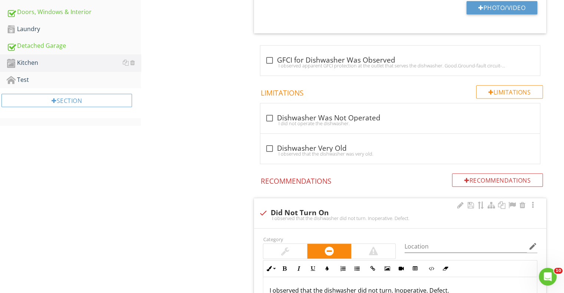
scroll to position [482, 0]
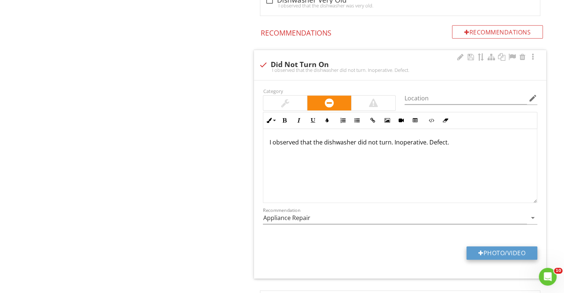
click at [486, 260] on button "Photo/Video" at bounding box center [501, 252] width 71 height 13
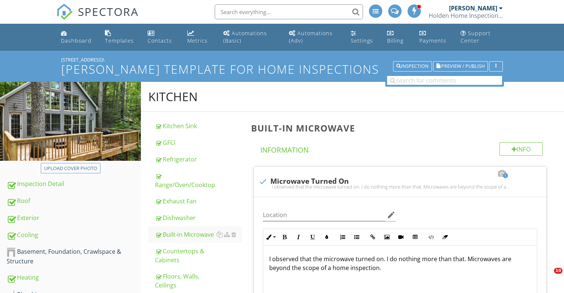
scroll to position [192, 0]
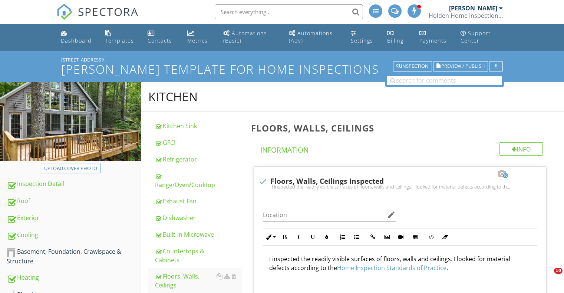
scroll to position [155, 0]
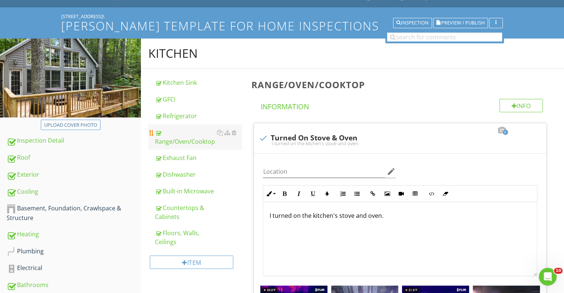
scroll to position [43, 0]
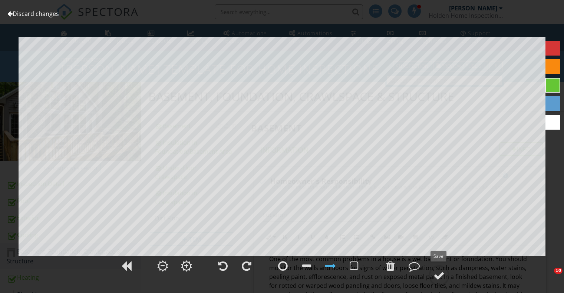
scroll to position [229, 0]
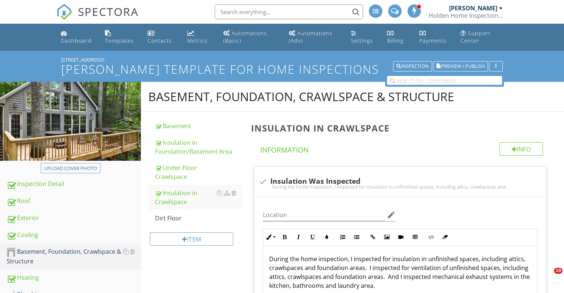
scroll to position [229, 0]
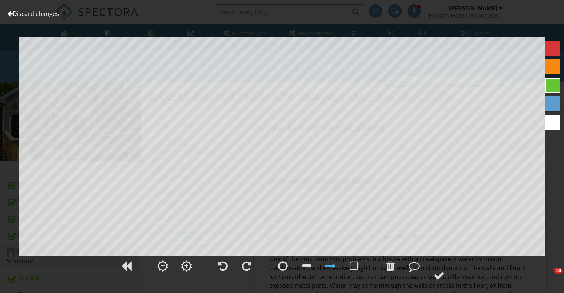
scroll to position [488, 0]
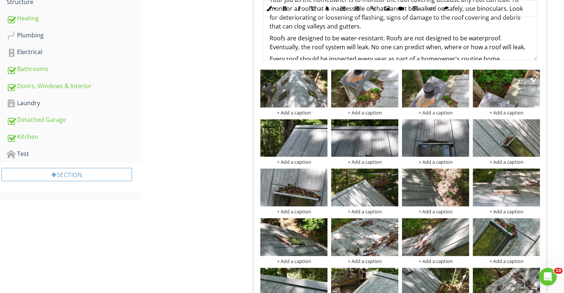
scroll to position [259, 0]
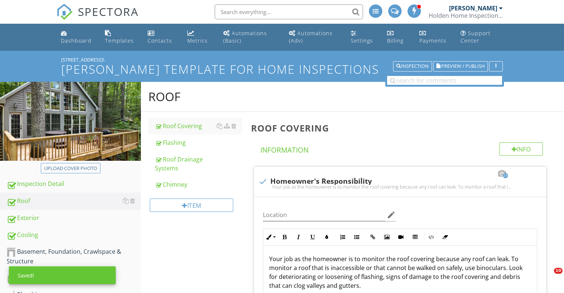
scroll to position [1887, 0]
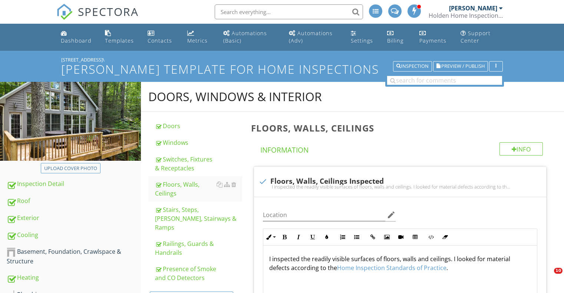
type input "C:\fakepath\DSC_0205.JPG"
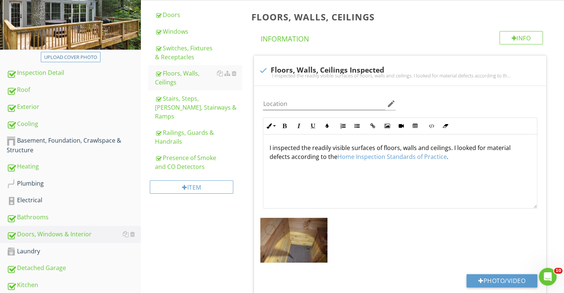
scroll to position [111, 0]
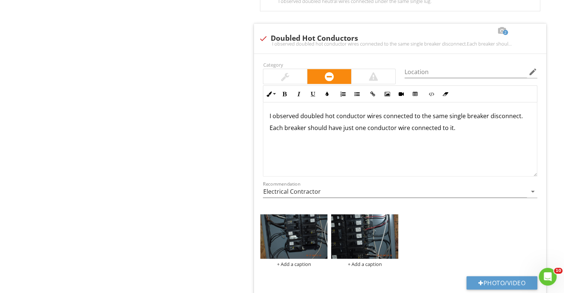
scroll to position [1631, 0]
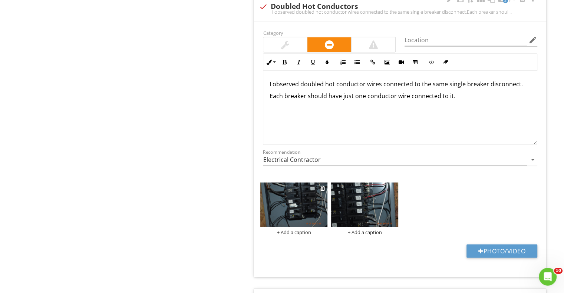
click at [295, 219] on img at bounding box center [293, 205] width 67 height 45
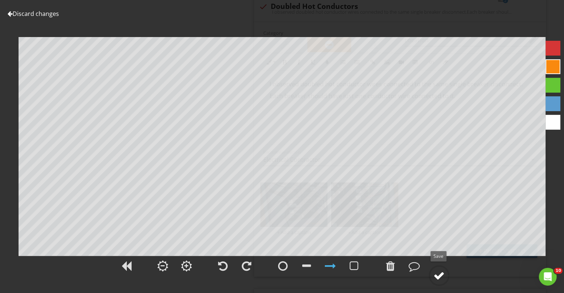
click at [438, 275] on div at bounding box center [438, 275] width 11 height 11
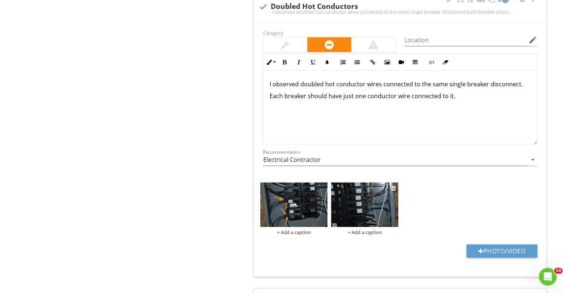
click at [355, 212] on img at bounding box center [364, 205] width 67 height 45
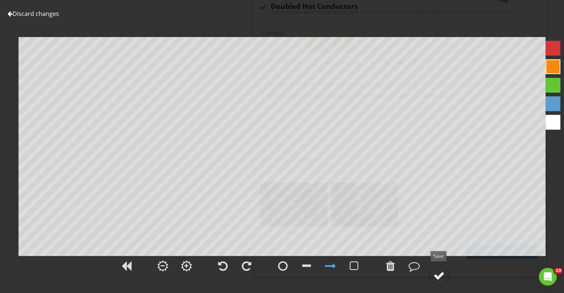
click at [439, 275] on div at bounding box center [438, 275] width 11 height 11
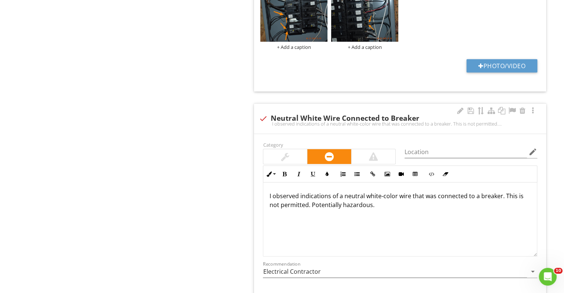
scroll to position [1927, 0]
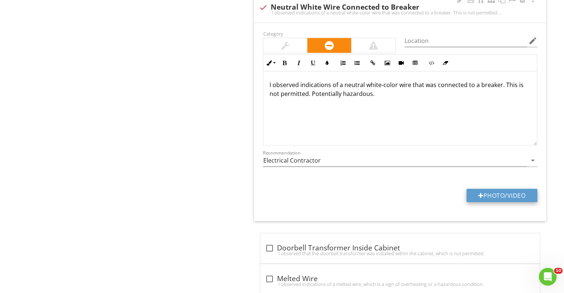
click at [488, 199] on button "Photo/Video" at bounding box center [501, 195] width 71 height 13
type input "C:\fakepath\DSC_0333.JPG"
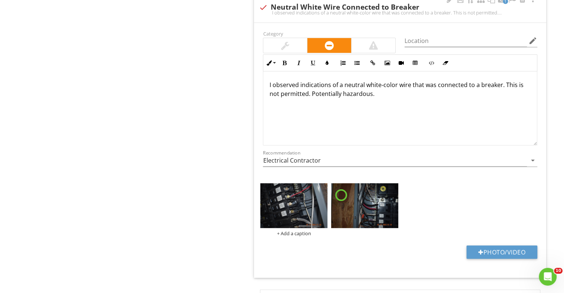
click at [367, 211] on img at bounding box center [364, 205] width 67 height 45
click at [368, 200] on img at bounding box center [364, 205] width 67 height 45
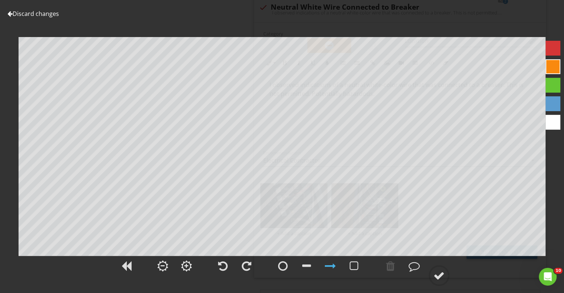
click at [9, 14] on div at bounding box center [9, 14] width 5 height 6
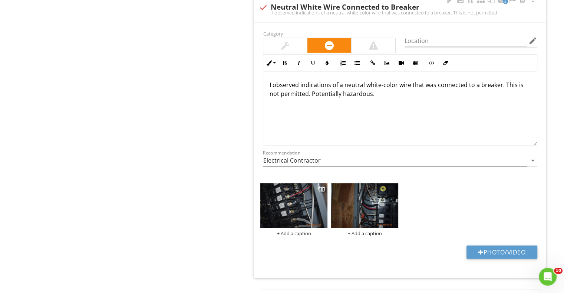
click at [297, 219] on img at bounding box center [293, 205] width 67 height 45
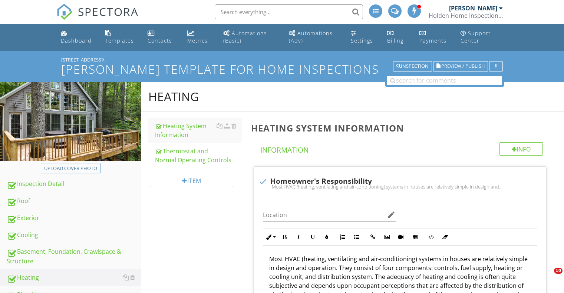
scroll to position [181, 0]
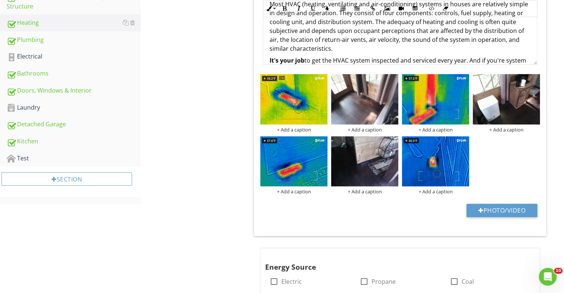
scroll to position [18, 0]
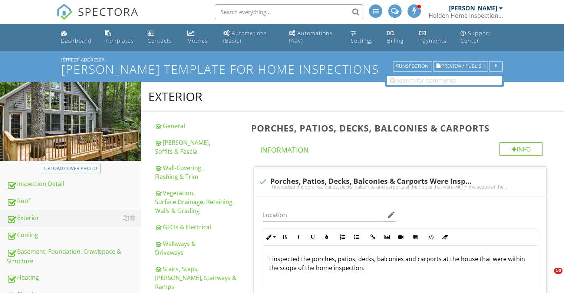
scroll to position [148, 0]
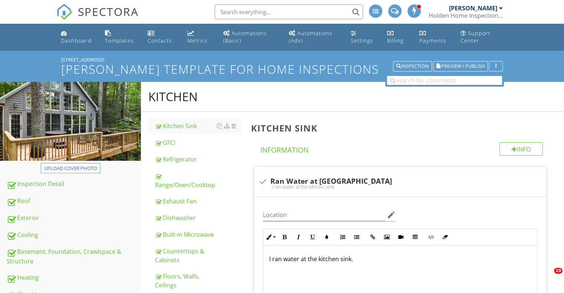
scroll to position [104, 0]
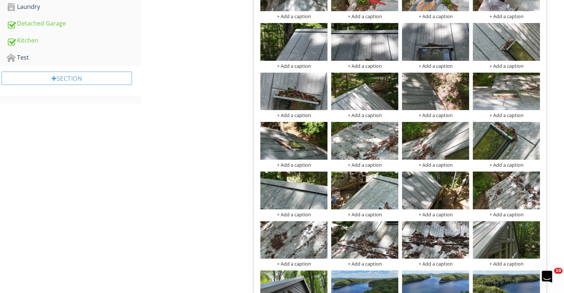
scroll to position [33, 0]
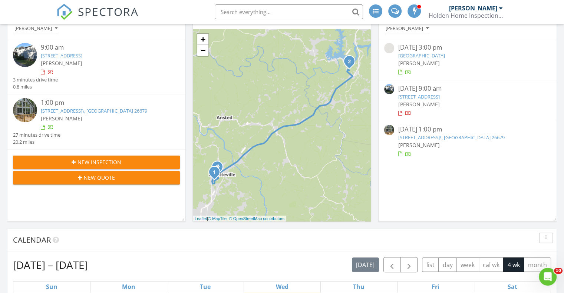
click at [418, 137] on link "513 Campsite Road, Mt Nebo, WV, USA\, MT Nebo, WV 26679" at bounding box center [451, 137] width 106 height 7
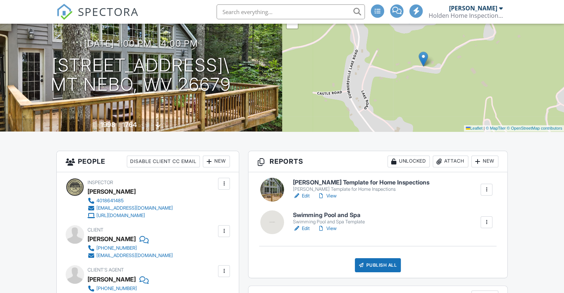
click at [332, 215] on h6 "Swimming Pool and Spa" at bounding box center [329, 215] width 72 height 7
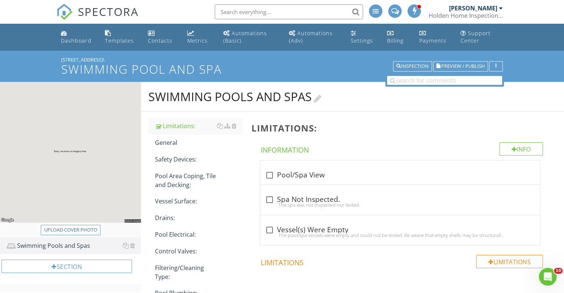
click at [319, 99] on div at bounding box center [318, 98] width 8 height 10
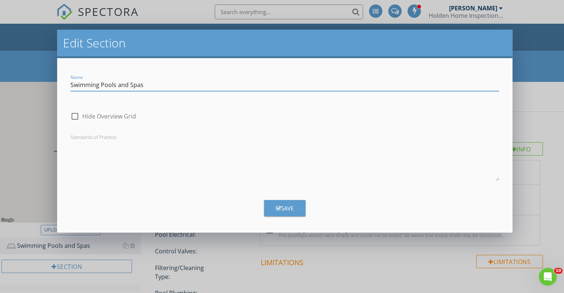
click at [531, 116] on div "Edit Section Name Swimming Pools and Spas check_box_outline_blank Hide Overview…" at bounding box center [282, 146] width 564 height 293
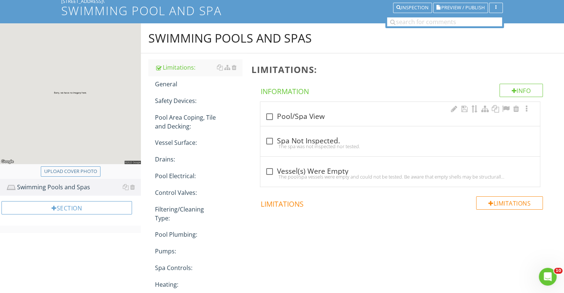
scroll to position [74, 0]
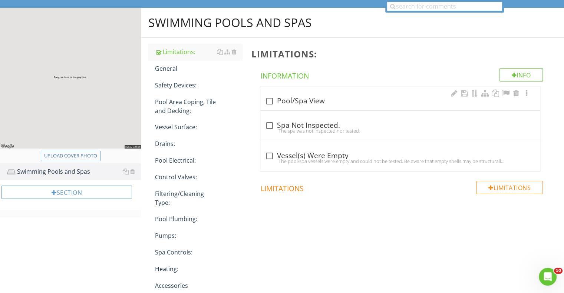
click at [272, 99] on div at bounding box center [269, 101] width 13 height 13
checkbox input "true"
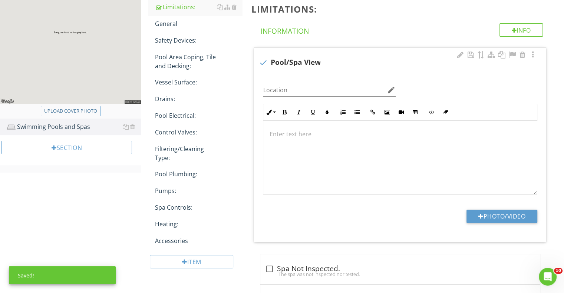
scroll to position [148, 0]
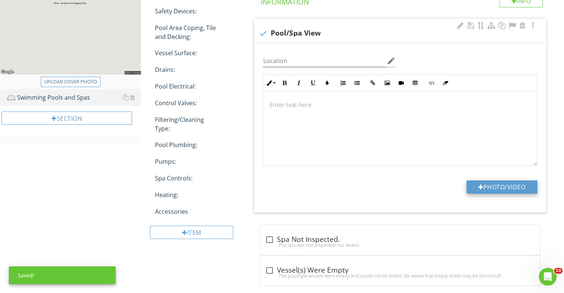
click at [481, 184] on button "Photo/Video" at bounding box center [501, 186] width 71 height 13
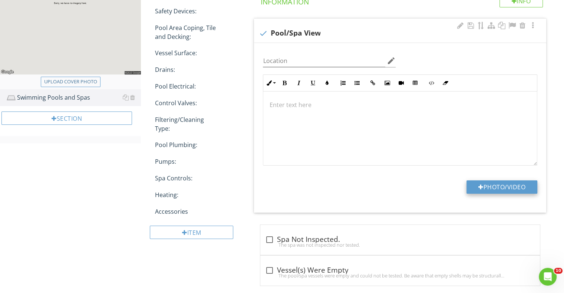
type input "C:\fakepath\DSC_0263.JPG"
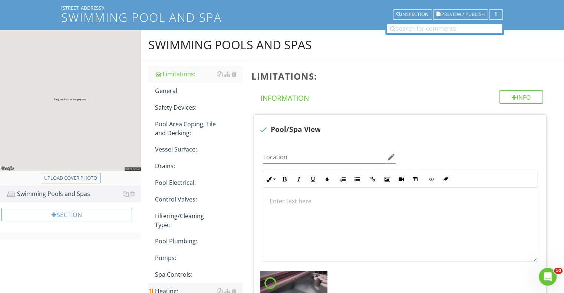
scroll to position [37, 0]
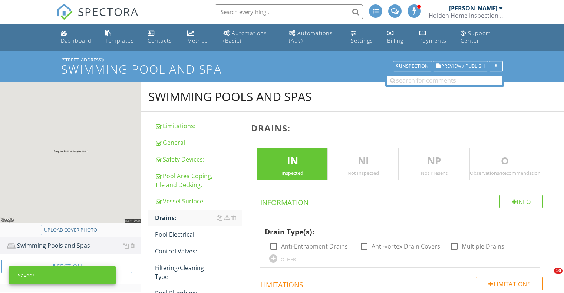
scroll to position [95, 0]
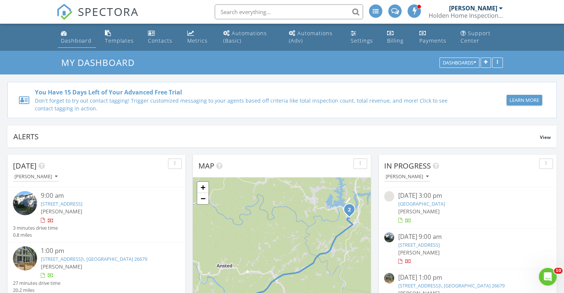
click at [80, 40] on div "Dashboard" at bounding box center [76, 40] width 31 height 7
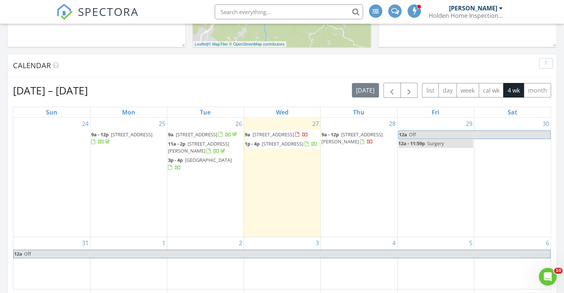
scroll to position [334, 0]
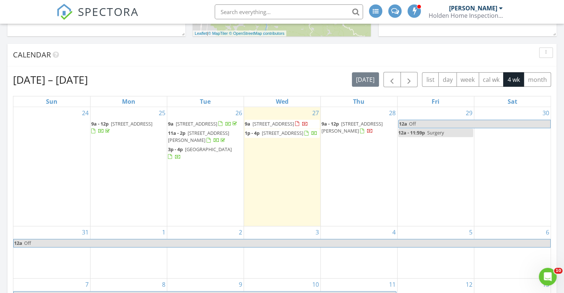
click at [355, 123] on span "[STREET_ADDRESS][PERSON_NAME]" at bounding box center [351, 127] width 61 height 14
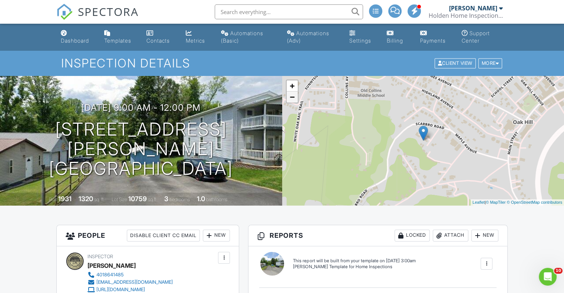
click at [291, 97] on link "−" at bounding box center [291, 97] width 11 height 11
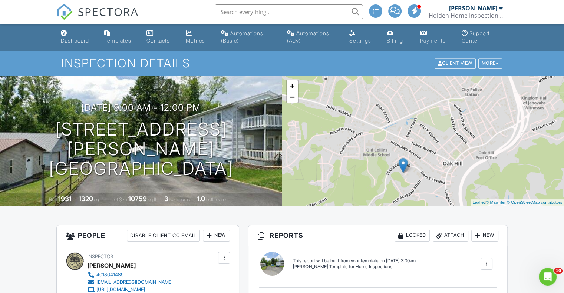
drag, startPoint x: 394, startPoint y: 133, endPoint x: 385, endPoint y: 162, distance: 30.2
click at [385, 162] on div "+ − Leaflet | © MapTiler © OpenStreetMap contributors" at bounding box center [423, 141] width 282 height 130
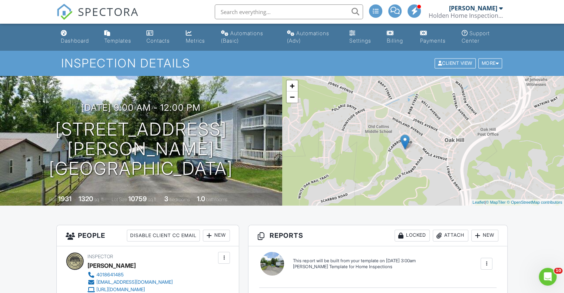
drag, startPoint x: 349, startPoint y: 180, endPoint x: 353, endPoint y: 151, distance: 29.6
click at [353, 151] on div "+ − Leaflet | © MapTiler © OpenStreetMap contributors" at bounding box center [423, 141] width 282 height 130
click at [291, 98] on link "−" at bounding box center [291, 97] width 11 height 11
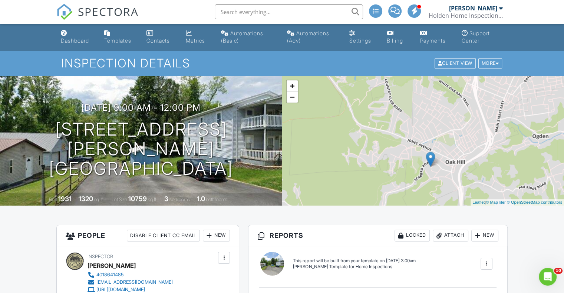
drag, startPoint x: 377, startPoint y: 152, endPoint x: 392, endPoint y: 174, distance: 26.3
click at [392, 174] on div "+ − Leaflet | © MapTiler © OpenStreetMap contributors" at bounding box center [423, 141] width 282 height 130
click at [68, 41] on div "Dashboard" at bounding box center [75, 40] width 28 height 6
